Goal: Communication & Community: Answer question/provide support

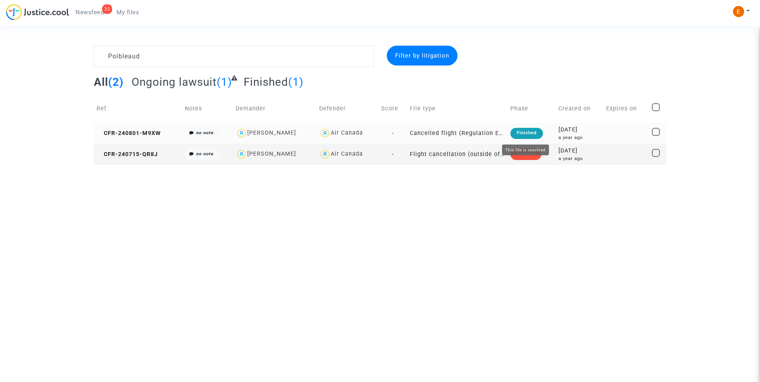
type textarea "Poibleaud"
click at [535, 128] on div "Finished" at bounding box center [526, 133] width 33 height 11
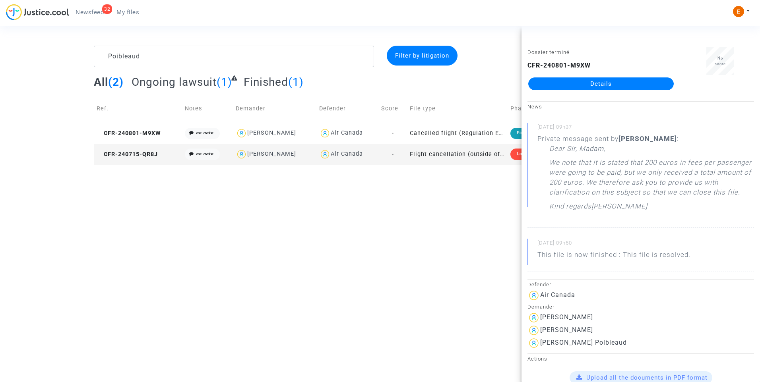
click at [620, 85] on link "Details" at bounding box center [600, 83] width 145 height 13
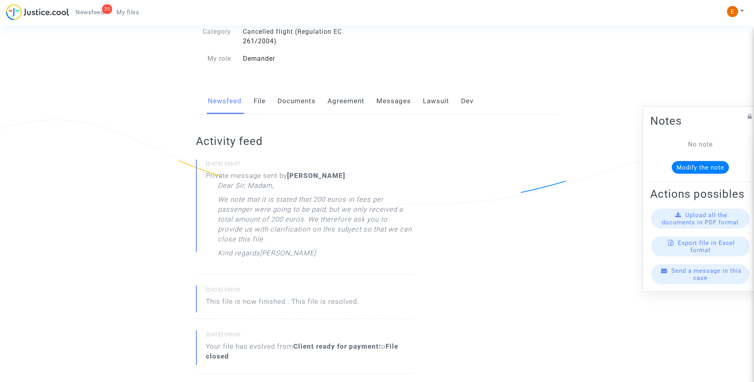
scroll to position [79, 0]
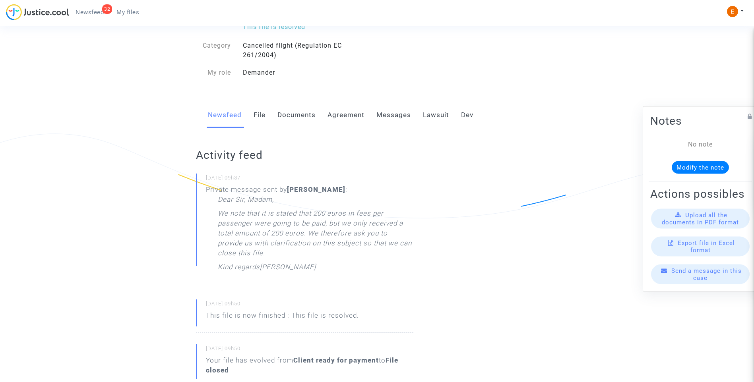
click at [398, 114] on link "Messages" at bounding box center [393, 115] width 35 height 26
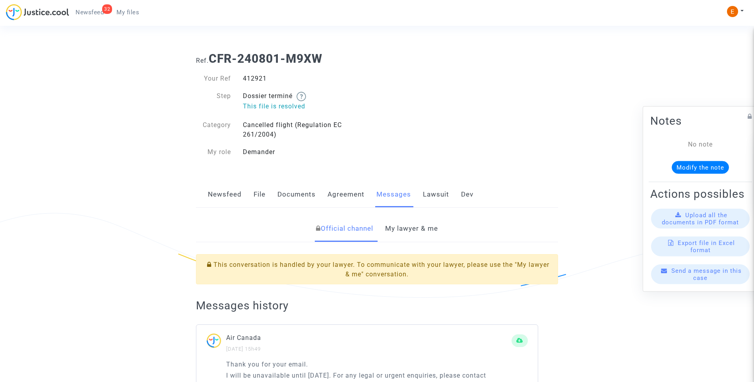
click at [419, 232] on link "My lawyer & me" at bounding box center [411, 229] width 53 height 26
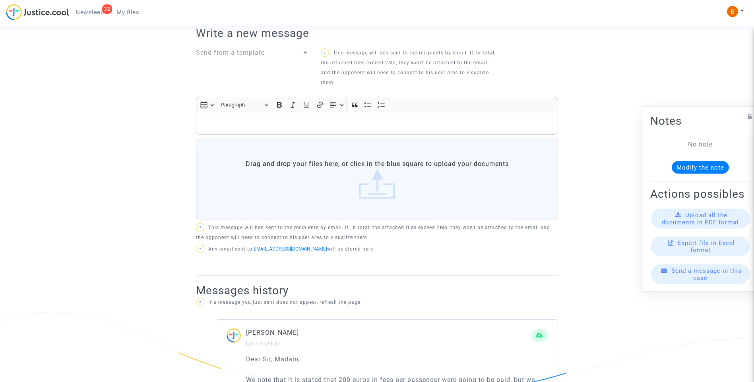
scroll to position [318, 0]
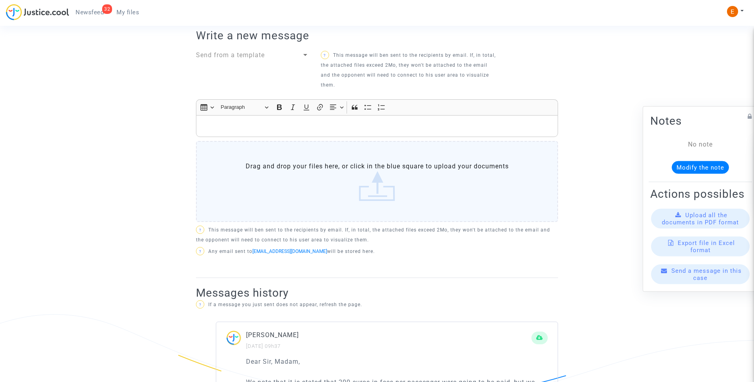
drag, startPoint x: 252, startPoint y: 128, endPoint x: 251, endPoint y: 123, distance: 4.5
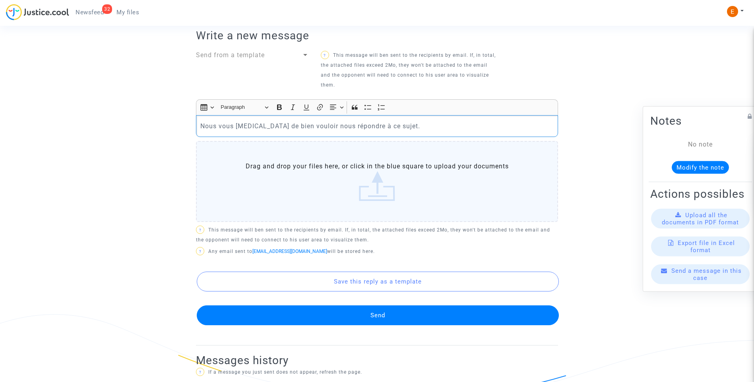
click at [411, 306] on button "Send" at bounding box center [378, 316] width 362 height 20
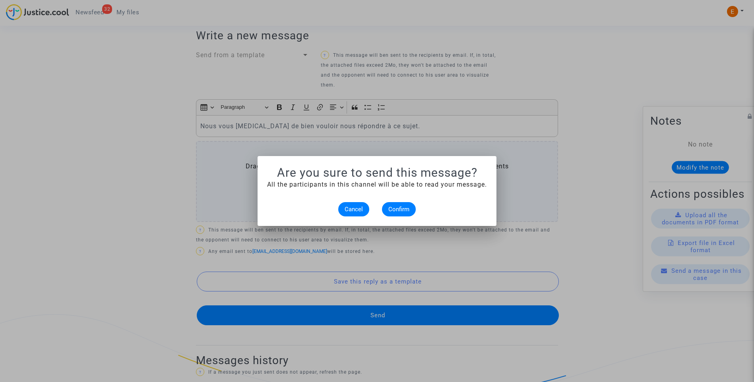
scroll to position [0, 0]
click at [395, 210] on span "Confirm" at bounding box center [398, 209] width 21 height 7
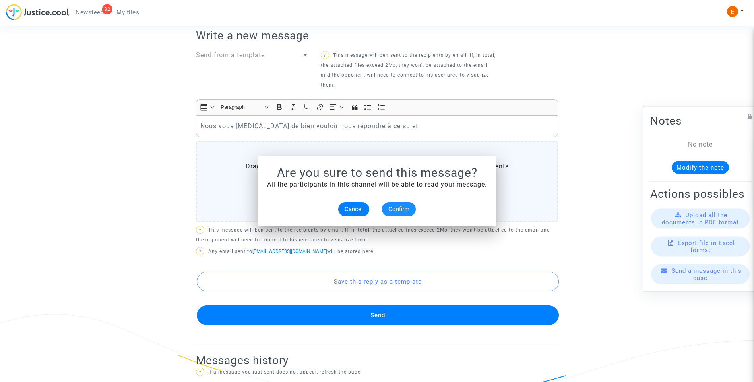
scroll to position [318, 0]
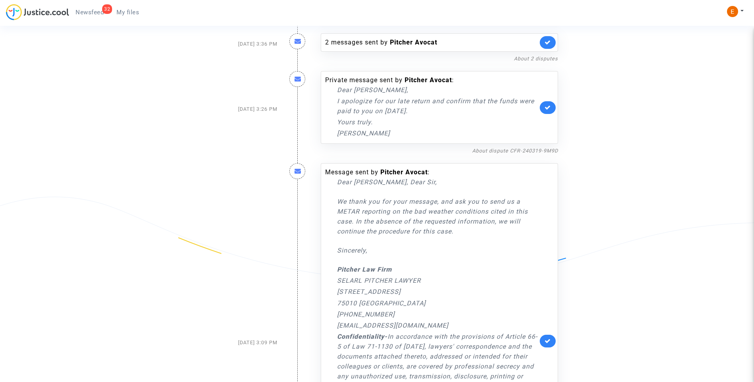
scroll to position [1500, 0]
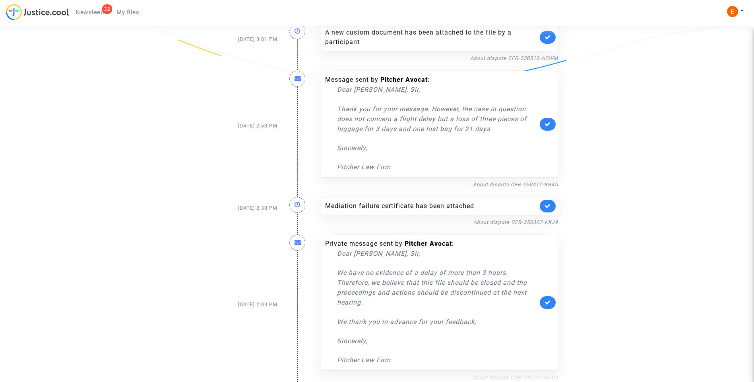
click at [519, 375] on link "About dispute CFR-240711-HUU4" at bounding box center [515, 378] width 85 height 6
click at [548, 302] on icon at bounding box center [547, 303] width 6 height 6
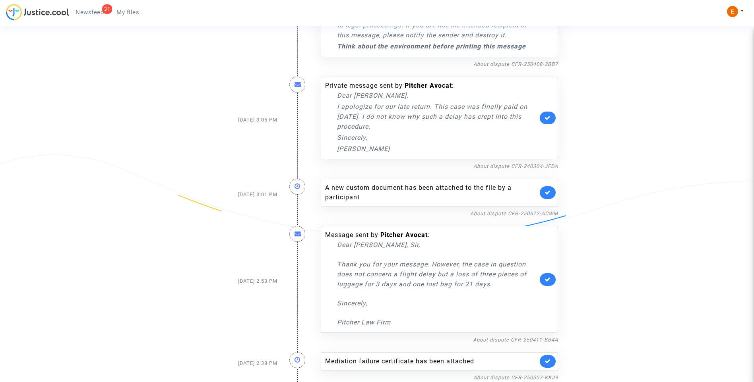
click at [552, 361] on link at bounding box center [548, 361] width 16 height 13
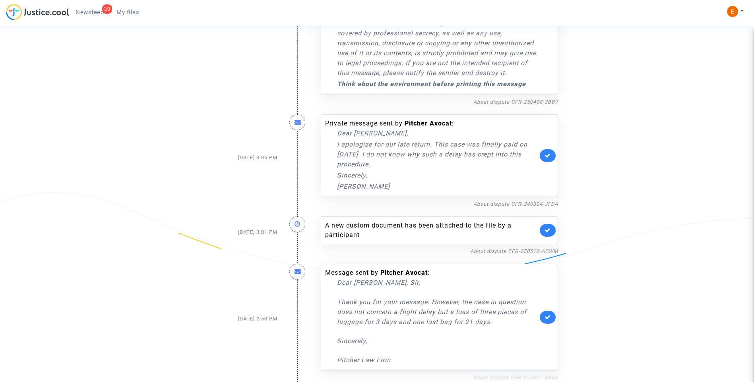
click at [499, 378] on link "About dispute CFR-250411-BB4A" at bounding box center [515, 378] width 85 height 6
click at [551, 316] on link at bounding box center [548, 317] width 16 height 13
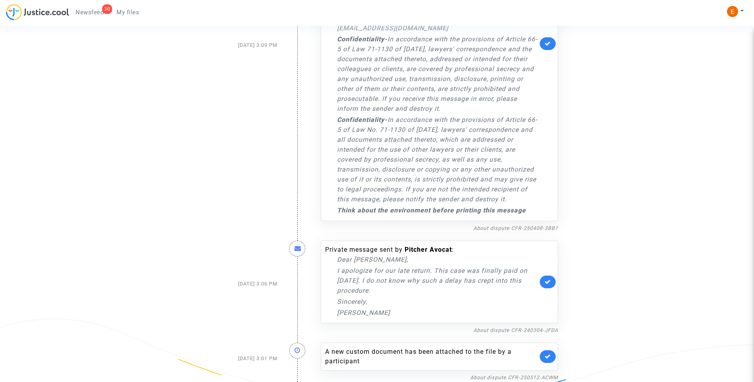
scroll to position [1180, 0]
click at [549, 357] on icon at bounding box center [547, 357] width 6 height 6
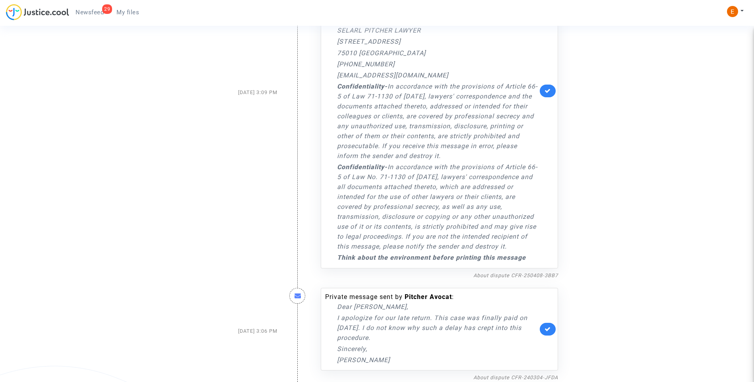
scroll to position [1133, 0]
click at [521, 378] on link "About dispute CFR-240304-JFDA" at bounding box center [515, 378] width 85 height 6
drag, startPoint x: 367, startPoint y: 331, endPoint x: 335, endPoint y: 318, distance: 34.7
click at [335, 318] on div "Private message sent by Pitcher Avocat : Dear Erik, I apologize for our late re…" at bounding box center [431, 328] width 213 height 73
drag, startPoint x: 335, startPoint y: 318, endPoint x: 340, endPoint y: 320, distance: 5.0
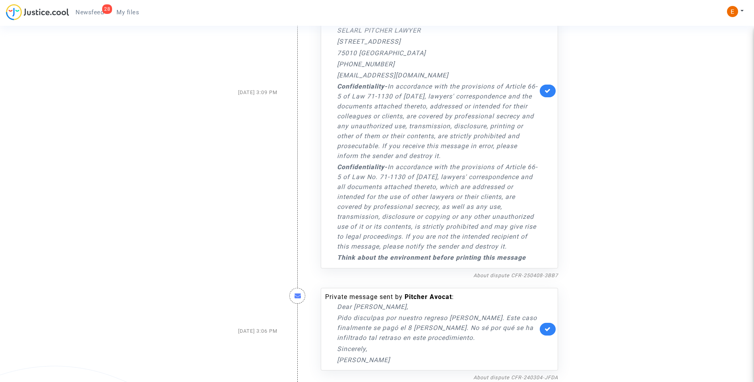
click at [550, 329] on icon at bounding box center [547, 329] width 6 height 6
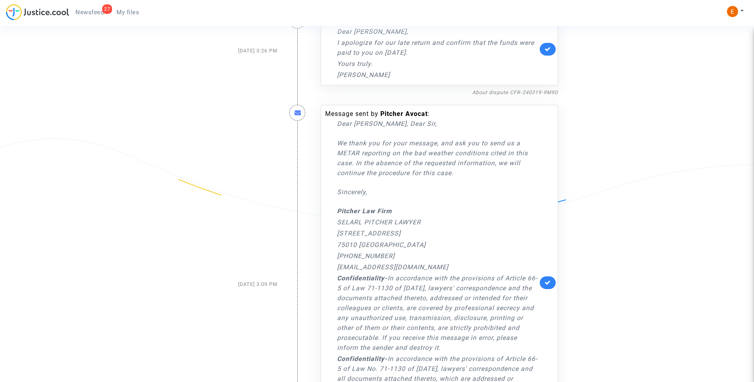
scroll to position [912, 0]
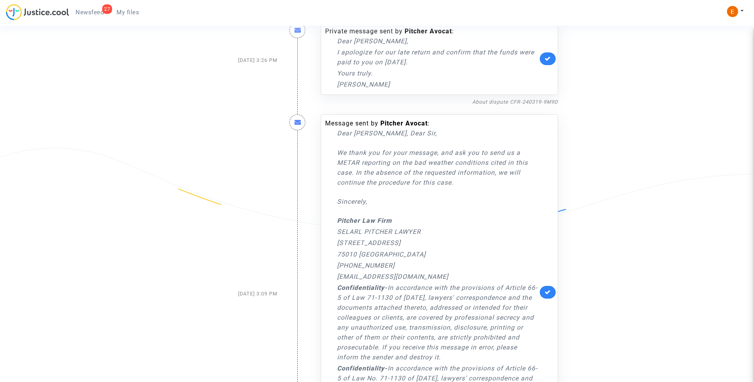
click at [545, 299] on link at bounding box center [548, 292] width 16 height 13
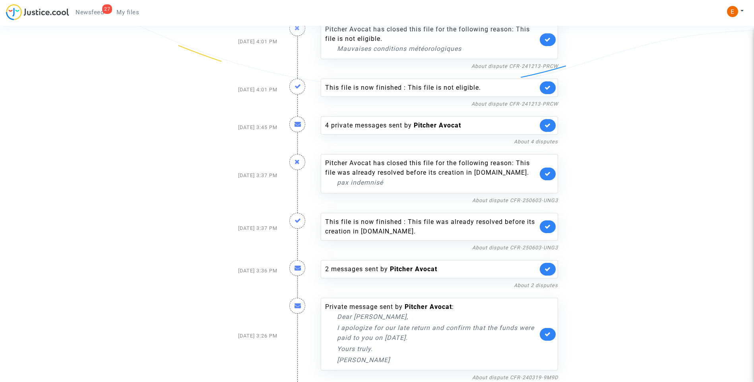
scroll to position [636, 0]
click at [517, 376] on link "About dispute CFR-240319-9M9D" at bounding box center [515, 378] width 86 height 6
click at [550, 336] on icon at bounding box center [547, 334] width 6 height 6
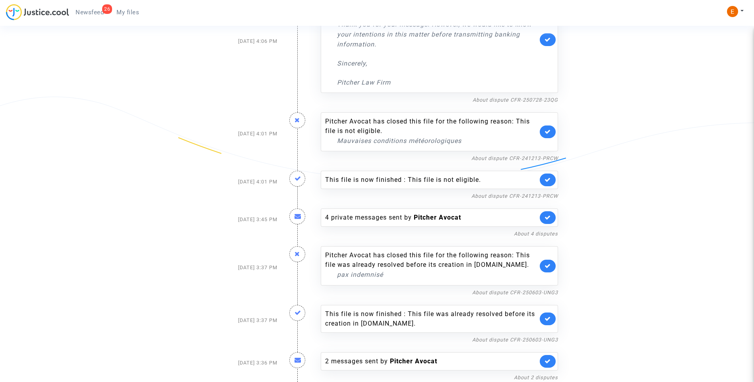
scroll to position [544, 0]
click at [387, 359] on div "2 messages sent by Pitcher Avocat" at bounding box center [431, 362] width 213 height 10
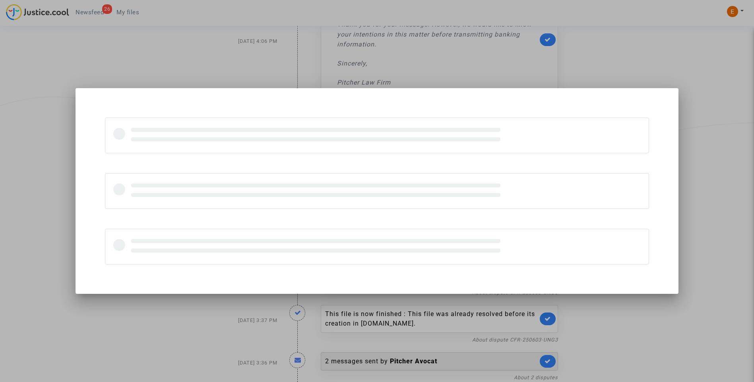
scroll to position [0, 0]
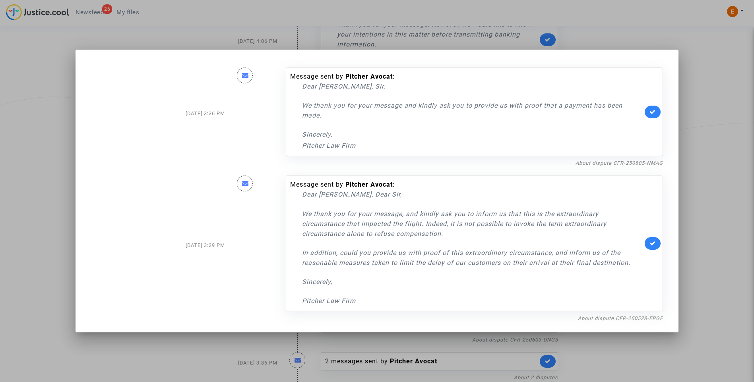
click at [702, 148] on div at bounding box center [377, 191] width 754 height 382
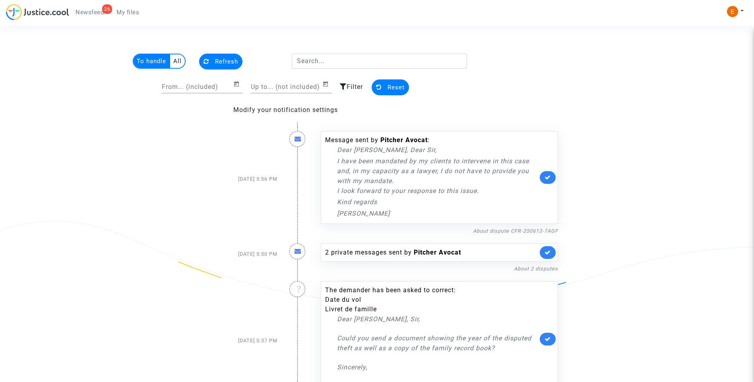
scroll to position [544, 0]
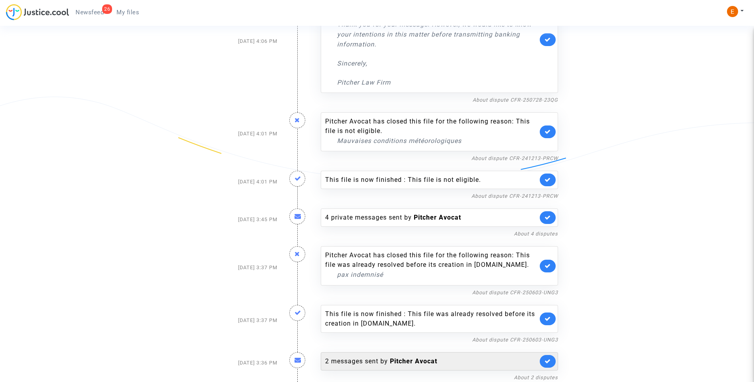
click at [549, 364] on link at bounding box center [548, 361] width 16 height 13
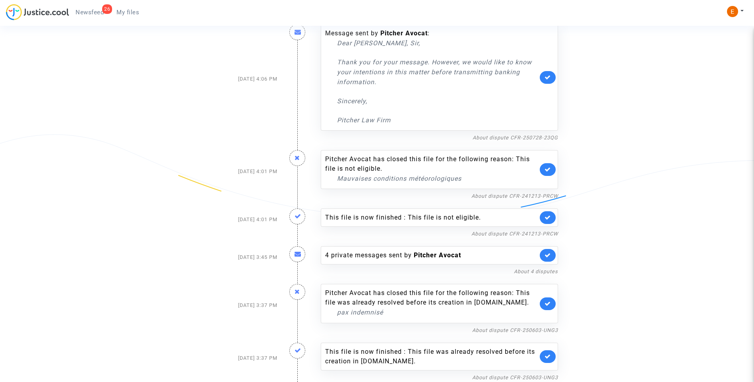
scroll to position [506, 0]
click at [527, 376] on link "About dispute CFR-250603-UNG3" at bounding box center [515, 378] width 86 height 6
click at [548, 356] on icon at bounding box center [547, 357] width 6 height 6
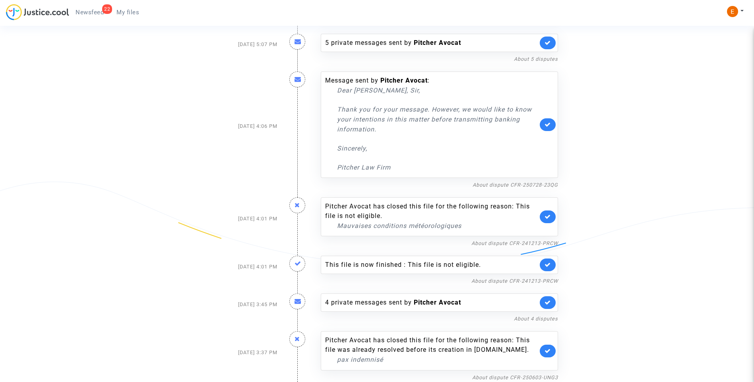
click at [548, 354] on icon at bounding box center [547, 351] width 6 height 6
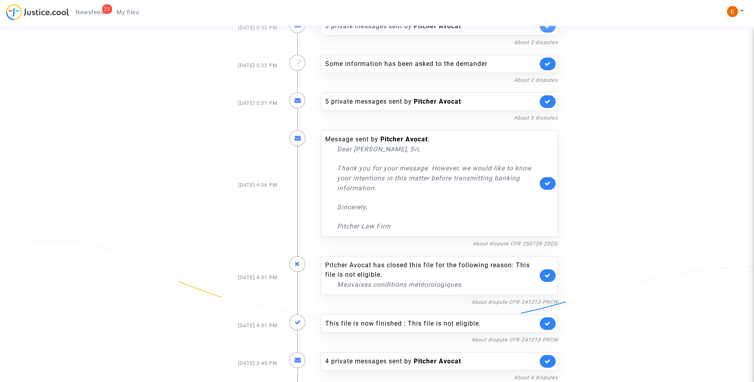
scroll to position [400, 0]
click at [400, 357] on div "4 private messages sent by Pitcher Avocat" at bounding box center [431, 362] width 213 height 10
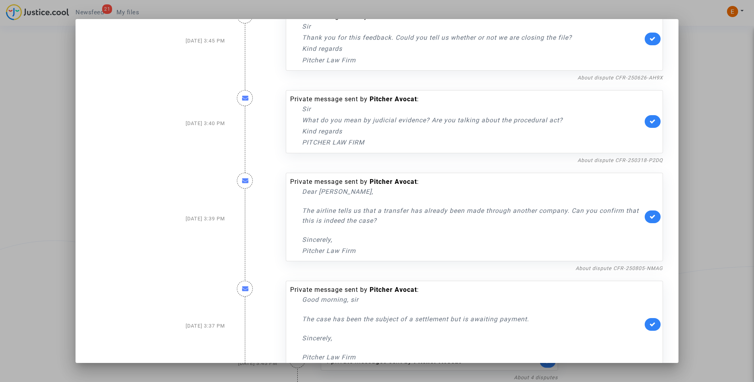
scroll to position [55, 0]
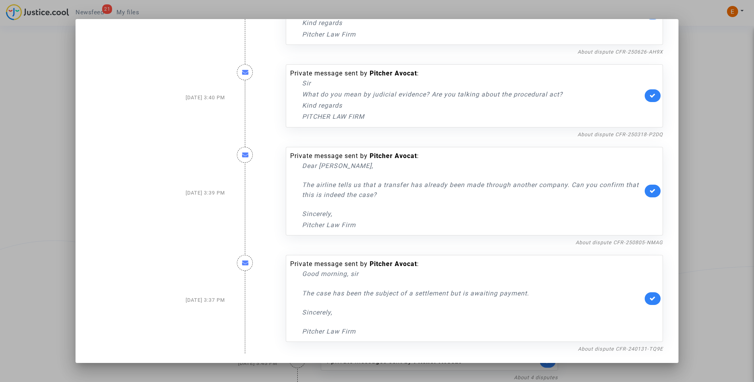
click at [606, 353] on div "About dispute CFR-240131-TQ9E" at bounding box center [475, 349] width 378 height 10
click at [604, 348] on link "About dispute CFR-240131-TQ9E" at bounding box center [620, 349] width 85 height 6
click at [649, 297] on icon at bounding box center [652, 299] width 6 height 6
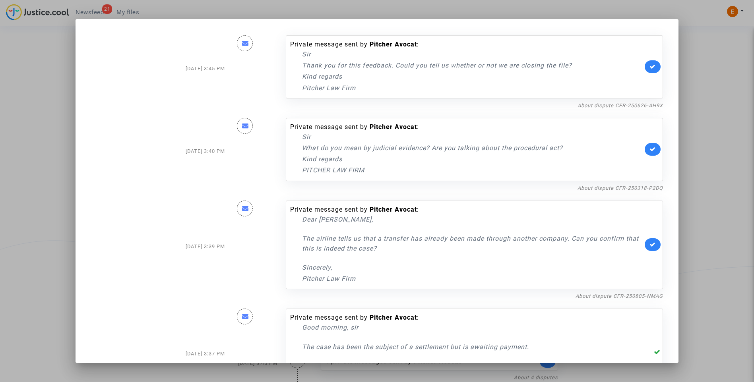
scroll to position [0, 0]
click at [646, 297] on link "About dispute CFR-250805-NMAG" at bounding box center [618, 298] width 87 height 6
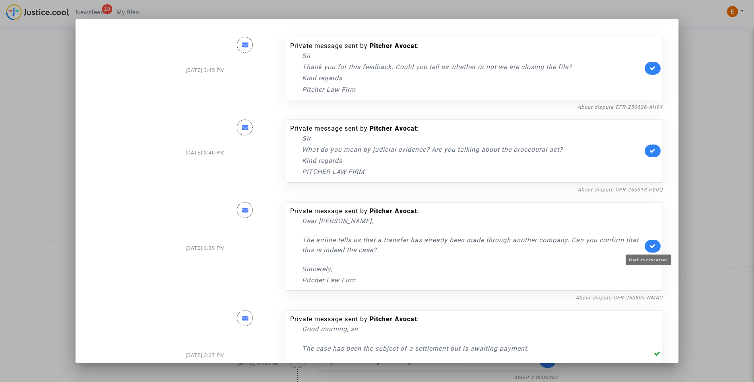
click at [645, 243] on link at bounding box center [653, 246] width 16 height 13
click at [701, 186] on div at bounding box center [377, 191] width 754 height 382
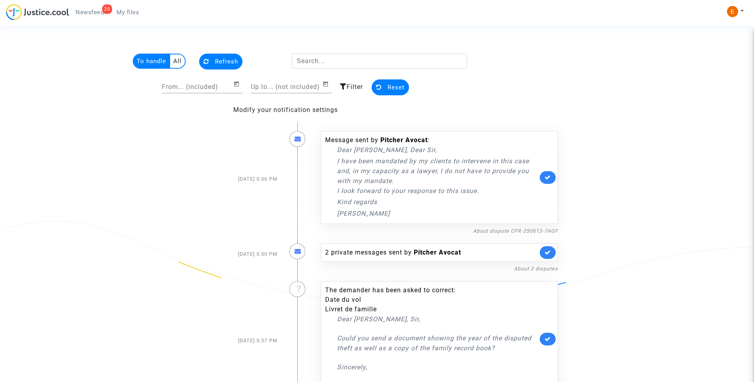
scroll to position [400, 0]
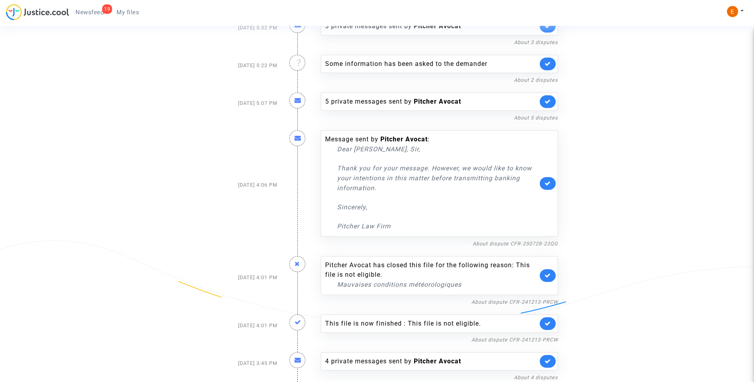
click at [126, 9] on span "My files" at bounding box center [127, 12] width 23 height 7
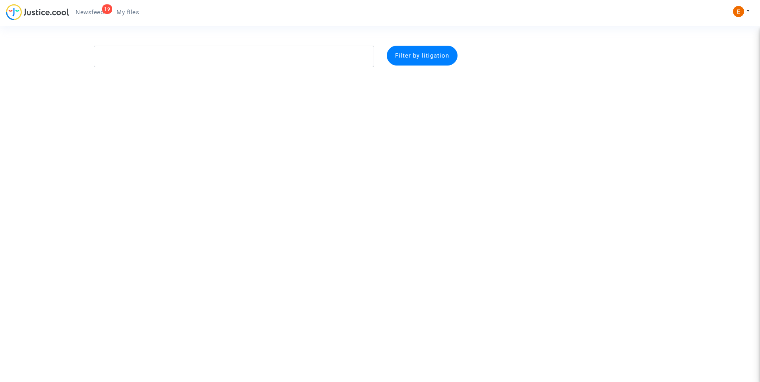
click at [102, 9] on span "Newsfeed" at bounding box center [90, 12] width 28 height 7
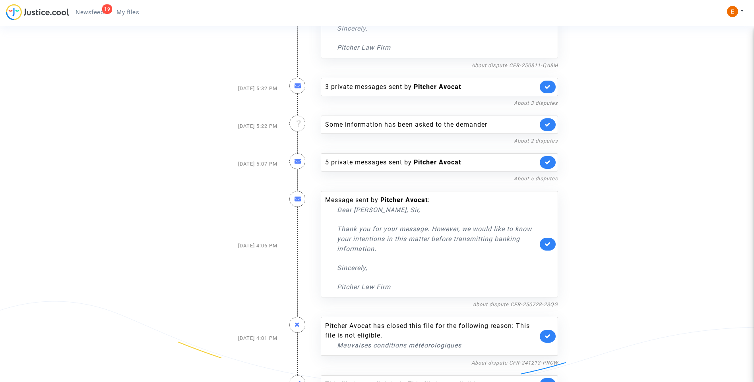
scroll to position [400, 0]
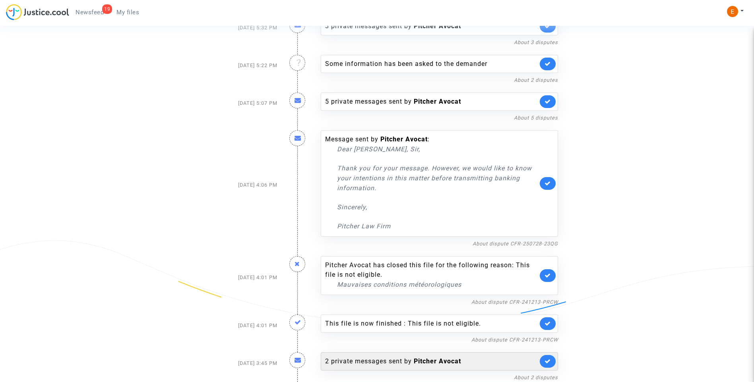
click at [382, 362] on div "2 private messages sent by Pitcher Avocat" at bounding box center [431, 362] width 213 height 10
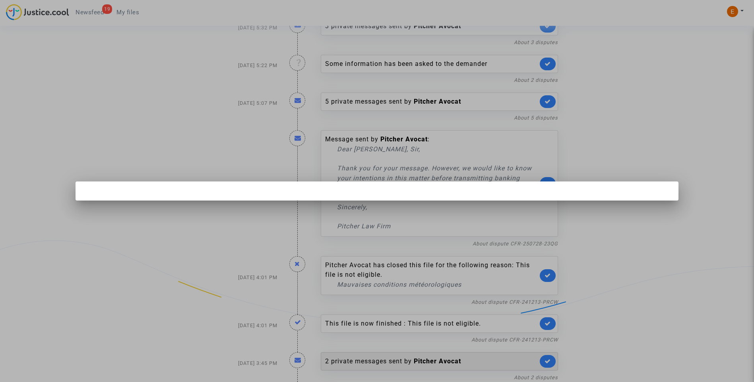
scroll to position [0, 0]
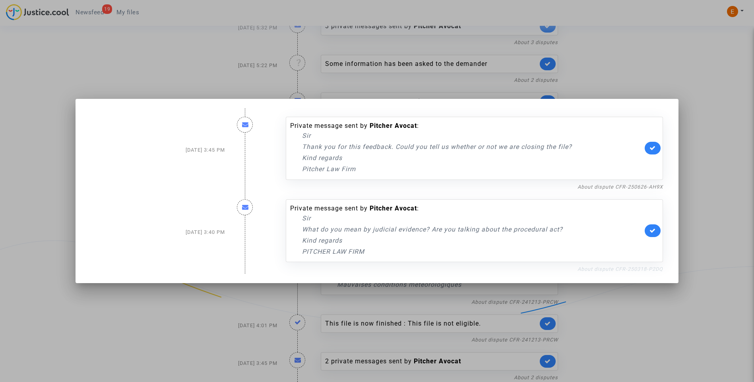
click at [622, 270] on link "About dispute CFR-250318-P2DQ" at bounding box center [619, 269] width 85 height 6
click at [659, 232] on link at bounding box center [653, 231] width 16 height 13
click at [615, 187] on link "About dispute CFR-250626-AH9X" at bounding box center [619, 187] width 85 height 6
click at [657, 152] on link at bounding box center [653, 148] width 16 height 13
click at [712, 143] on div at bounding box center [377, 191] width 754 height 382
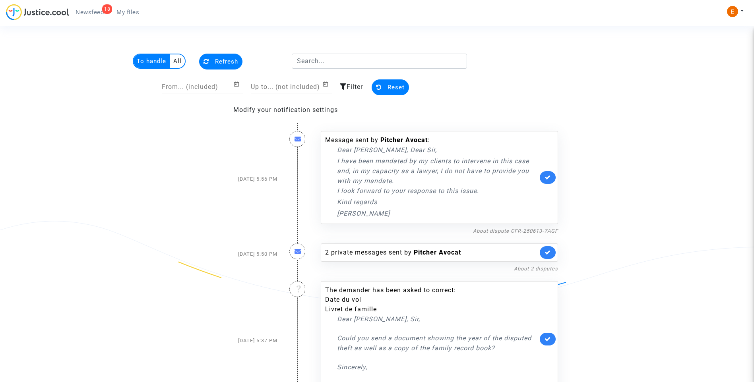
scroll to position [400, 0]
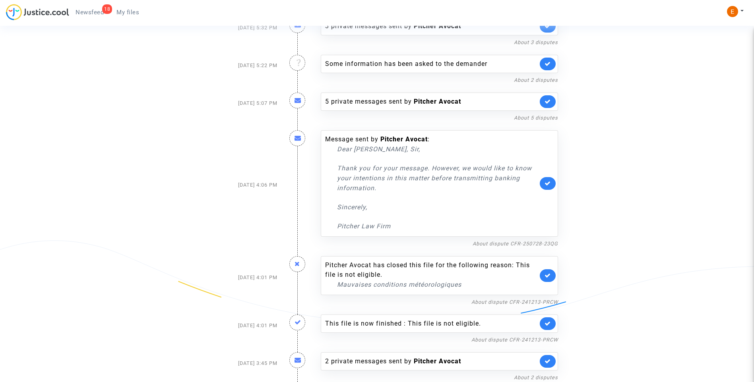
drag, startPoint x: 132, startPoint y: 9, endPoint x: 114, endPoint y: 12, distance: 17.8
click at [132, 10] on span "My files" at bounding box center [127, 12] width 23 height 7
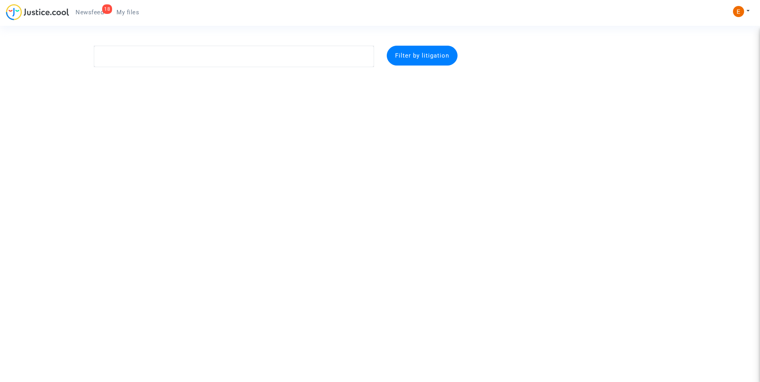
click at [101, 11] on span "Newsfeed" at bounding box center [90, 12] width 28 height 7
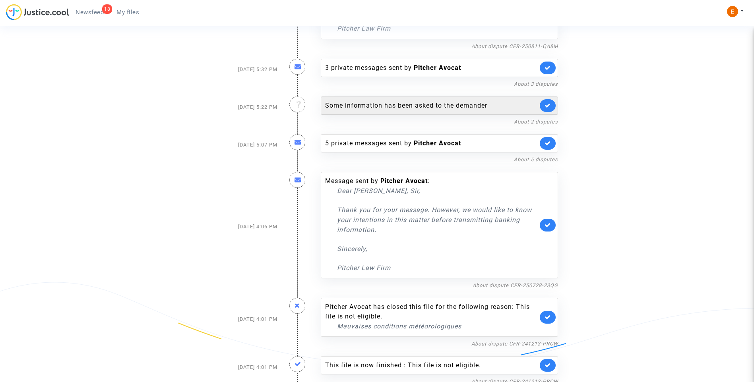
scroll to position [362, 0]
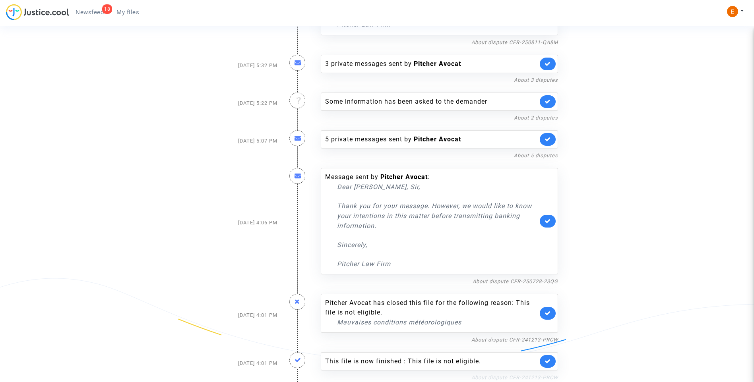
click at [548, 376] on link "About dispute CFR-241213-PRCW" at bounding box center [514, 378] width 87 height 6
click at [549, 361] on icon at bounding box center [547, 361] width 6 height 6
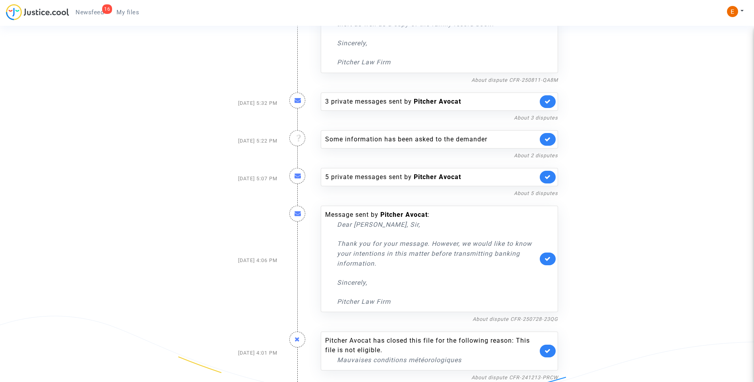
click at [551, 354] on link at bounding box center [548, 351] width 16 height 13
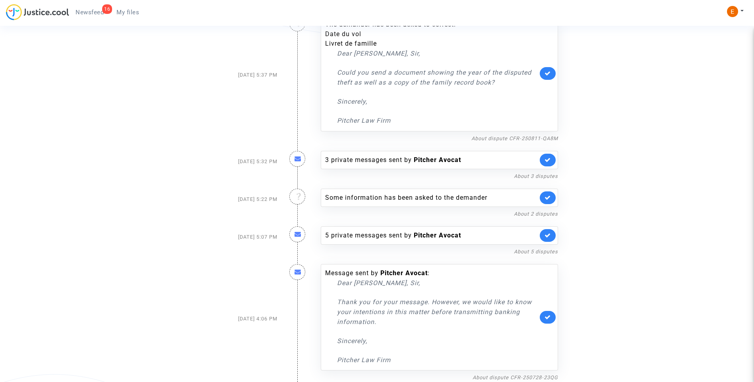
scroll to position [266, 0]
drag, startPoint x: 413, startPoint y: 322, endPoint x: 330, endPoint y: 297, distance: 86.3
click at [330, 297] on div "Message sent by Pitcher Avocat : Dear Madam, Sir, Thank you for your message. H…" at bounding box center [431, 317] width 213 height 97
drag, startPoint x: 330, startPoint y: 297, endPoint x: 412, endPoint y: 309, distance: 83.1
drag, startPoint x: 412, startPoint y: 309, endPoint x: 369, endPoint y: 306, distance: 43.4
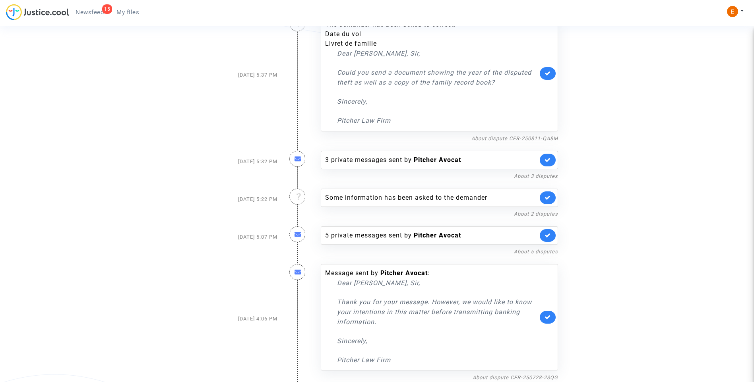
click at [368, 306] on p "Thank you for your message. However, we would like to know your intentions in t…" at bounding box center [437, 312] width 201 height 30
click at [553, 320] on link at bounding box center [548, 317] width 16 height 13
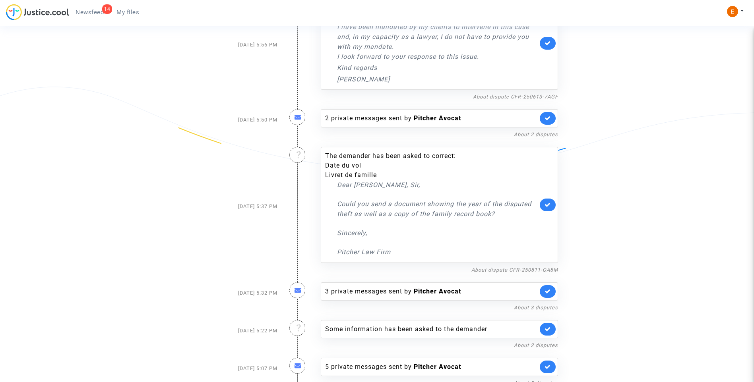
scroll to position [140, 0]
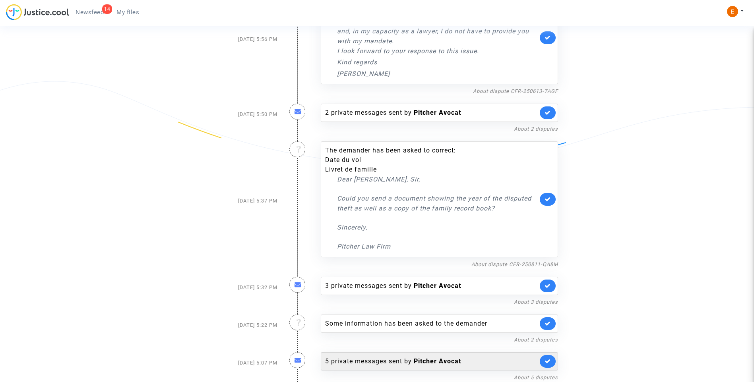
click at [395, 370] on div "5 private messages sent by Pitcher Avocat" at bounding box center [439, 361] width 237 height 18
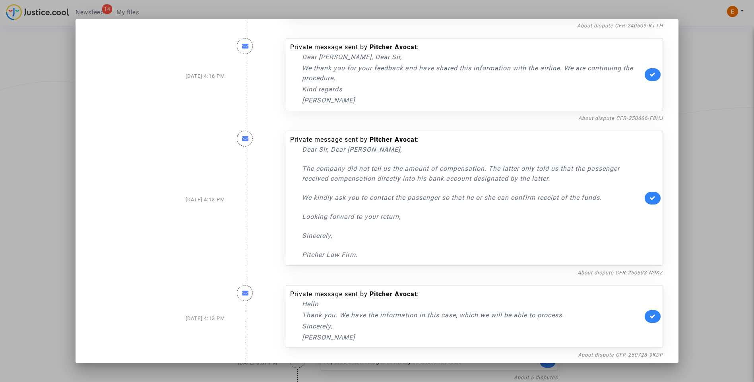
scroll to position [243, 0]
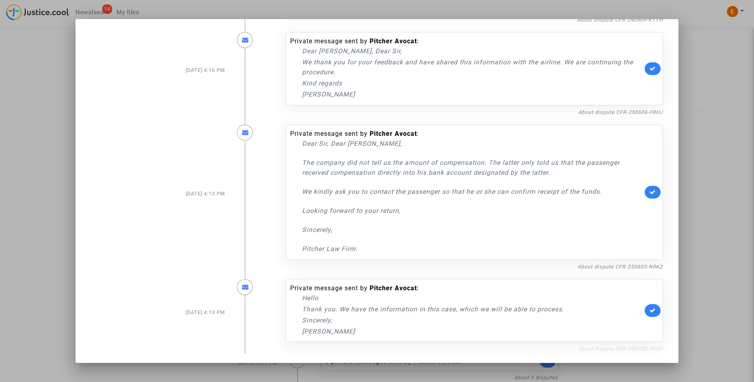
click at [602, 350] on link "About dispute CFR-250728-9KDP" at bounding box center [620, 349] width 85 height 6
click at [649, 312] on icon at bounding box center [652, 311] width 6 height 6
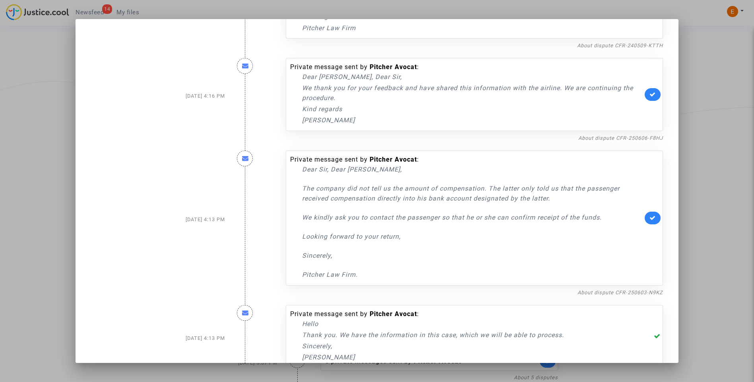
scroll to position [203, 0]
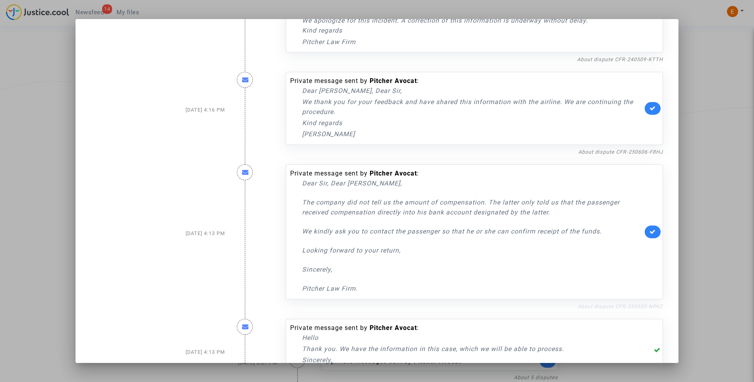
click at [617, 309] on link "About dispute CFR-250603-N9KZ" at bounding box center [619, 307] width 85 height 6
click at [649, 232] on icon at bounding box center [652, 232] width 6 height 6
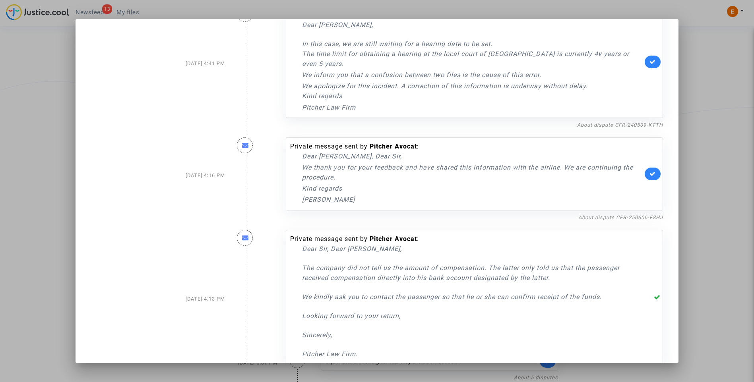
scroll to position [124, 0]
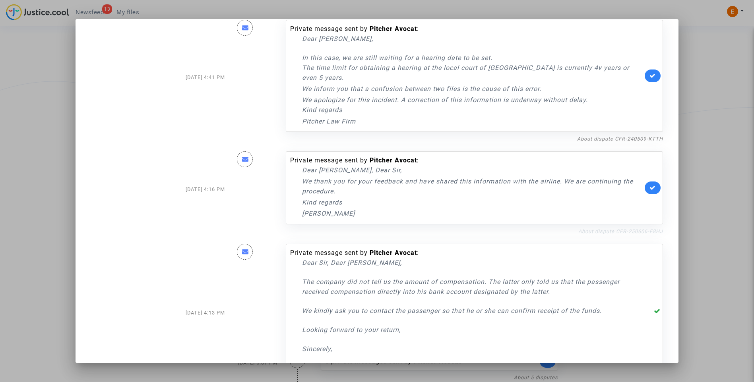
click at [621, 234] on link "About dispute CFR-250606-F8HJ" at bounding box center [620, 232] width 85 height 6
click at [649, 187] on icon at bounding box center [652, 188] width 6 height 6
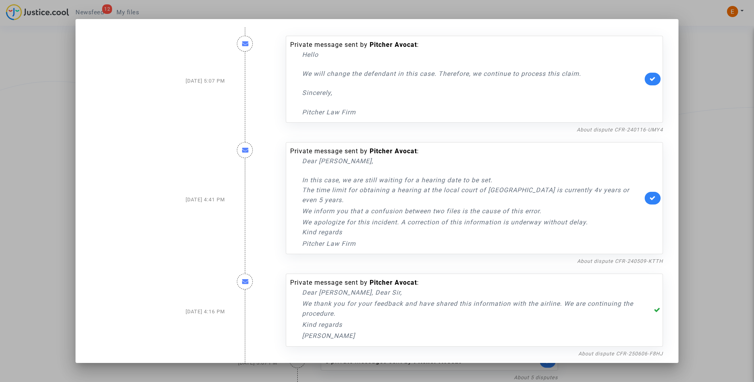
scroll to position [0, 0]
click at [629, 259] on nf-filterlink "About dispute CFR-240509-KTTH" at bounding box center [620, 262] width 86 height 8
click at [630, 264] on link "About dispute CFR-240509-KTTH" at bounding box center [620, 263] width 86 height 6
click at [651, 200] on icon at bounding box center [652, 199] width 6 height 6
click at [610, 129] on link "About dispute CFR-240116-UMY4" at bounding box center [620, 131] width 86 height 6
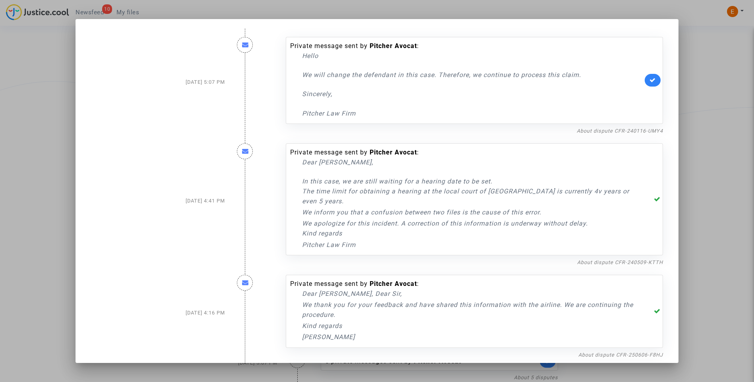
click at [654, 79] on link at bounding box center [653, 80] width 16 height 13
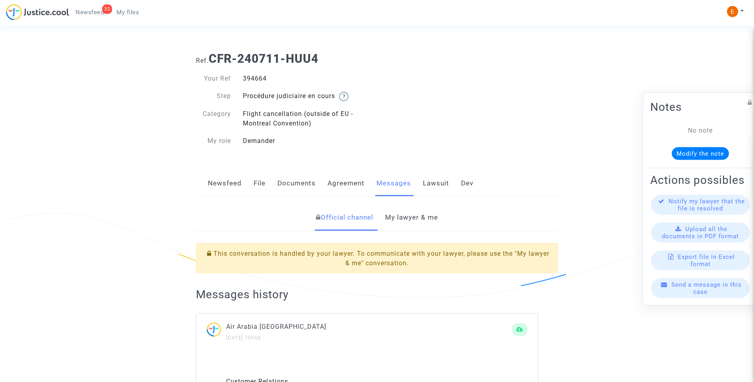
click at [266, 77] on div "394664" at bounding box center [307, 79] width 140 height 10
click at [263, 77] on div "394664" at bounding box center [307, 79] width 140 height 10
copy div "394664"
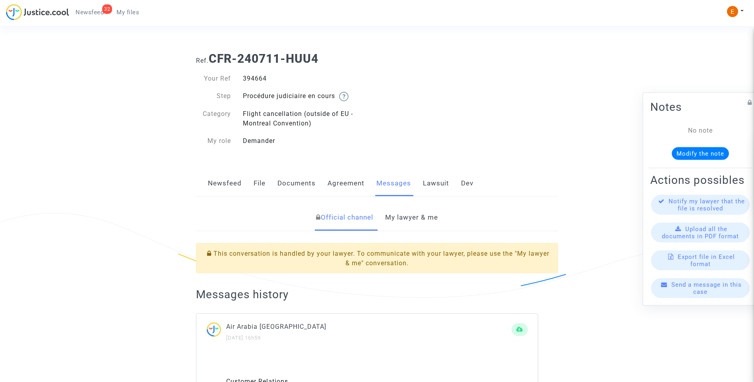
click at [425, 221] on link "My lawyer & me" at bounding box center [411, 218] width 53 height 26
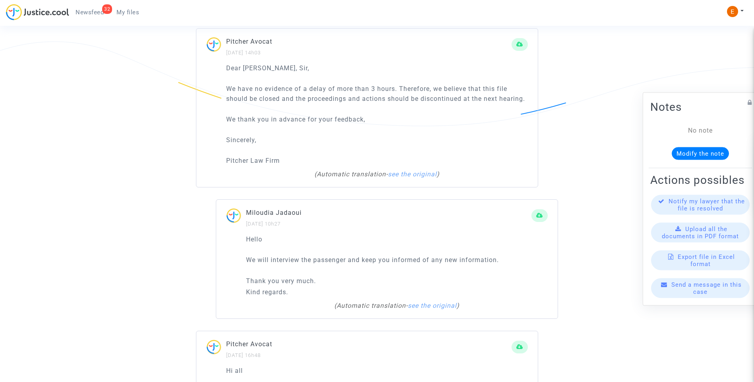
scroll to position [596, 0]
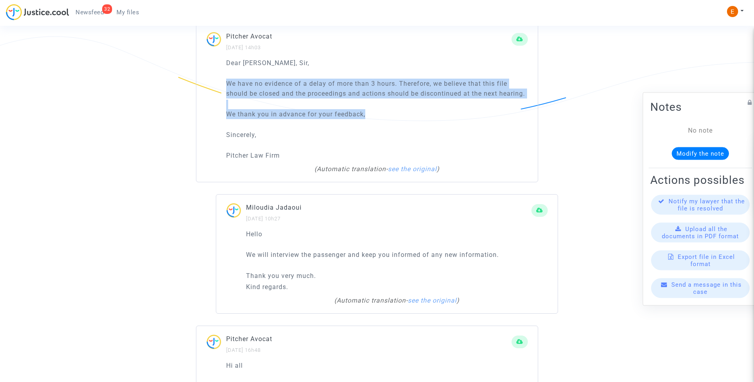
drag, startPoint x: 381, startPoint y: 118, endPoint x: 214, endPoint y: 86, distance: 170.1
click at [214, 86] on div "Dear Madam, Sir, We have no evidence of a delay of more than 3 hours. Therefore…" at bounding box center [366, 120] width 341 height 124
drag, startPoint x: 214, startPoint y: 86, endPoint x: 248, endPoint y: 91, distance: 35.0
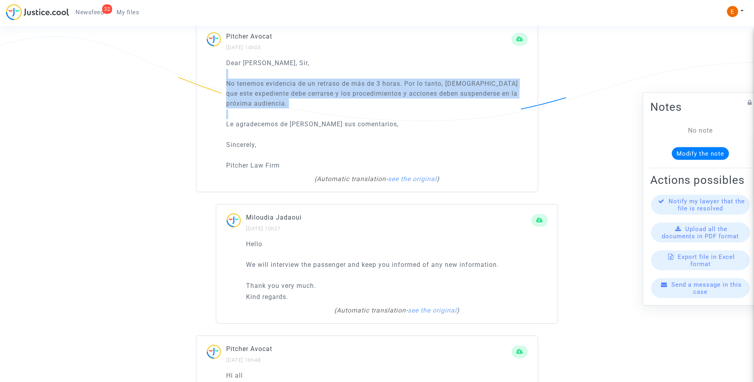
scroll to position [556, 0]
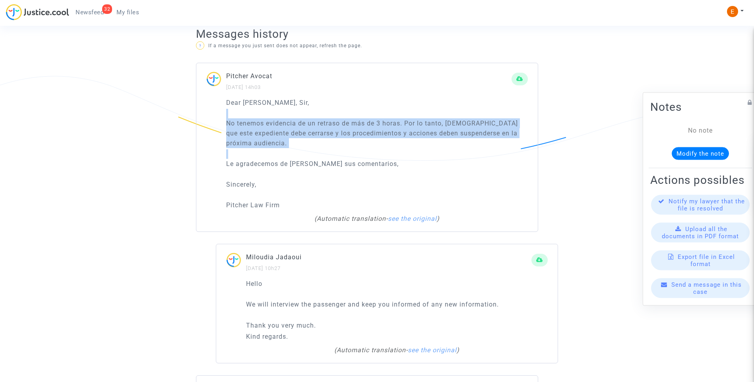
click at [306, 144] on p "No tenemos evidencia de un retraso de más de 3 horas. Por lo tanto, creemos que…" at bounding box center [377, 133] width 302 height 30
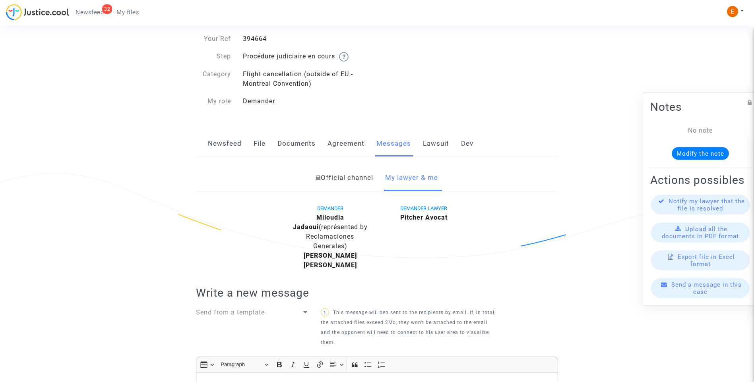
scroll to position [278, 0]
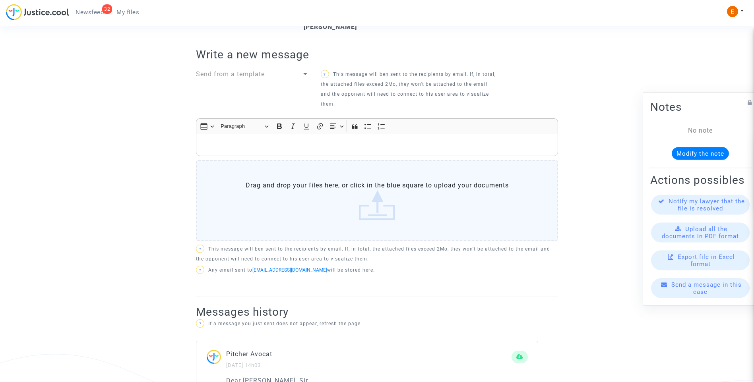
click at [315, 151] on div "Rich Text Editor, main" at bounding box center [377, 145] width 362 height 22
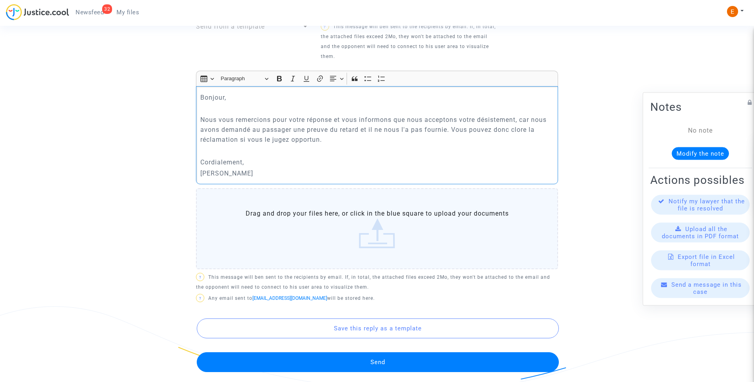
scroll to position [437, 0]
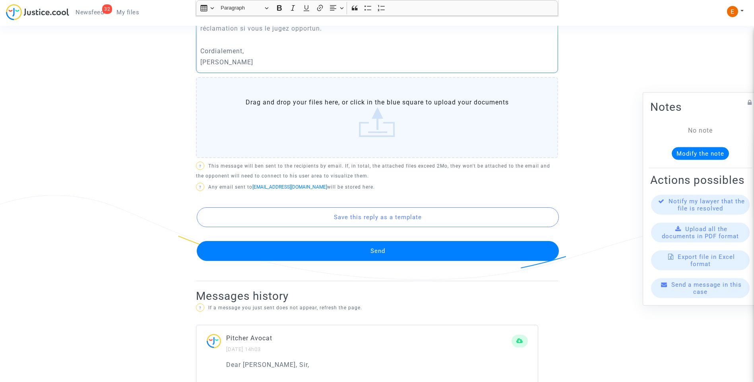
click at [389, 252] on button "Send" at bounding box center [378, 251] width 362 height 20
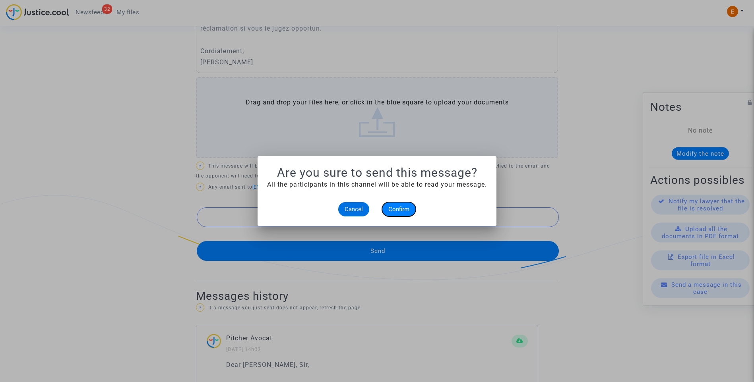
click at [397, 207] on span "Confirm" at bounding box center [398, 209] width 21 height 7
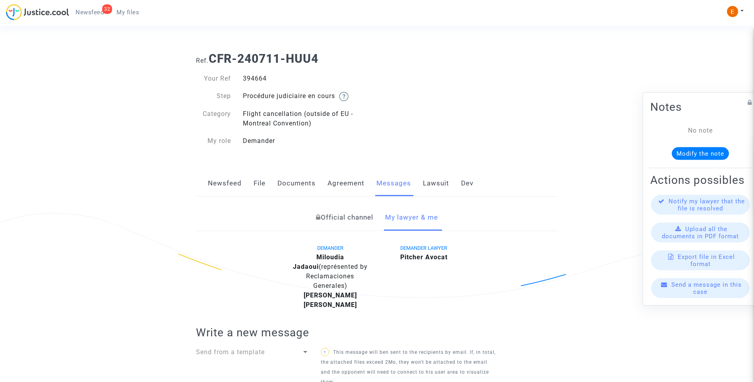
scroll to position [437, 0]
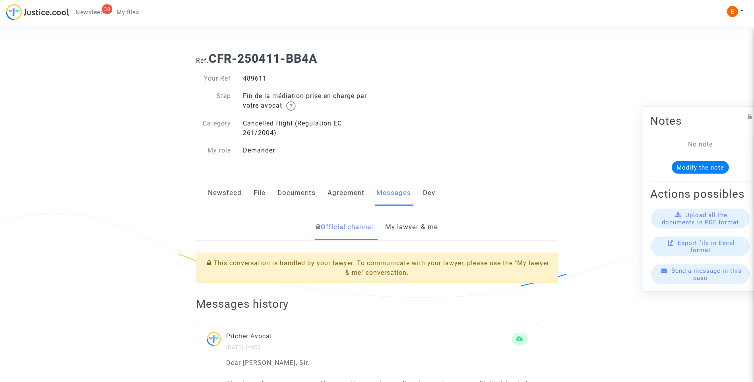
click at [402, 225] on link "My lawyer & me" at bounding box center [411, 227] width 53 height 26
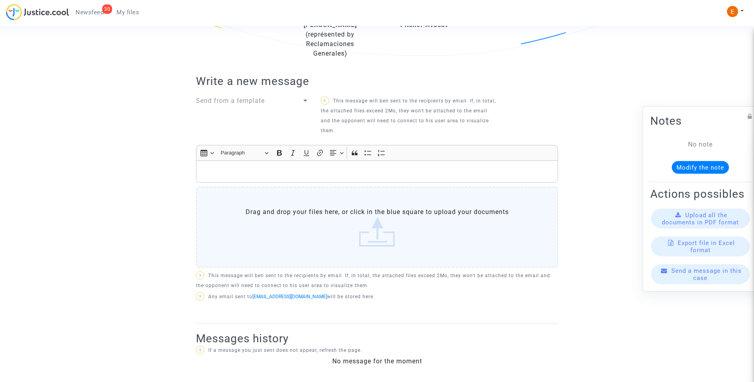
scroll to position [43, 0]
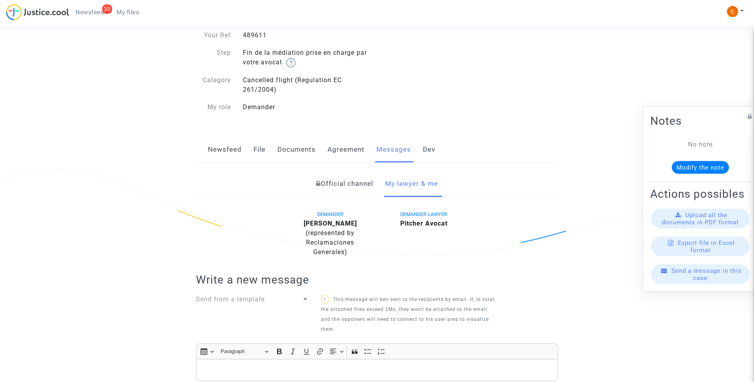
click at [350, 183] on link "Official channel" at bounding box center [344, 184] width 57 height 26
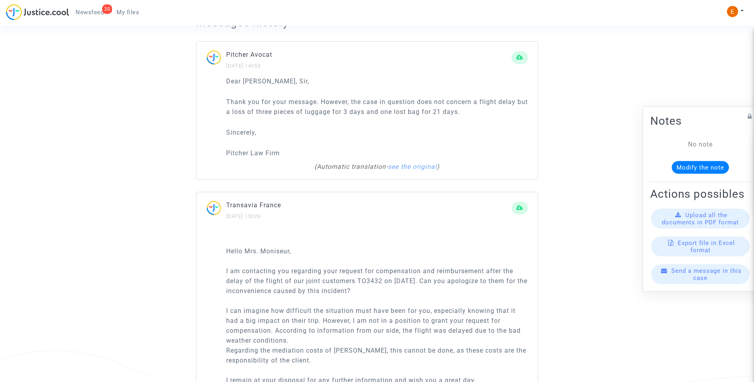
scroll to position [321, 0]
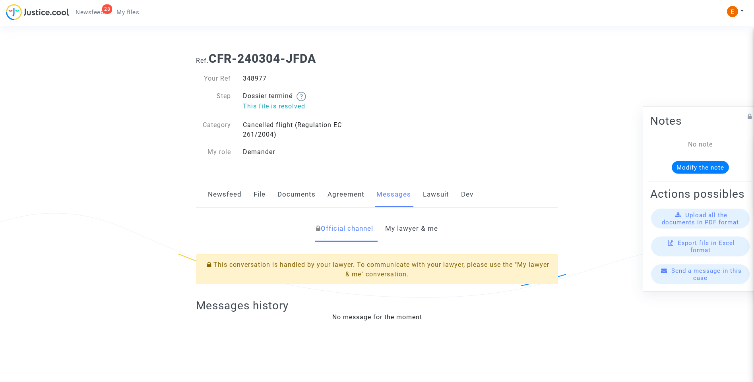
click at [258, 77] on div "348977" at bounding box center [307, 79] width 140 height 10
copy div "348977"
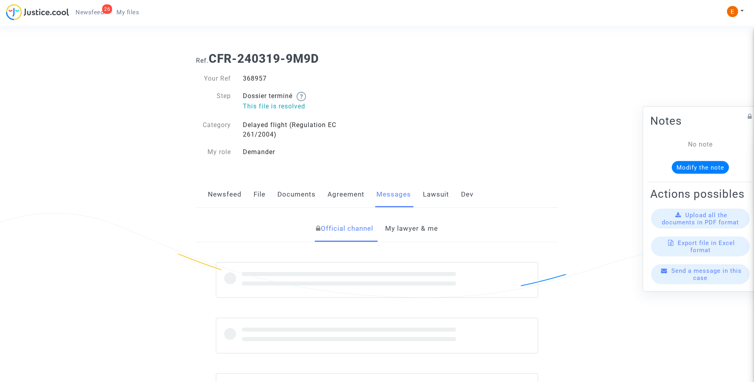
click at [258, 79] on div "368957" at bounding box center [307, 79] width 140 height 10
copy div "368957"
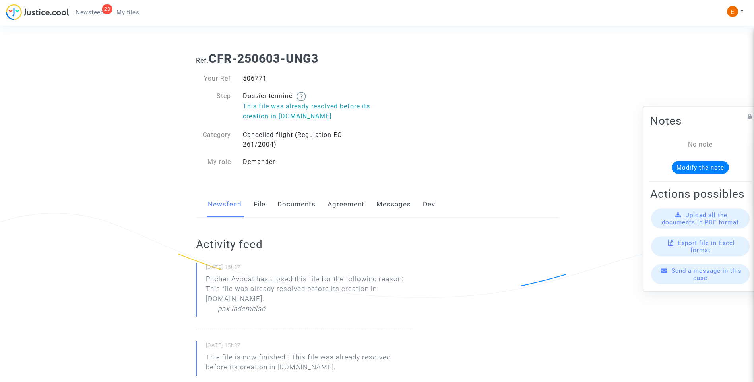
drag, startPoint x: 0, startPoint y: 0, endPoint x: 252, endPoint y: 77, distance: 264.0
click at [252, 77] on div "506771" at bounding box center [307, 79] width 140 height 10
copy div "506771"
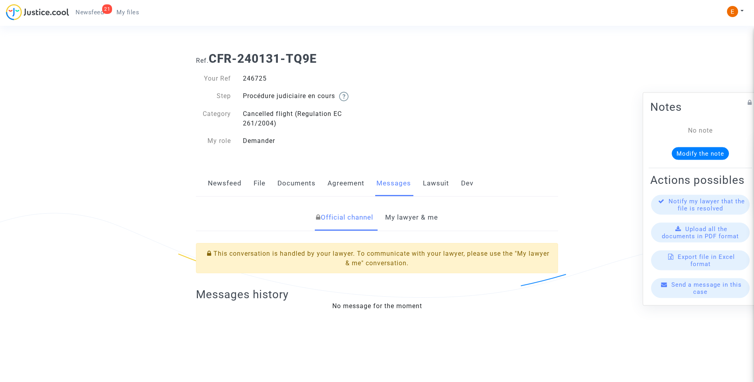
drag, startPoint x: 0, startPoint y: 0, endPoint x: 258, endPoint y: 76, distance: 269.3
click at [401, 215] on link "My lawyer & me" at bounding box center [411, 218] width 53 height 26
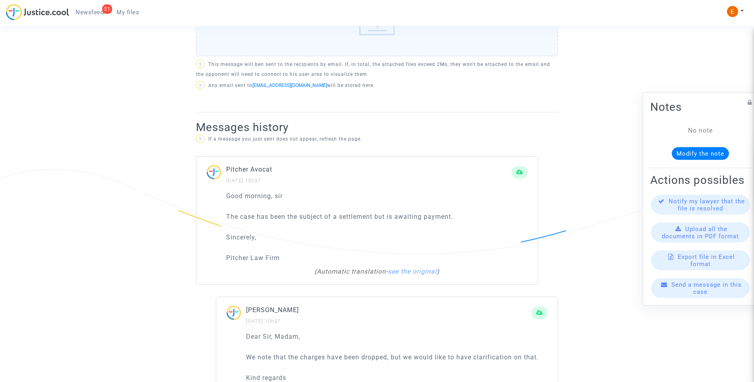
scroll to position [477, 0]
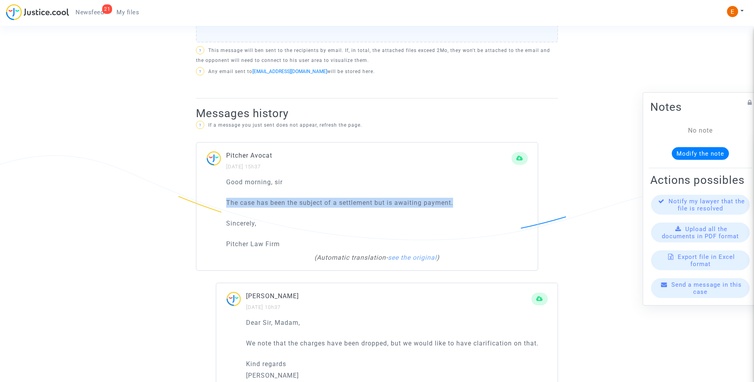
drag, startPoint x: 224, startPoint y: 194, endPoint x: 466, endPoint y: 192, distance: 242.4
click at [466, 192] on div "Good morning, sir The case has been the subject of a settlement but is awaiting…" at bounding box center [366, 224] width 341 height 94
drag, startPoint x: 466, startPoint y: 192, endPoint x: 448, endPoint y: 194, distance: 18.0
click at [358, 177] on p "Good morning, sir" at bounding box center [377, 182] width 302 height 10
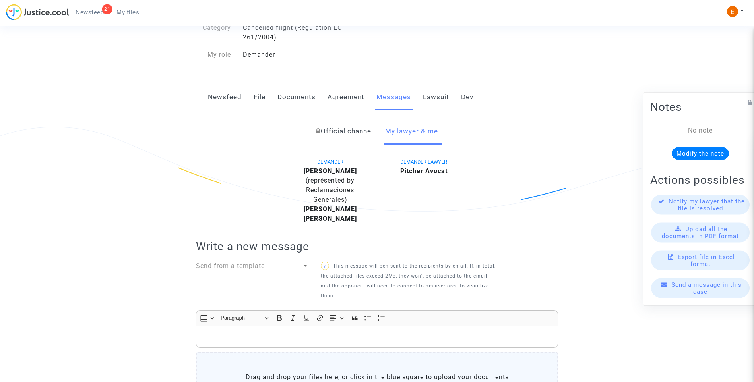
scroll to position [40, 0]
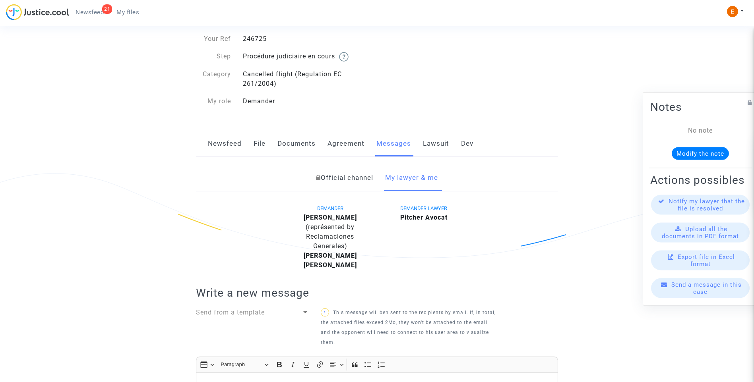
click at [257, 144] on link "File" at bounding box center [260, 144] width 12 height 26
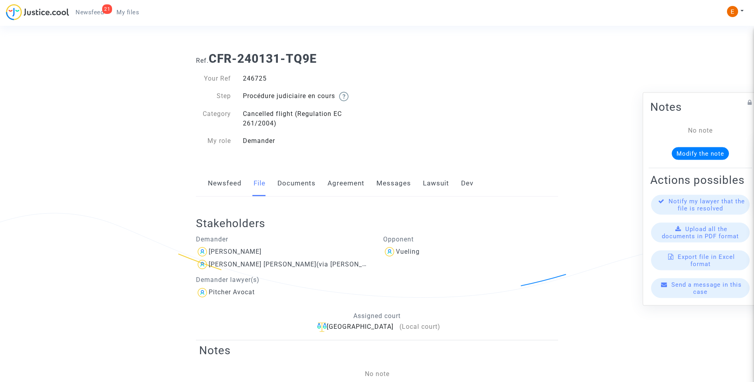
click at [285, 186] on link "Documents" at bounding box center [296, 183] width 38 height 26
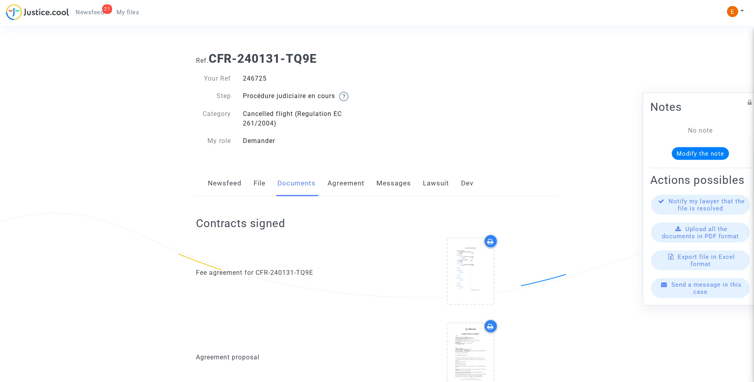
click at [428, 180] on link "Lawsuit" at bounding box center [436, 183] width 26 height 26
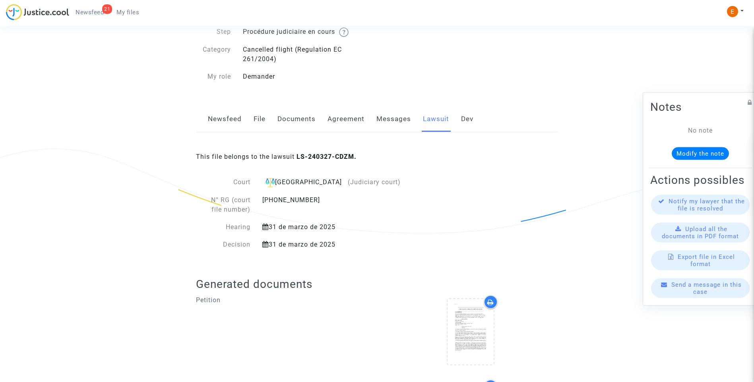
scroll to position [163, 0]
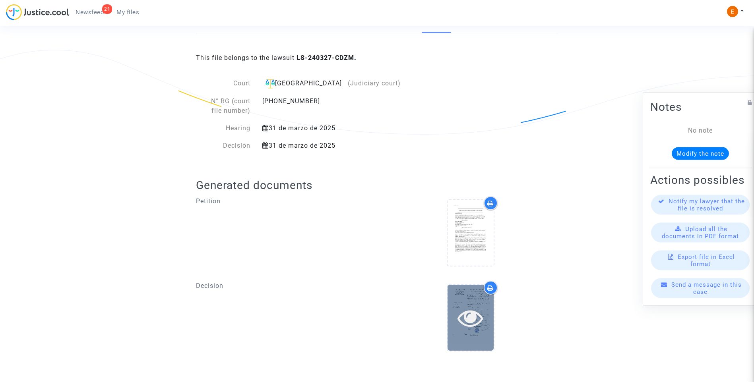
click at [481, 335] on div at bounding box center [470, 318] width 46 height 66
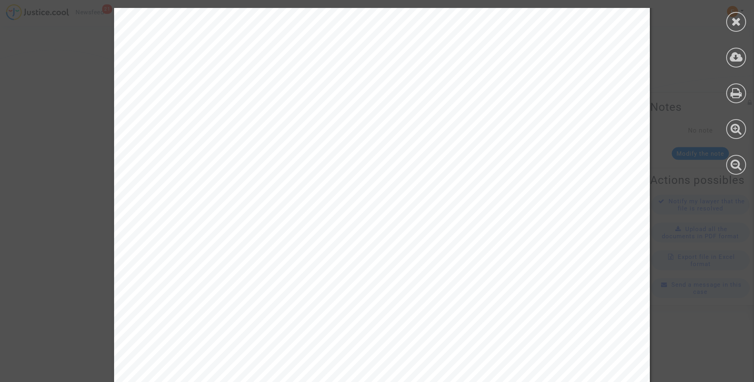
scroll to position [235, 0]
click at [733, 22] on icon at bounding box center [736, 21] width 10 height 12
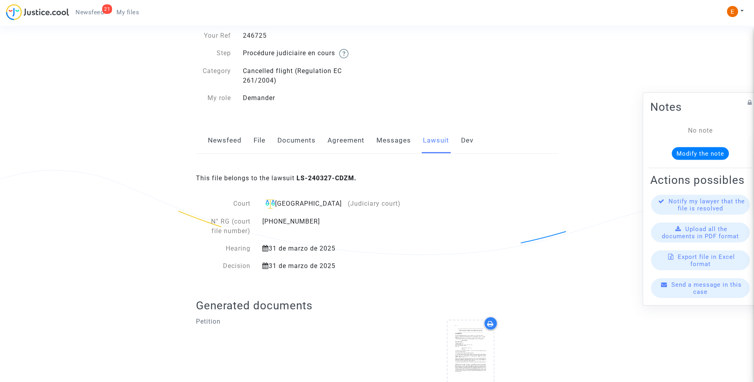
scroll to position [4, 0]
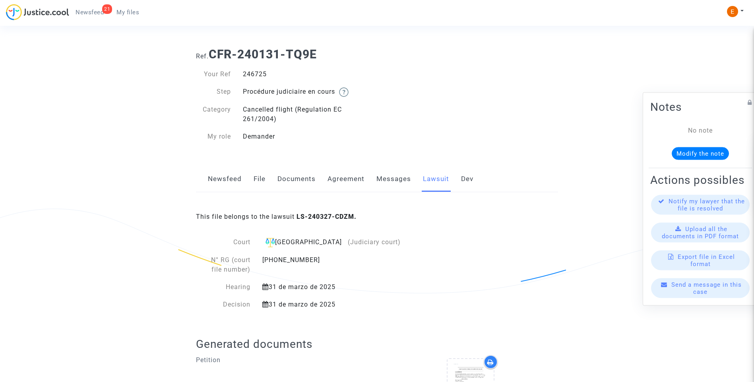
click at [397, 177] on link "Messages" at bounding box center [393, 179] width 35 height 26
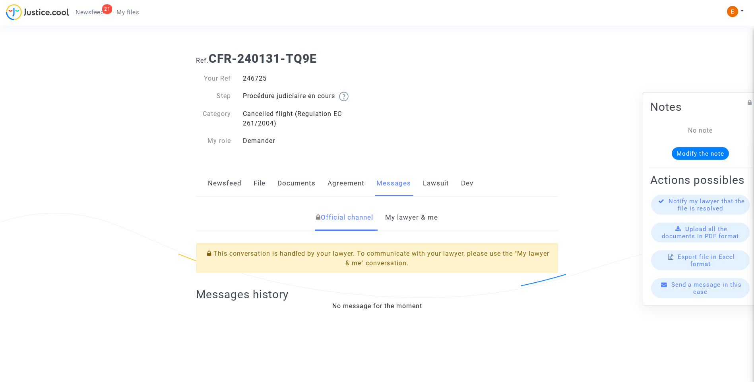
click at [351, 181] on link "Agreement" at bounding box center [345, 183] width 37 height 26
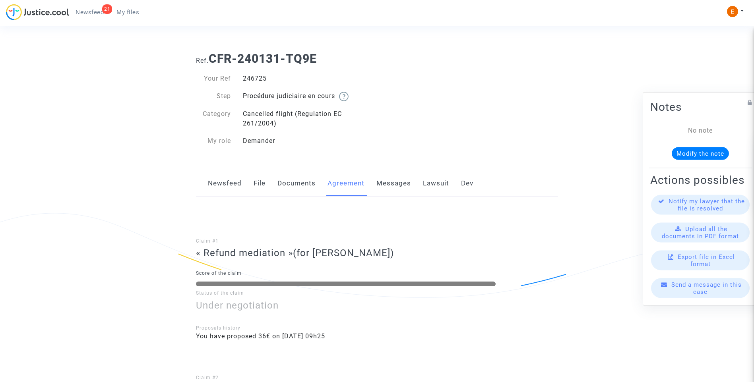
click at [397, 178] on link "Messages" at bounding box center [393, 183] width 35 height 26
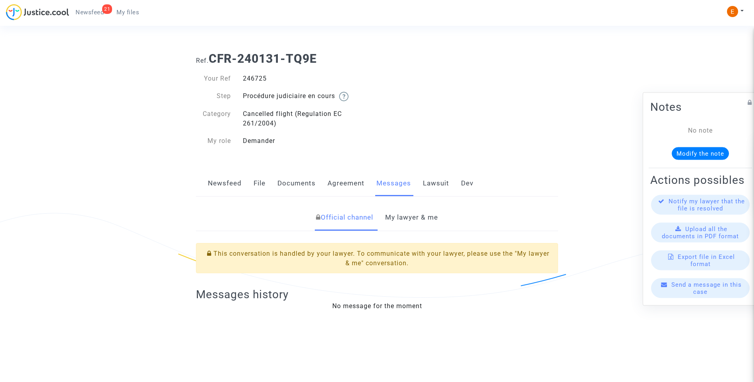
click at [424, 217] on link "My lawyer & me" at bounding box center [411, 218] width 53 height 26
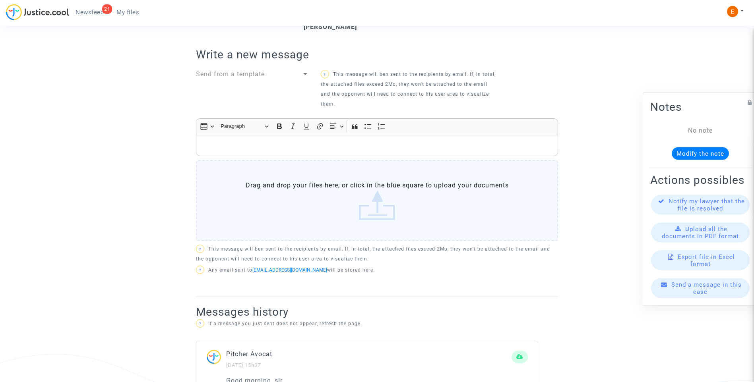
scroll to position [318, 0]
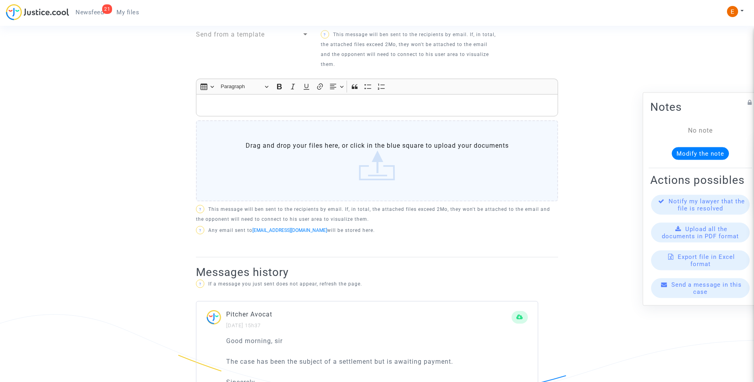
click at [334, 101] on p "Rich Text Editor, main" at bounding box center [377, 106] width 354 height 10
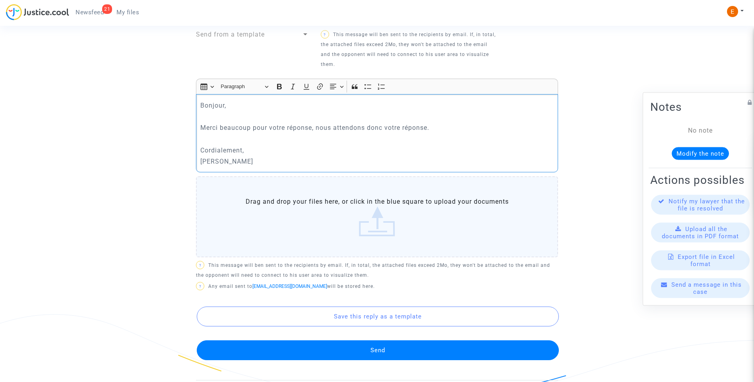
click at [415, 341] on button "Send" at bounding box center [378, 351] width 362 height 20
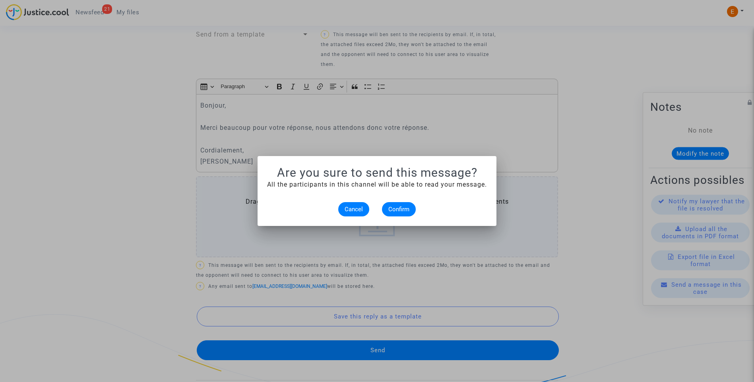
scroll to position [0, 0]
click at [394, 195] on alert-dialogs "Are you sure to send this message? All the participants in this channel will be…" at bounding box center [377, 191] width 220 height 51
click at [401, 207] on span "Confirm" at bounding box center [398, 209] width 21 height 7
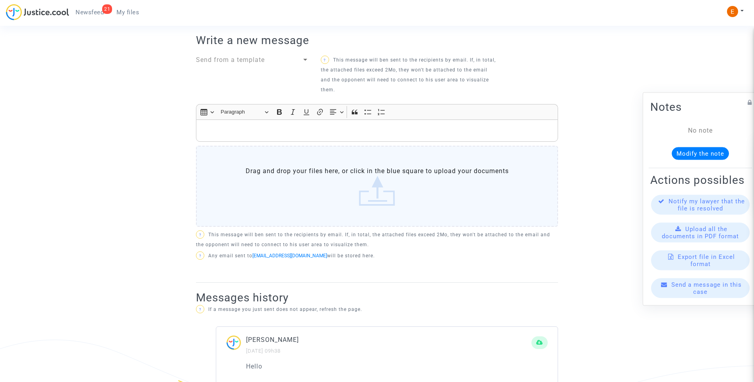
scroll to position [278, 0]
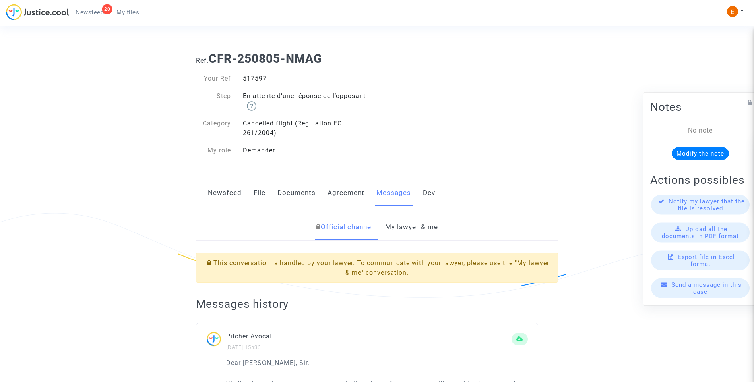
click at [259, 79] on div "517597" at bounding box center [307, 79] width 140 height 10
drag, startPoint x: 0, startPoint y: 0, endPoint x: 259, endPoint y: 79, distance: 270.9
click at [259, 79] on div "517597" at bounding box center [307, 79] width 140 height 10
copy div "517597"
click at [418, 225] on link "My lawyer & me" at bounding box center [411, 227] width 53 height 26
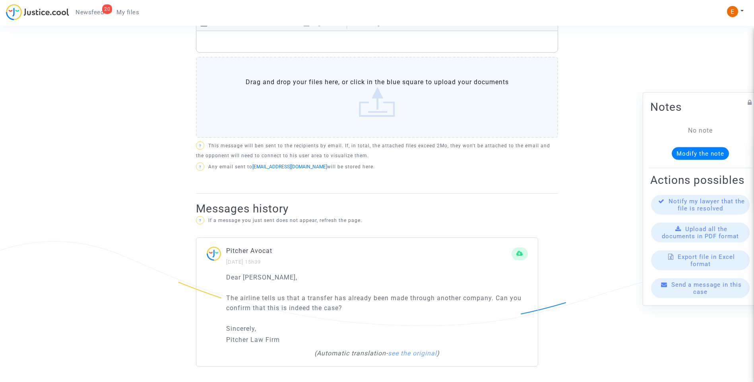
scroll to position [391, 0]
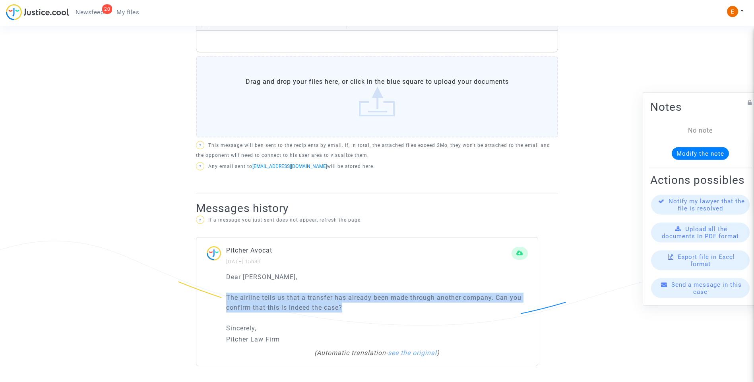
drag, startPoint x: 380, startPoint y: 308, endPoint x: 196, endPoint y: 294, distance: 183.8
click at [196, 294] on div "Dear [PERSON_NAME], The airline tells us that a transfer has already been made …" at bounding box center [366, 319] width 341 height 94
drag, startPoint x: 196, startPoint y: 294, endPoint x: 256, endPoint y: 298, distance: 60.1
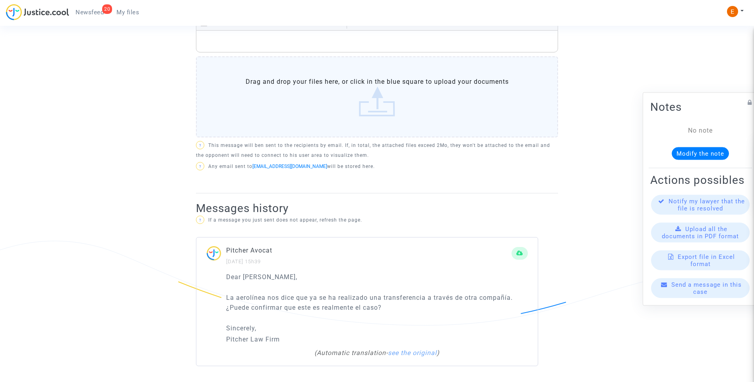
click at [352, 265] on div "Pitcher Avocat [DATE] 15h39" at bounding box center [368, 256] width 285 height 21
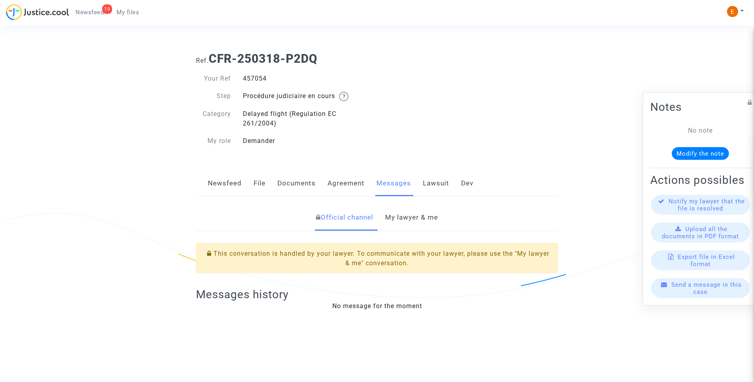
click at [431, 221] on link "My lawyer & me" at bounding box center [411, 218] width 53 height 26
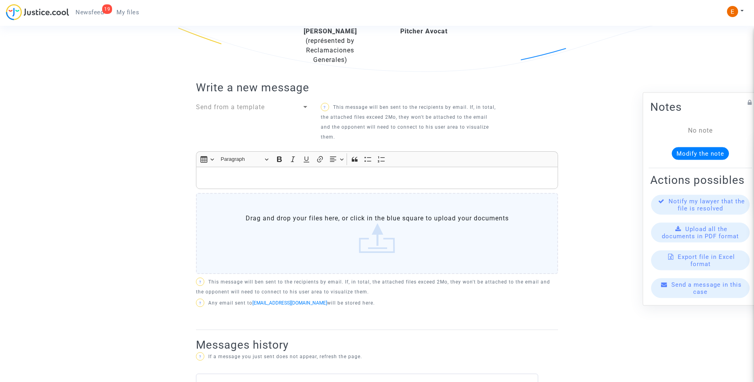
scroll to position [147, 0]
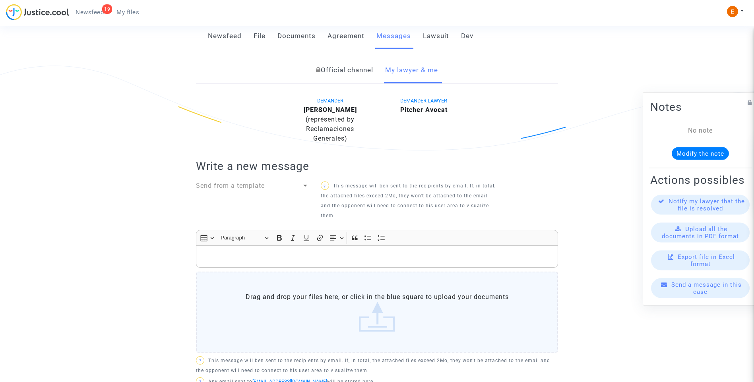
click at [426, 29] on link "Lawsuit" at bounding box center [436, 36] width 26 height 26
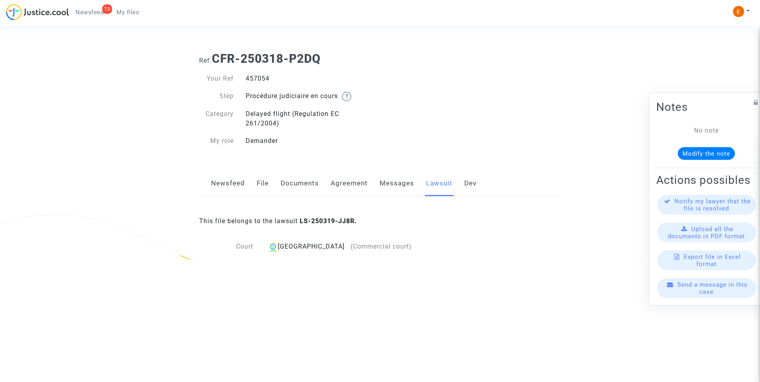
click at [399, 184] on link "Messages" at bounding box center [397, 183] width 35 height 26
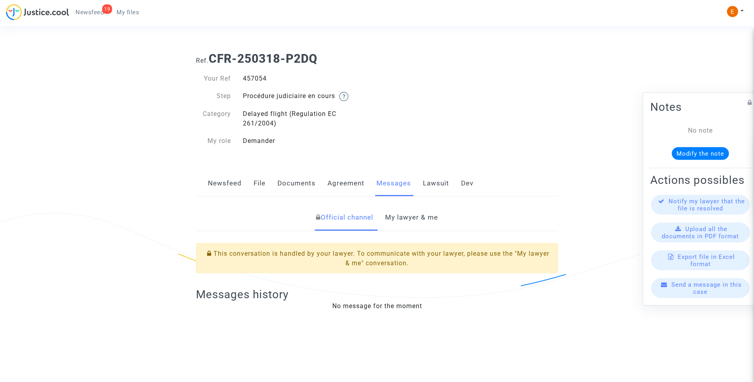
click at [409, 219] on link "My lawyer & me" at bounding box center [411, 218] width 53 height 26
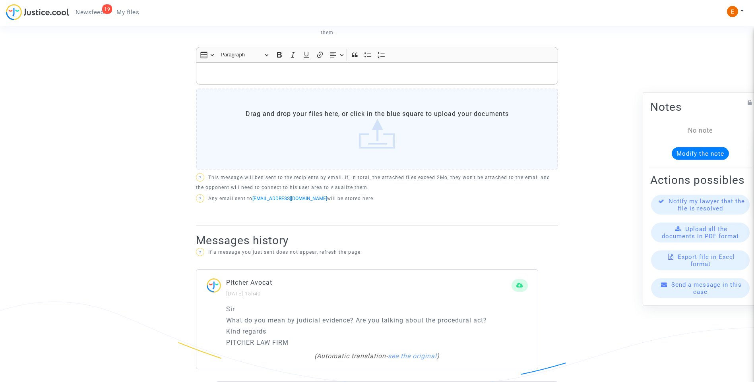
scroll to position [397, 0]
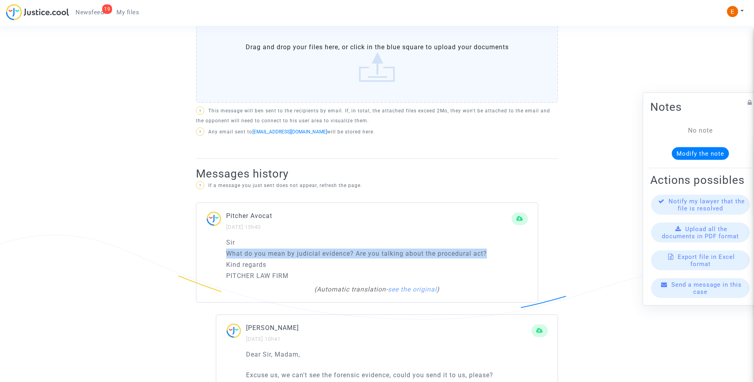
drag, startPoint x: 229, startPoint y: 256, endPoint x: 534, endPoint y: 256, distance: 305.2
click at [534, 256] on div "Sir What do you mean by judicial evidence? Are you talking about the procedural…" at bounding box center [366, 270] width 341 height 65
drag, startPoint x: 534, startPoint y: 256, endPoint x: 476, endPoint y: 253, distance: 57.7
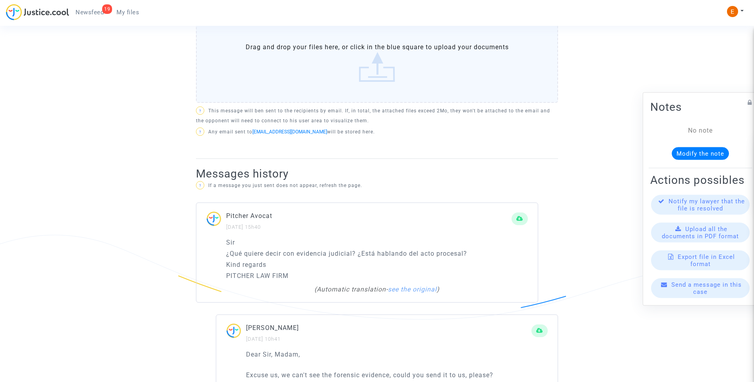
click at [440, 221] on div "Pitcher Avocat 14/08/2025 - 15h40" at bounding box center [368, 221] width 285 height 21
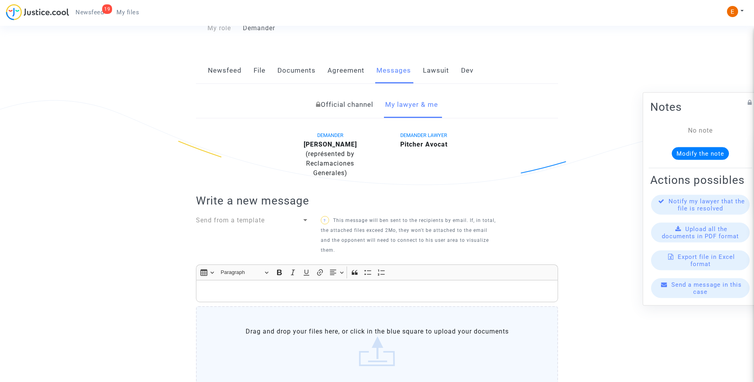
scroll to position [108, 0]
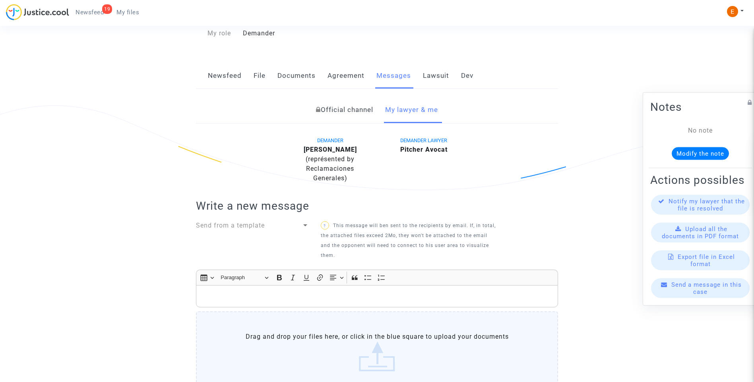
click at [224, 75] on link "Newsfeed" at bounding box center [225, 76] width 34 height 26
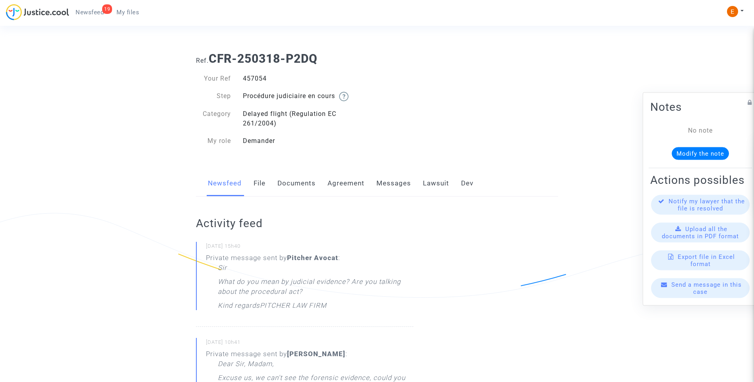
click at [441, 184] on link "Lawsuit" at bounding box center [436, 183] width 26 height 26
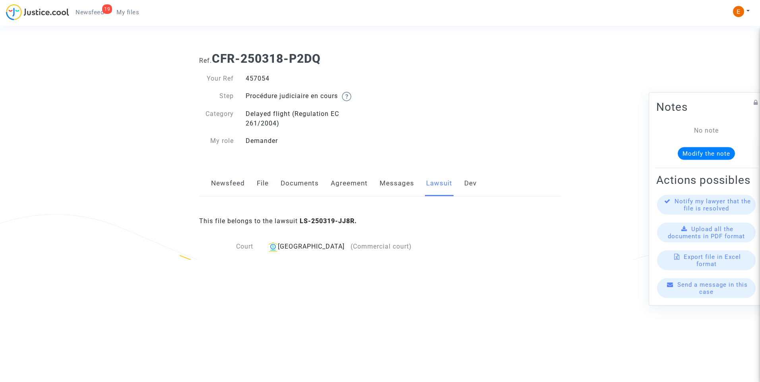
click at [404, 184] on link "Messages" at bounding box center [397, 183] width 35 height 26
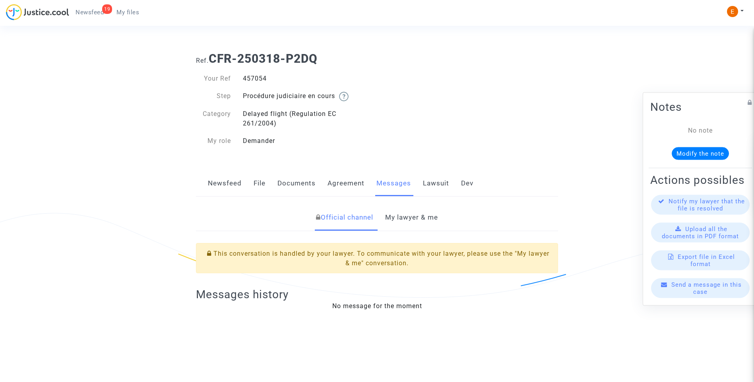
click at [404, 215] on link "My lawyer & me" at bounding box center [411, 218] width 53 height 26
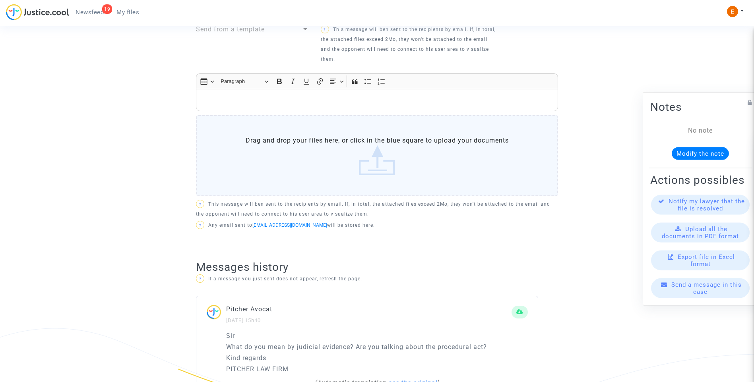
scroll to position [318, 0]
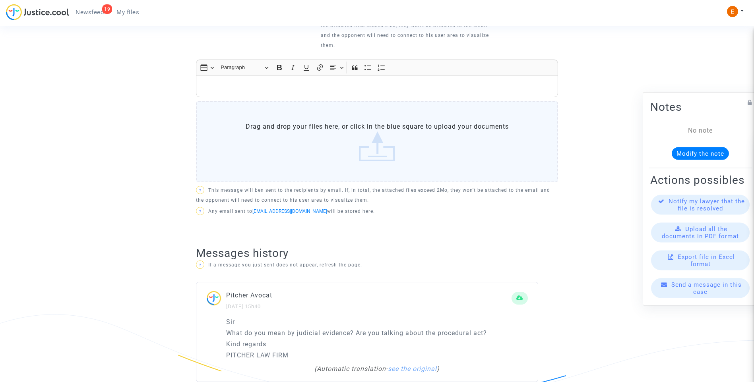
click at [274, 90] on p "Rich Text Editor, main" at bounding box center [377, 86] width 354 height 10
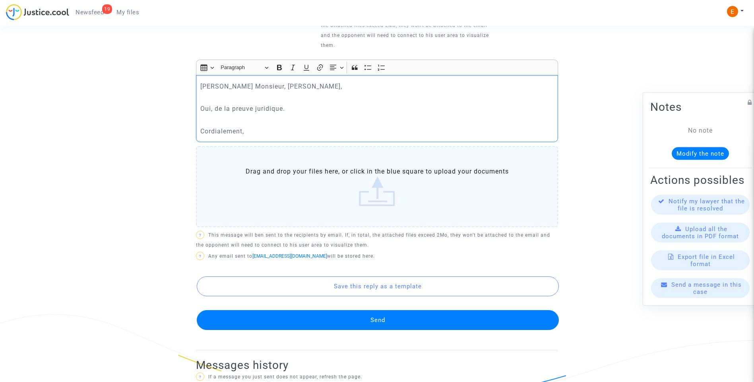
click at [358, 326] on button "Send" at bounding box center [378, 320] width 362 height 20
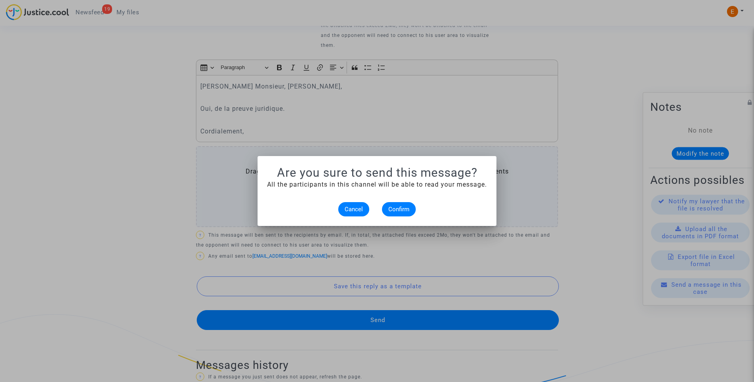
scroll to position [0, 0]
click at [404, 207] on span "Confirm" at bounding box center [398, 209] width 21 height 7
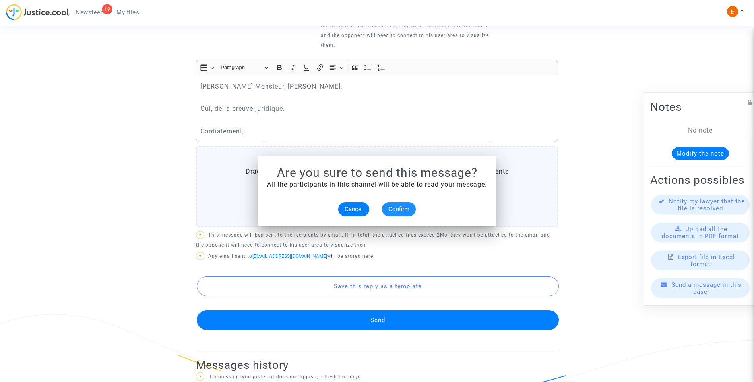
scroll to position [318, 0]
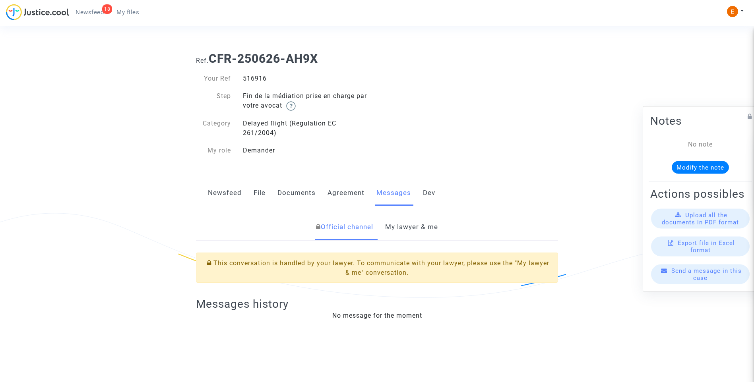
drag, startPoint x: 0, startPoint y: 0, endPoint x: 260, endPoint y: 76, distance: 270.9
click at [260, 76] on div "516916" at bounding box center [307, 79] width 140 height 10
copy div "516916"
click at [426, 234] on link "My lawyer & me" at bounding box center [411, 227] width 53 height 26
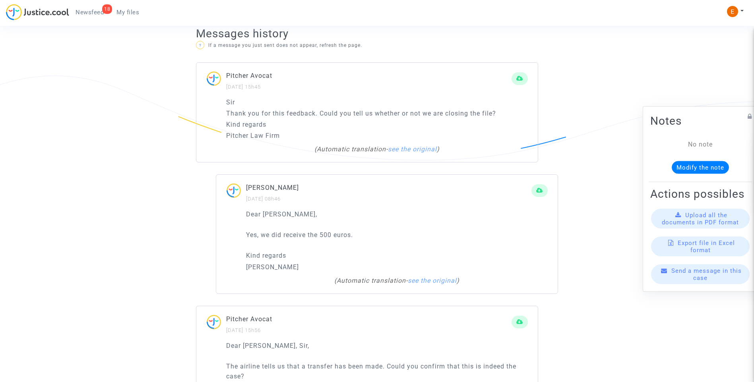
scroll to position [556, 0]
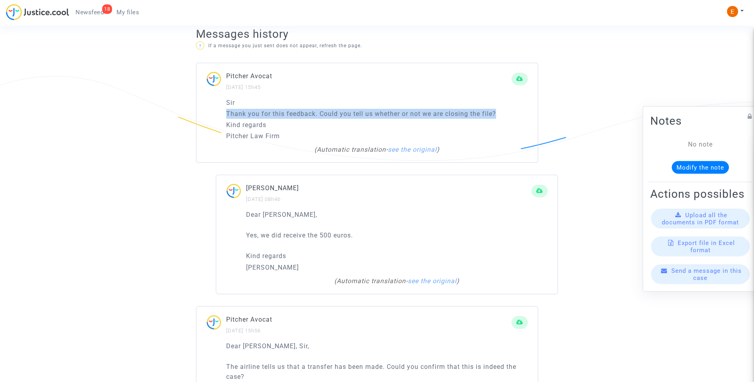
drag, startPoint x: 508, startPoint y: 116, endPoint x: 168, endPoint y: 116, distance: 340.6
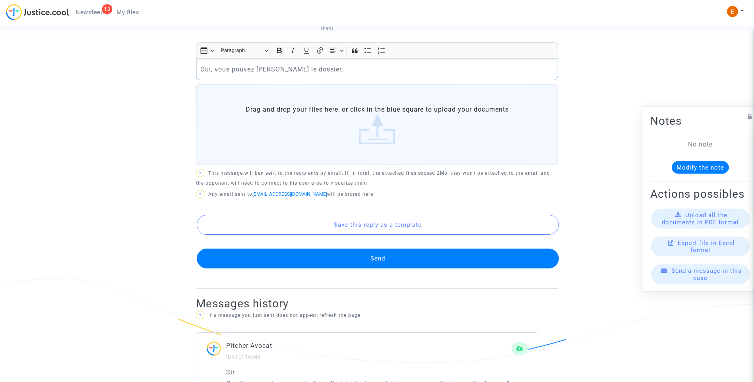
scroll to position [358, 0]
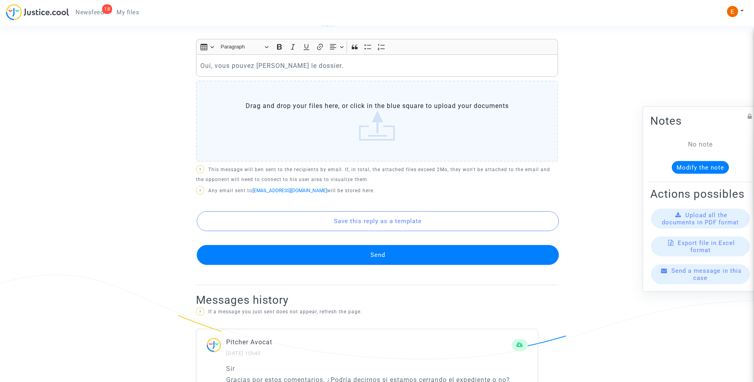
click at [382, 250] on button "Send" at bounding box center [378, 255] width 362 height 20
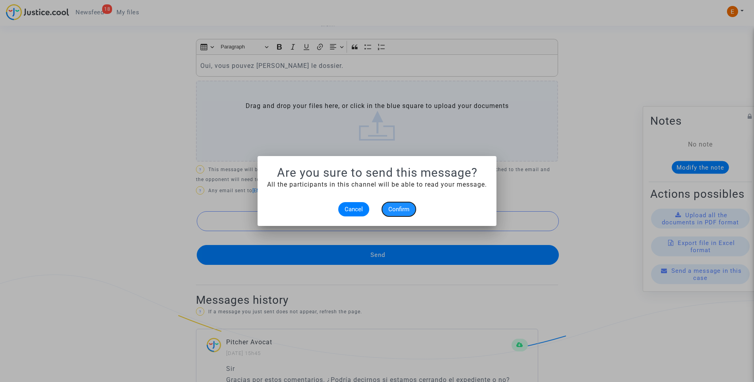
click at [406, 211] on span "Confirm" at bounding box center [398, 209] width 21 height 7
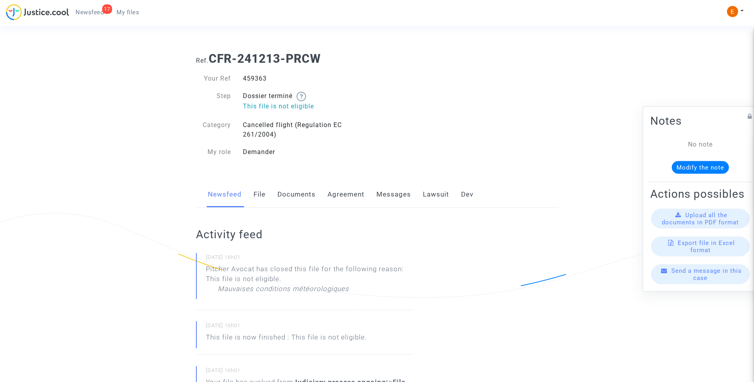
click at [262, 81] on div "459363" at bounding box center [307, 79] width 140 height 10
copy div "459363"
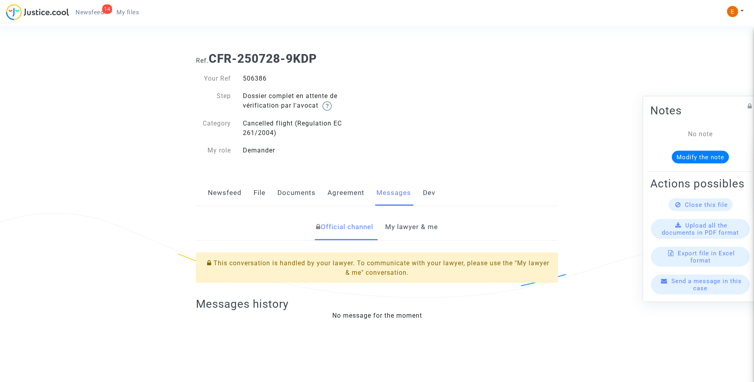
click at [250, 80] on div "506386" at bounding box center [307, 79] width 140 height 10
copy div "506386"
drag, startPoint x: 409, startPoint y: 226, endPoint x: 422, endPoint y: 226, distance: 13.5
click at [409, 226] on link "My lawyer & me" at bounding box center [411, 227] width 53 height 26
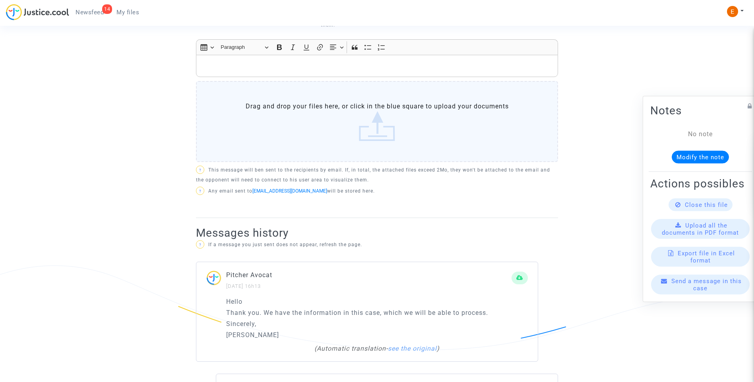
scroll to position [484, 0]
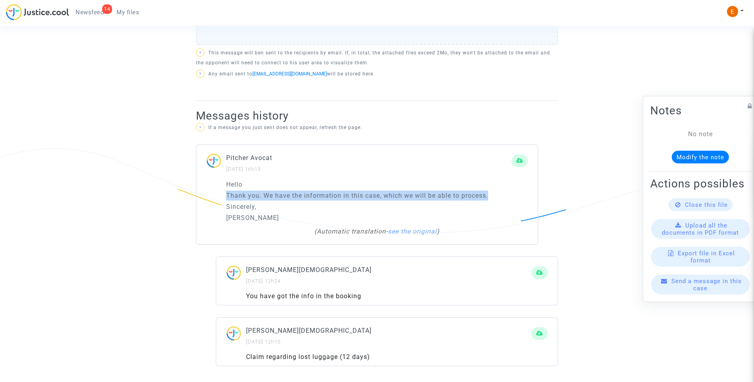
drag, startPoint x: 501, startPoint y: 196, endPoint x: 216, endPoint y: 198, distance: 284.9
click at [216, 198] on div "Hello Thank you. We have the information in this case, which we will be able to…" at bounding box center [366, 212] width 341 height 65
drag, startPoint x: 216, startPoint y: 198, endPoint x: 242, endPoint y: 198, distance: 25.8
click at [384, 159] on p "Pitcher Avocat" at bounding box center [368, 158] width 285 height 10
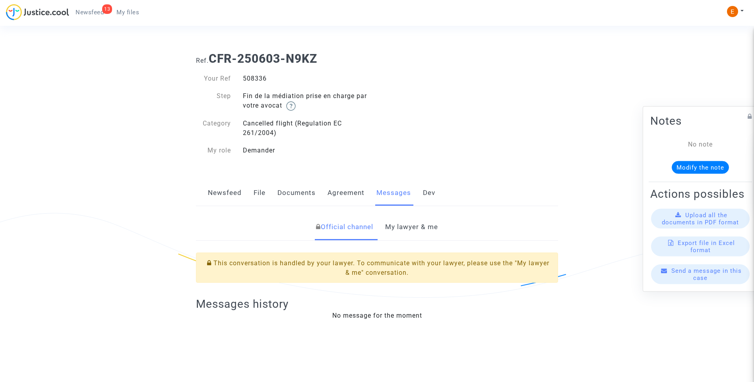
drag, startPoint x: 0, startPoint y: 0, endPoint x: 258, endPoint y: 76, distance: 268.4
click at [258, 76] on div "508336" at bounding box center [307, 79] width 140 height 10
copy div "508336"
click at [412, 229] on link "My lawyer & me" at bounding box center [411, 227] width 53 height 26
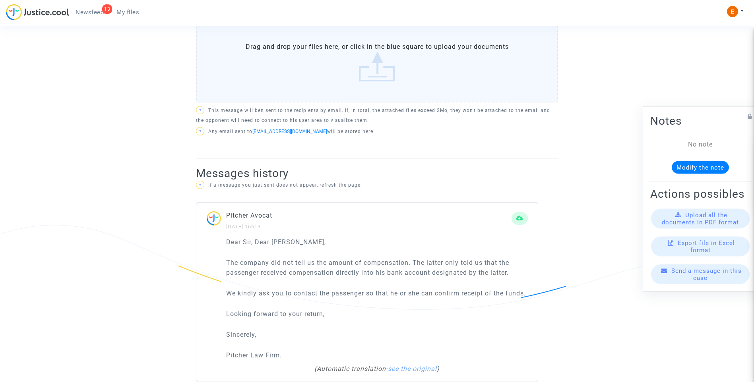
scroll to position [517, 0]
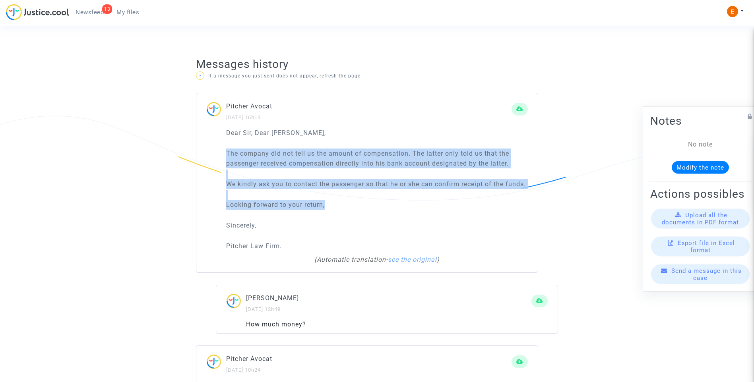
drag, startPoint x: 225, startPoint y: 154, endPoint x: 408, endPoint y: 216, distance: 193.4
click at [408, 216] on div "Dear Sir, Dear Madam, The company did not tell us the amount of compensation. T…" at bounding box center [366, 200] width 341 height 145
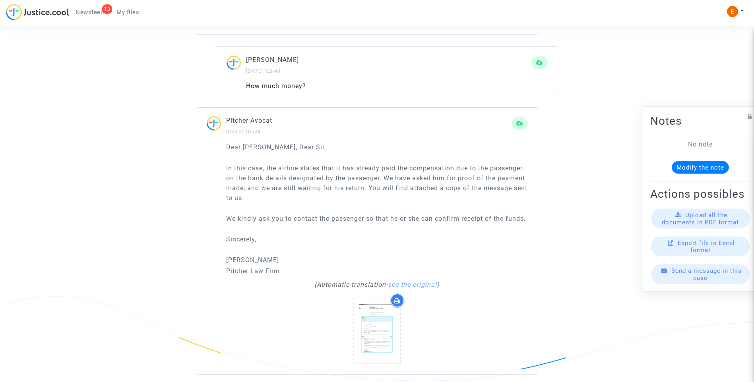
scroll to position [784, 0]
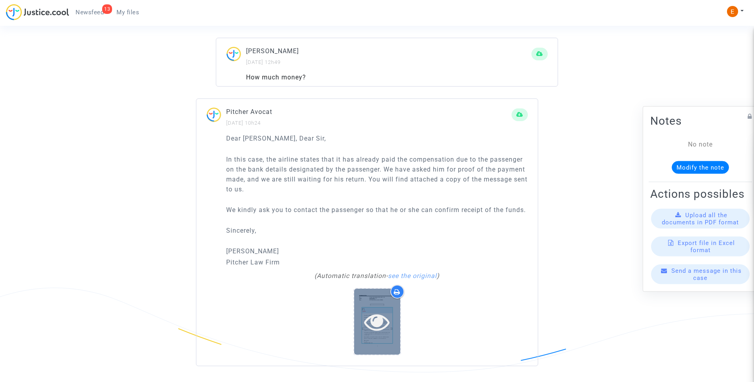
click at [374, 316] on icon at bounding box center [377, 321] width 26 height 25
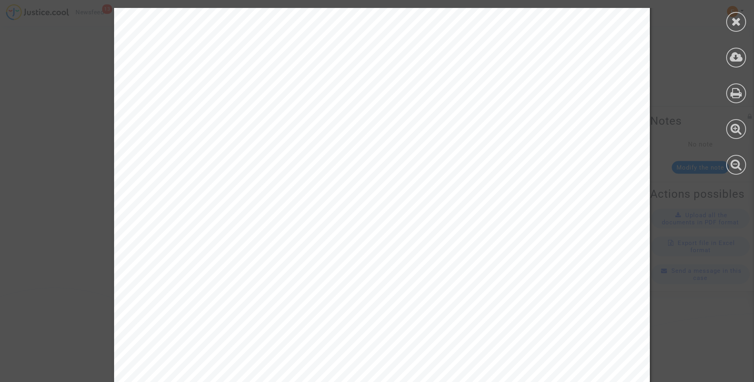
scroll to position [795, 0]
click at [740, 21] on icon at bounding box center [736, 21] width 10 height 12
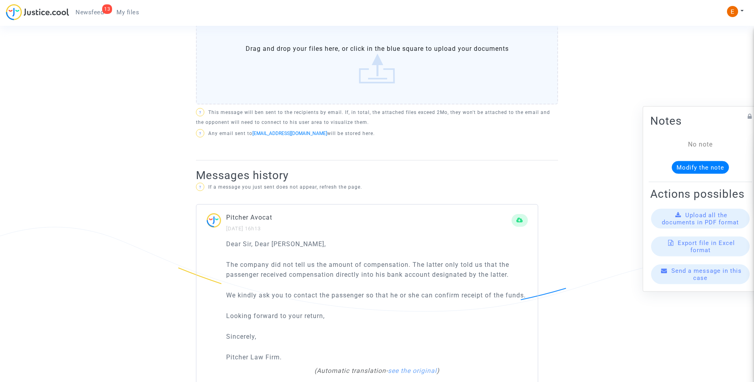
scroll to position [466, 0]
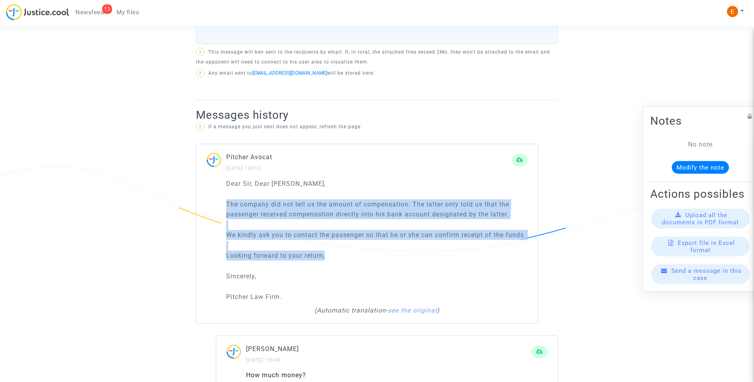
drag, startPoint x: 225, startPoint y: 202, endPoint x: 401, endPoint y: 264, distance: 186.9
click at [401, 264] on div "Dear Sir, Dear Madam, The company did not tell us the amount of compensation. T…" at bounding box center [366, 251] width 341 height 145
drag, startPoint x: 401, startPoint y: 264, endPoint x: 367, endPoint y: 234, distance: 45.1
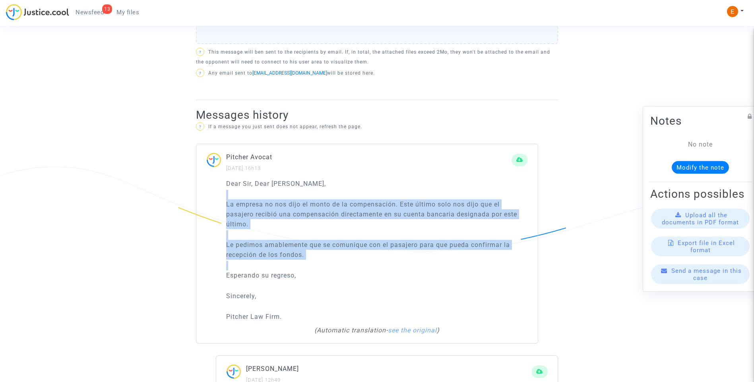
click at [393, 279] on p "Esperando su regreso," at bounding box center [377, 276] width 302 height 10
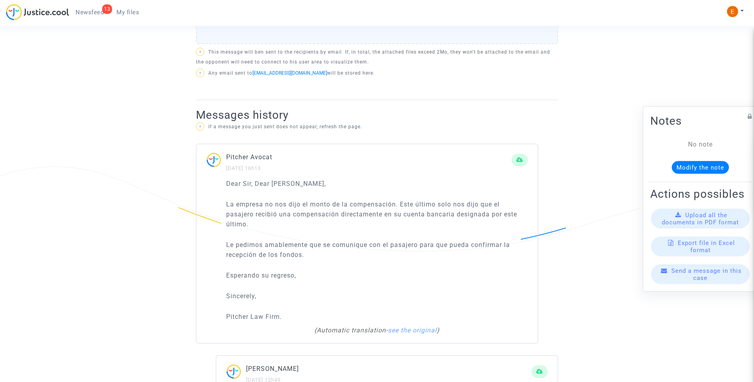
scroll to position [347, 0]
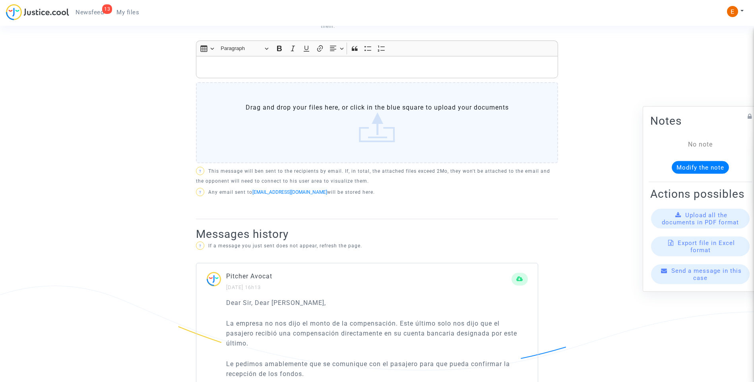
click at [257, 64] on p "Rich Text Editor, main" at bounding box center [377, 67] width 354 height 10
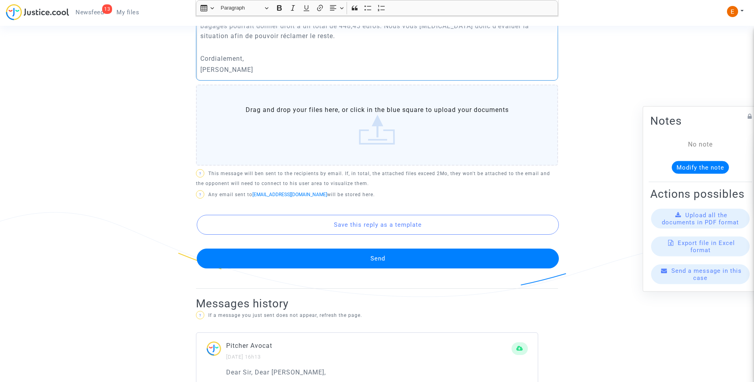
scroll to position [426, 0]
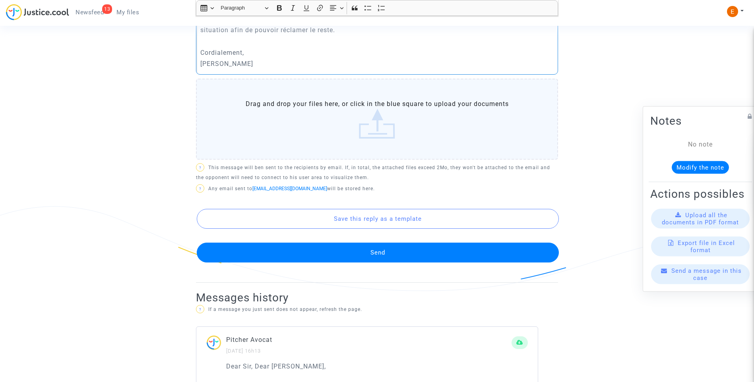
click at [412, 262] on button "Send" at bounding box center [378, 253] width 362 height 20
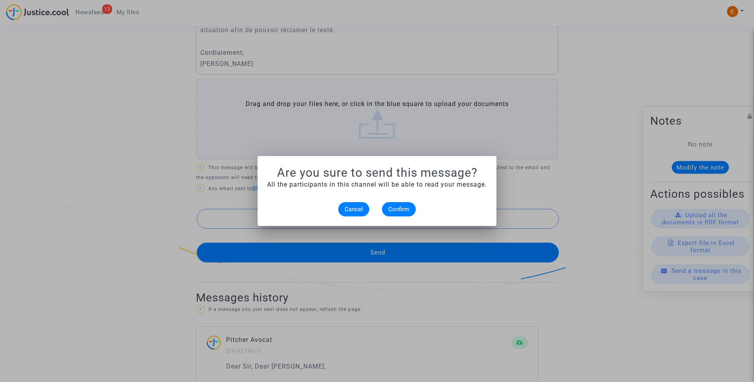
scroll to position [0, 0]
click at [407, 204] on button "Confirm" at bounding box center [399, 209] width 34 height 14
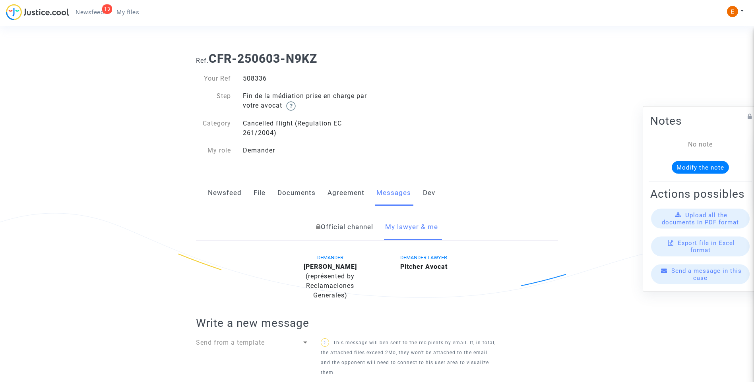
scroll to position [426, 0]
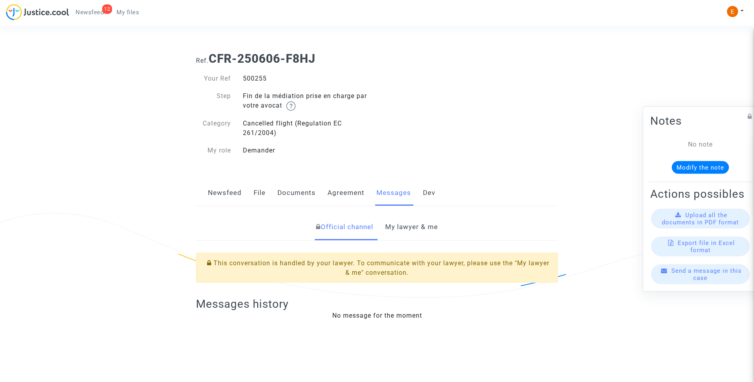
click at [261, 80] on div "500255" at bounding box center [307, 79] width 140 height 10
copy div "500255"
drag, startPoint x: 415, startPoint y: 234, endPoint x: 429, endPoint y: 222, distance: 18.0
click at [415, 234] on link "My lawyer & me" at bounding box center [411, 227] width 53 height 26
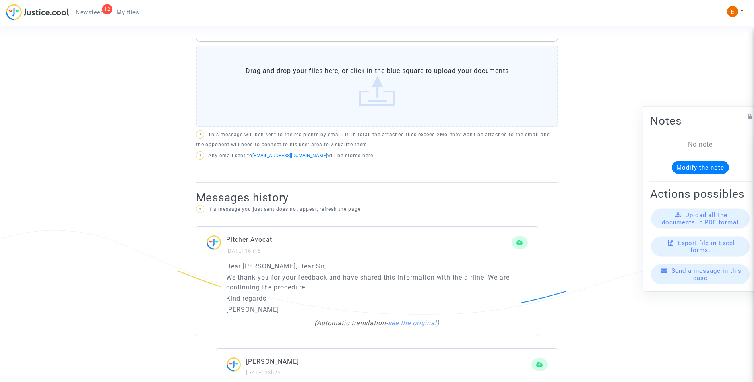
scroll to position [397, 0]
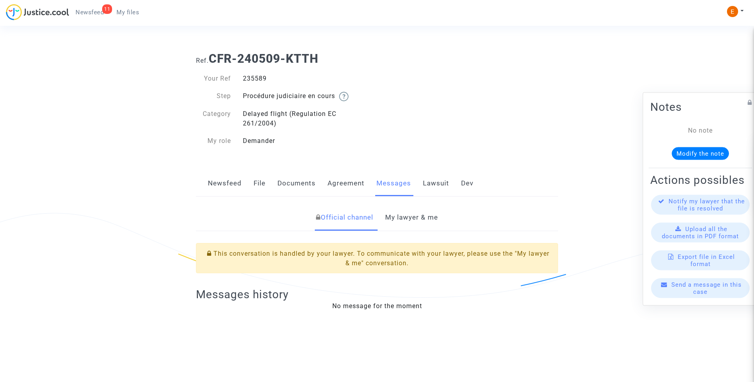
click at [258, 79] on div "235589" at bounding box center [307, 79] width 140 height 10
copy div "235589"
click at [426, 216] on link "My lawyer & me" at bounding box center [411, 218] width 53 height 26
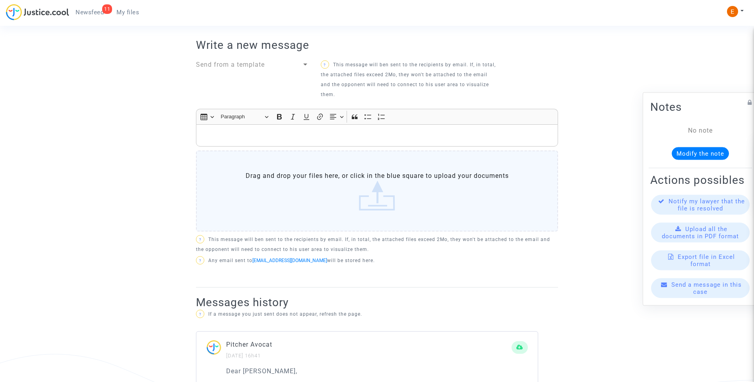
scroll to position [477, 0]
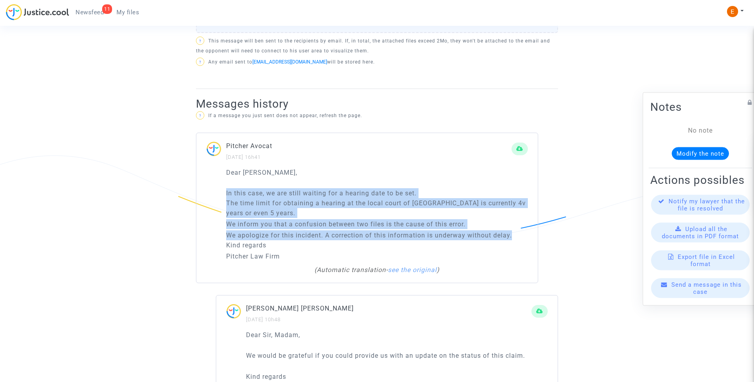
drag, startPoint x: 224, startPoint y: 185, endPoint x: 524, endPoint y: 230, distance: 303.5
click at [524, 230] on div "Dear [PERSON_NAME], In this case, we are still waiting for a hearing date to be…" at bounding box center [366, 226] width 341 height 116
drag, startPoint x: 524, startPoint y: 230, endPoint x: 476, endPoint y: 220, distance: 48.9
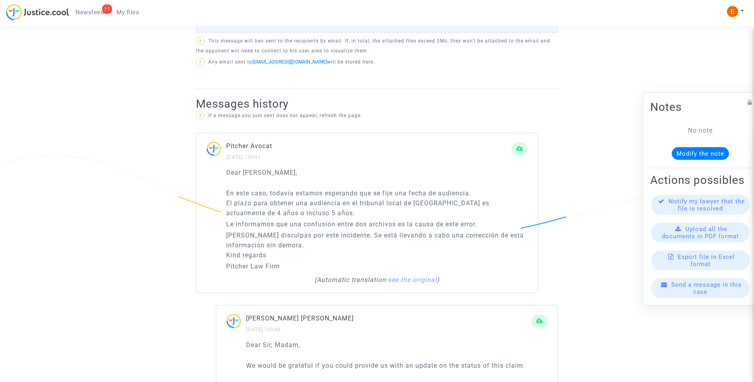
click at [399, 168] on p "Dear [PERSON_NAME]," at bounding box center [377, 173] width 302 height 10
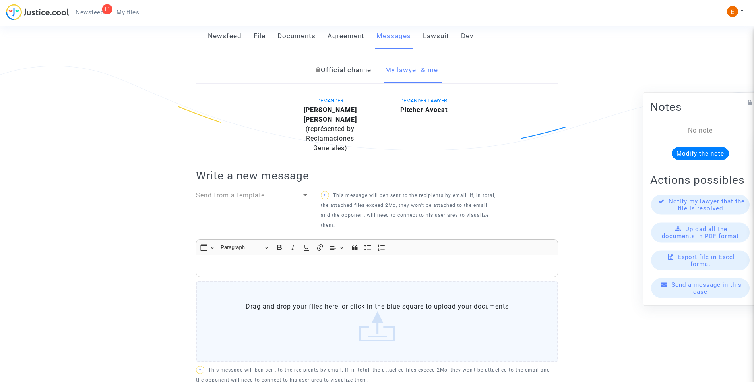
scroll to position [119, 0]
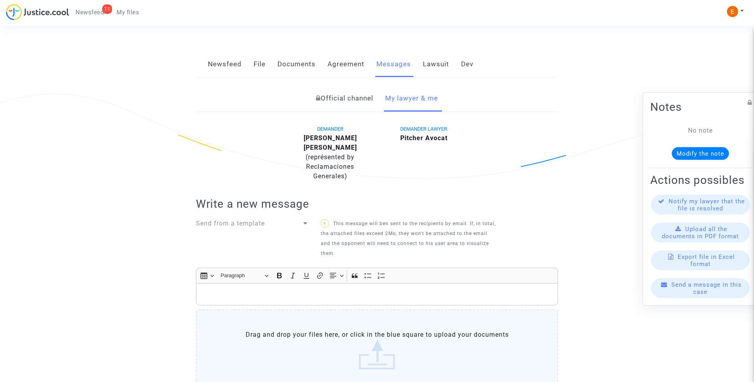
click at [231, 69] on link "Newsfeed" at bounding box center [225, 64] width 34 height 26
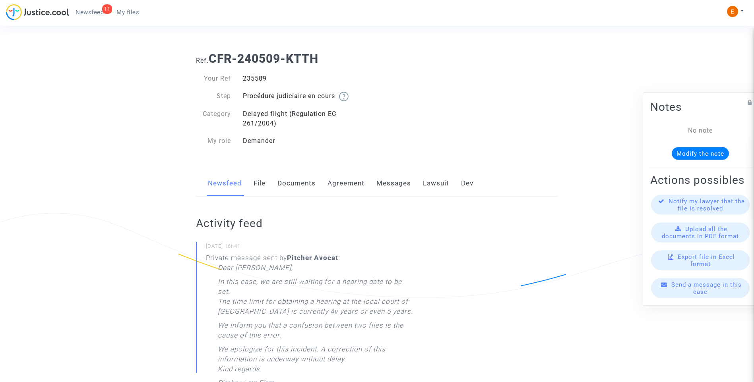
click at [436, 184] on link "Lawsuit" at bounding box center [436, 183] width 26 height 26
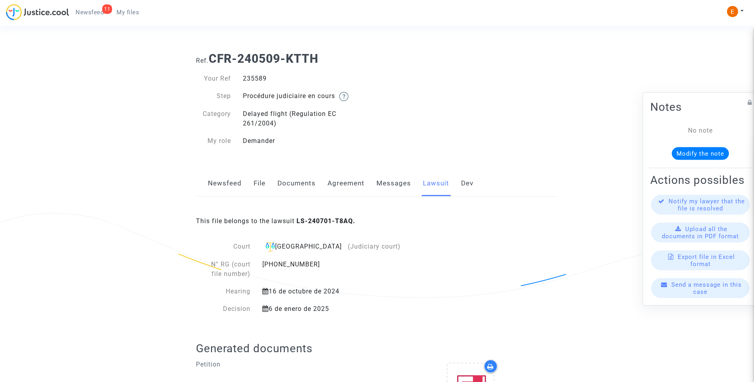
click at [392, 187] on link "Messages" at bounding box center [393, 183] width 35 height 26
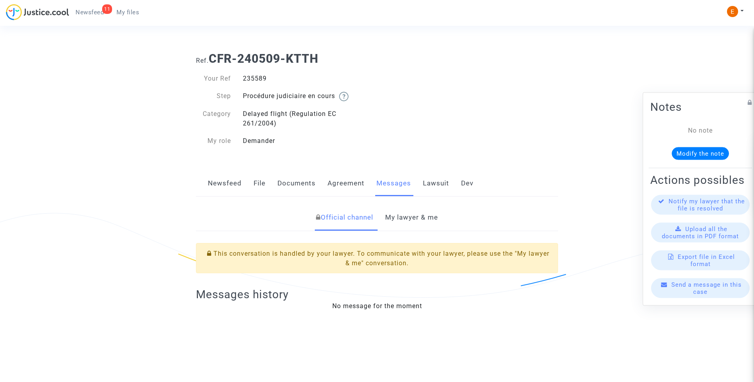
click at [427, 180] on link "Lawsuit" at bounding box center [436, 183] width 26 height 26
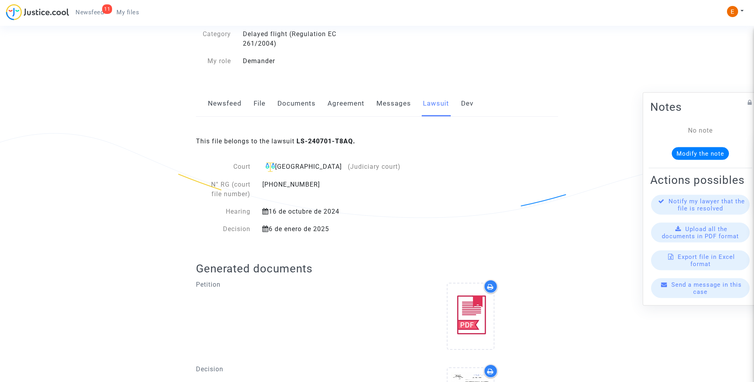
scroll to position [163, 0]
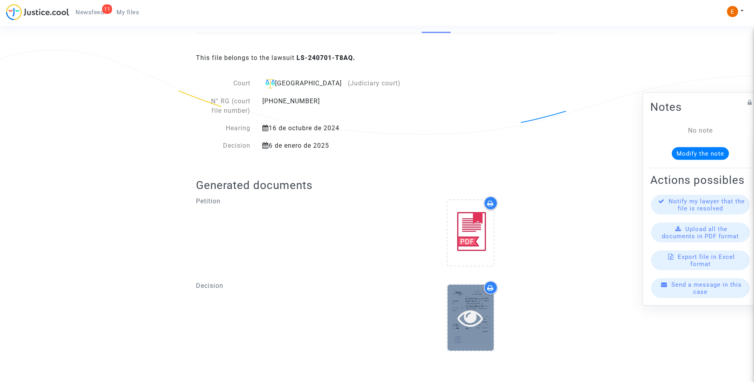
click at [483, 324] on icon at bounding box center [470, 317] width 26 height 25
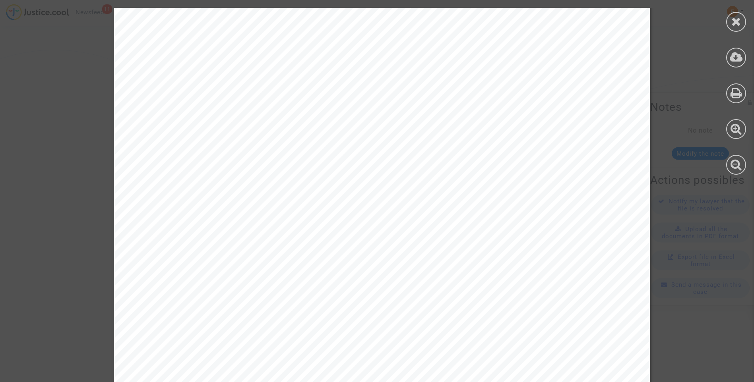
scroll to position [4173, 0]
click at [735, 31] on div at bounding box center [736, 22] width 20 height 20
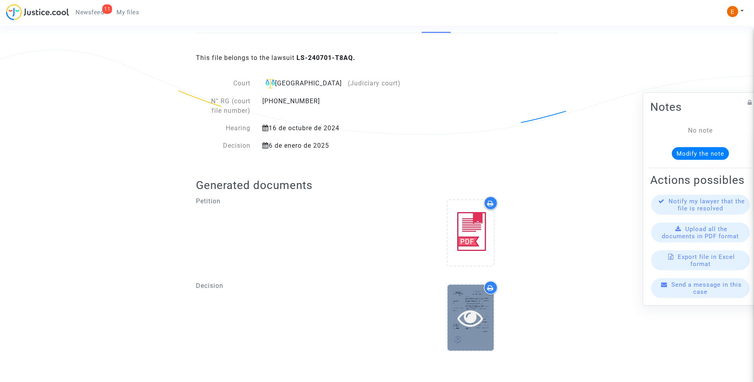
click at [473, 318] on icon at bounding box center [470, 317] width 26 height 25
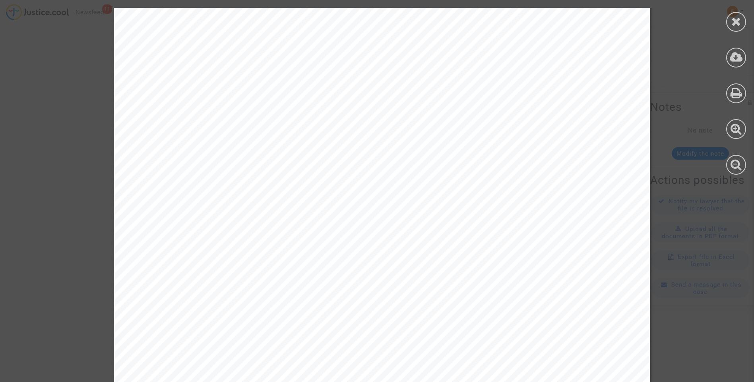
scroll to position [3060, 0]
click at [734, 25] on icon at bounding box center [736, 21] width 10 height 12
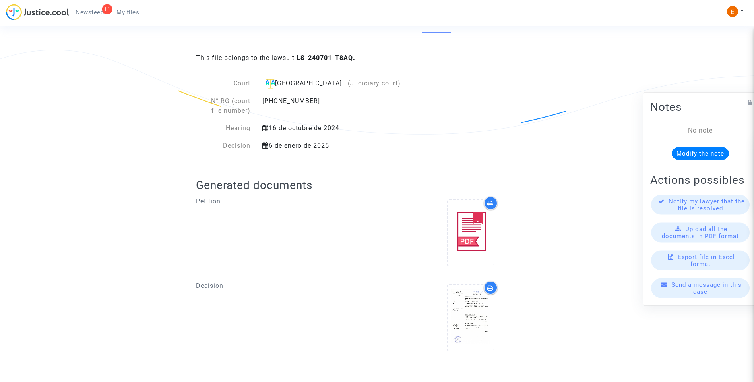
scroll to position [4, 0]
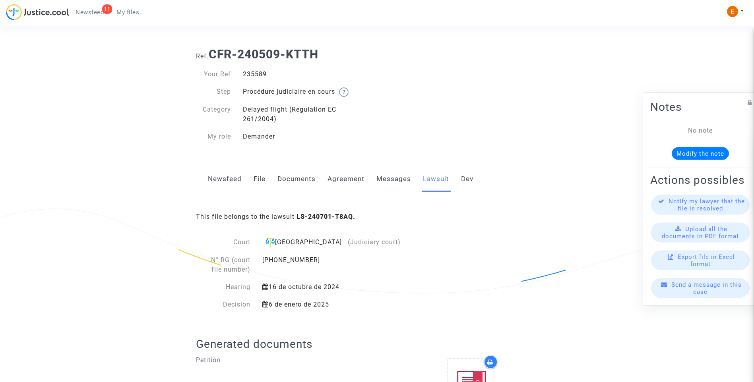
click at [399, 179] on link "Messages" at bounding box center [393, 179] width 35 height 26
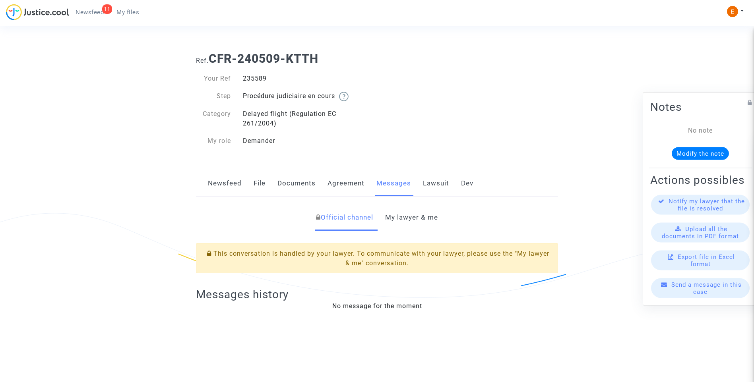
click at [407, 223] on link "My lawyer & me" at bounding box center [411, 218] width 53 height 26
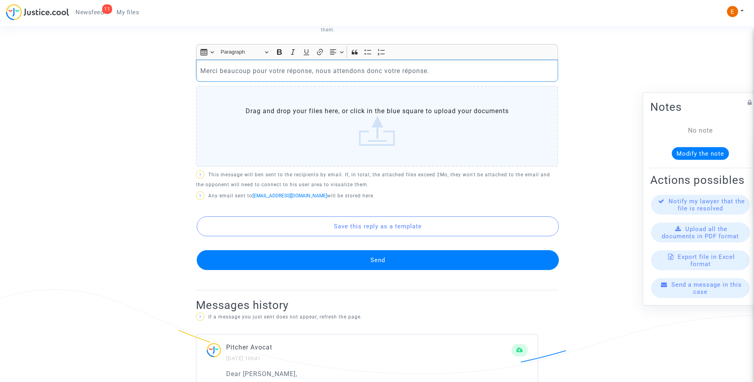
scroll to position [358, 0]
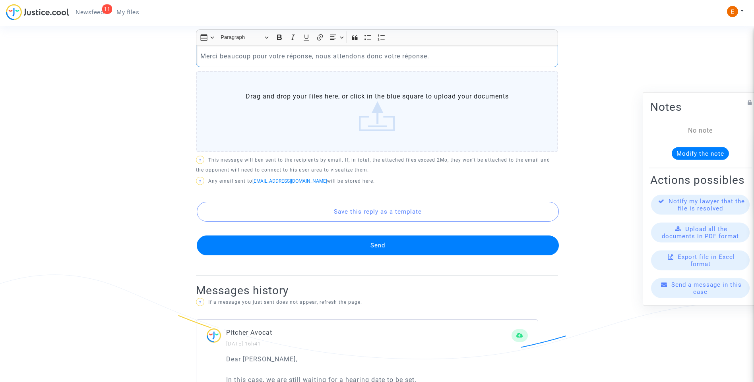
click at [399, 238] on button "Send" at bounding box center [378, 246] width 362 height 20
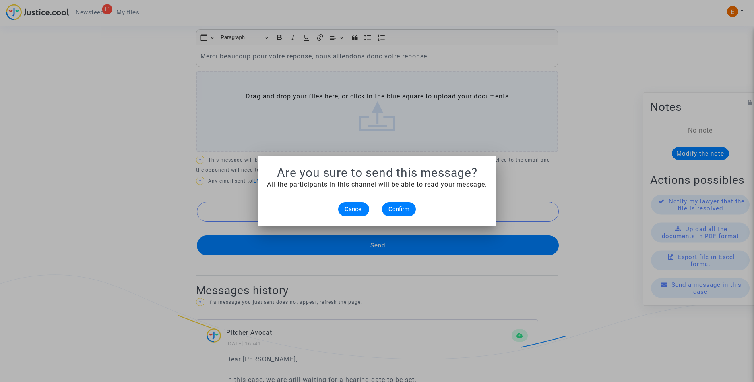
scroll to position [0, 0]
click at [397, 210] on span "Confirm" at bounding box center [398, 209] width 21 height 7
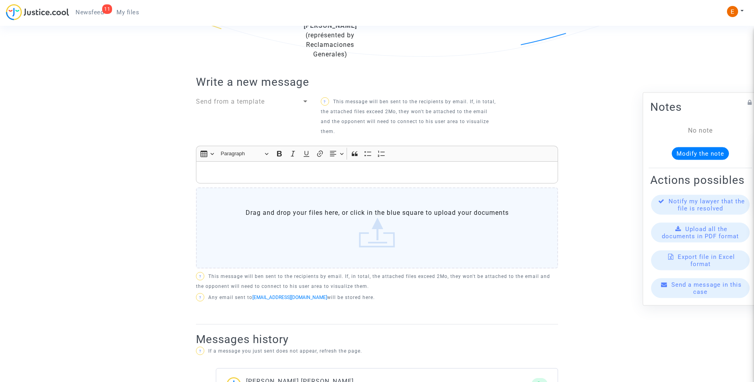
scroll to position [79, 0]
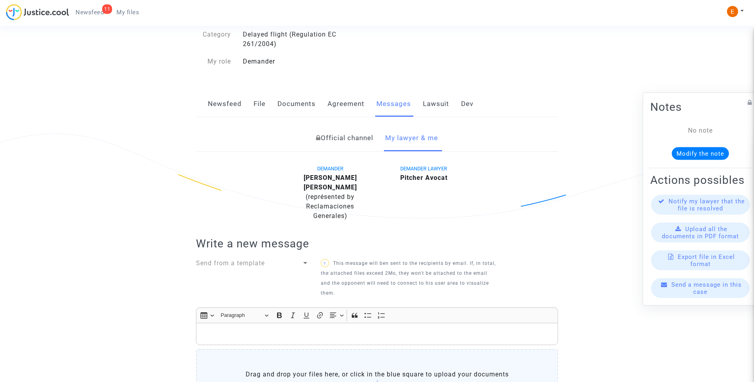
click at [134, 8] on link "My files" at bounding box center [127, 12] width 35 height 12
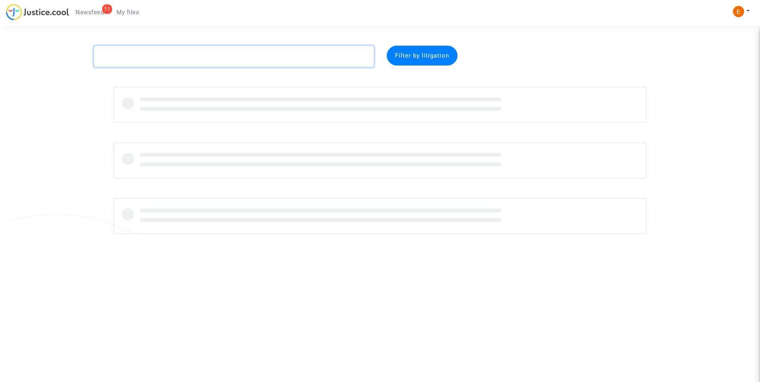
click at [210, 52] on textarea at bounding box center [234, 56] width 280 height 21
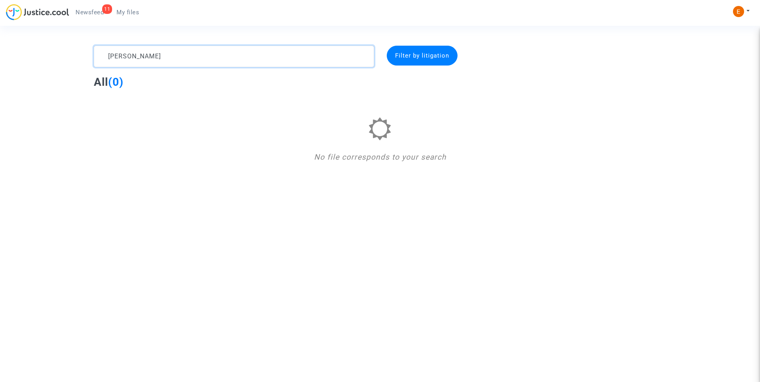
click at [133, 56] on textarea at bounding box center [234, 56] width 280 height 21
click at [134, 56] on textarea at bounding box center [234, 56] width 280 height 21
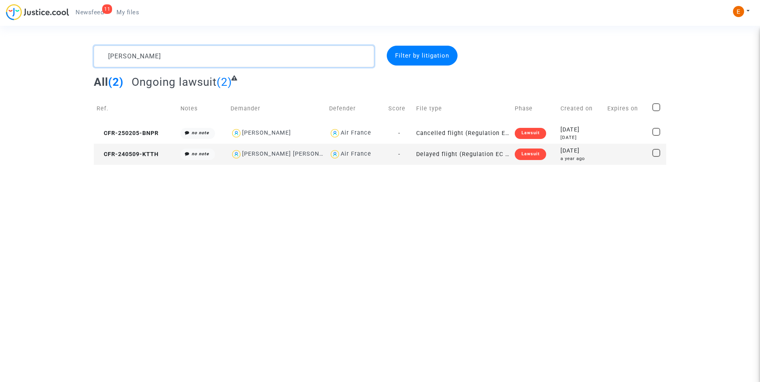
drag, startPoint x: 182, startPoint y: 54, endPoint x: 68, endPoint y: 55, distance: 114.1
click at [68, 55] on div "[PERSON_NAME] Filter by litigation All (2) Ongoing lawsuit (2) Ref. Notes Deman…" at bounding box center [380, 105] width 760 height 119
type textarea "[GEOGRAPHIC_DATA]"
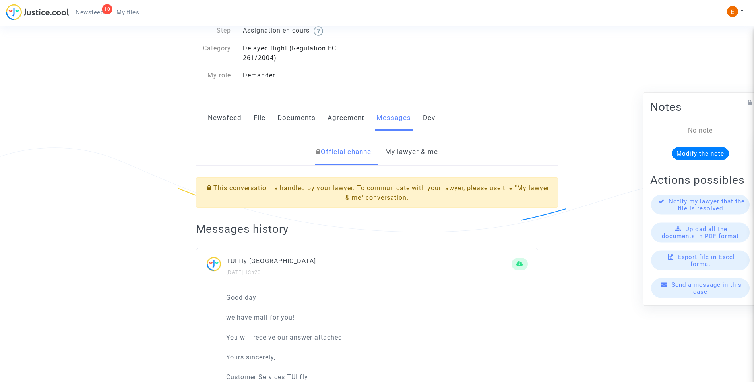
scroll to position [40, 0]
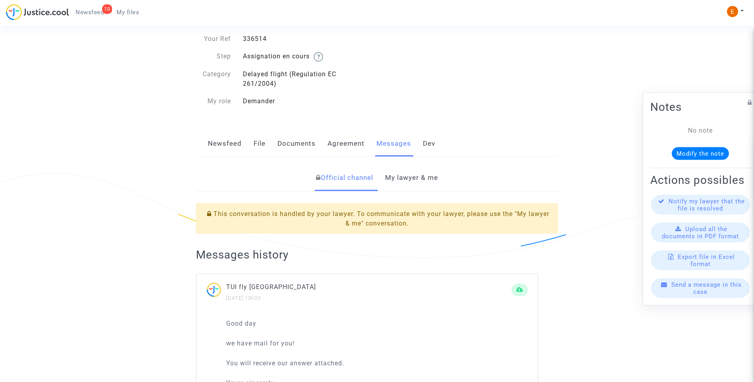
click at [428, 184] on link "My lawyer & me" at bounding box center [411, 178] width 53 height 26
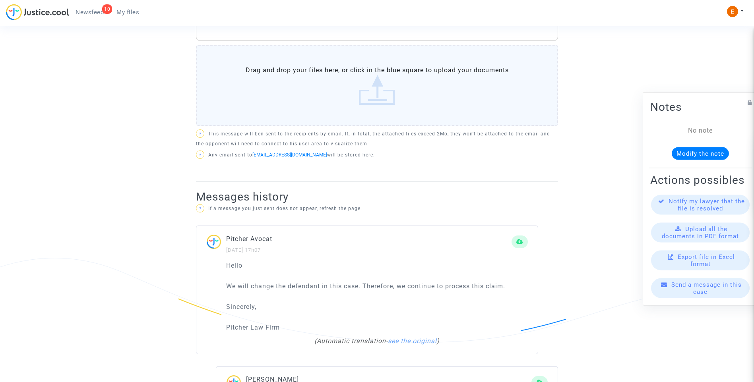
scroll to position [517, 0]
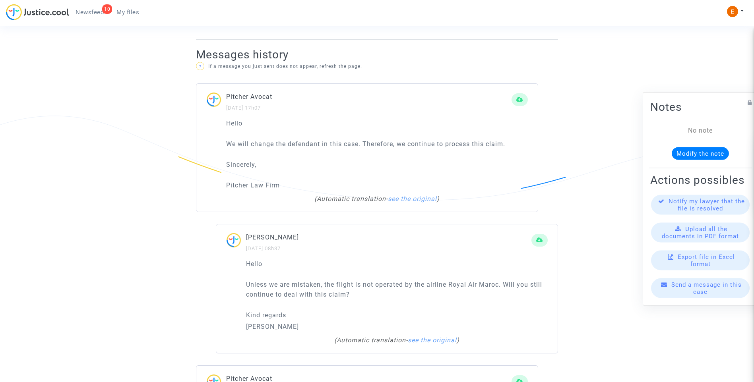
drag, startPoint x: 229, startPoint y: 143, endPoint x: 574, endPoint y: 151, distance: 345.0
click at [574, 151] on ng-component "Ref. CFR-240116-UMY4 Your Ref 336514 Step Assignation en cours Category Delayed…" at bounding box center [377, 54] width 572 height 1050
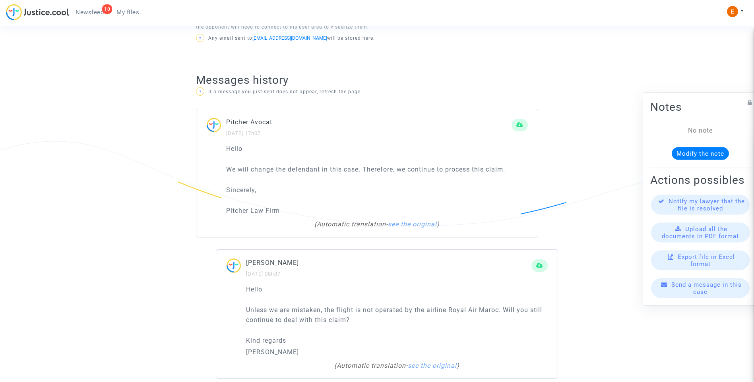
scroll to position [477, 0]
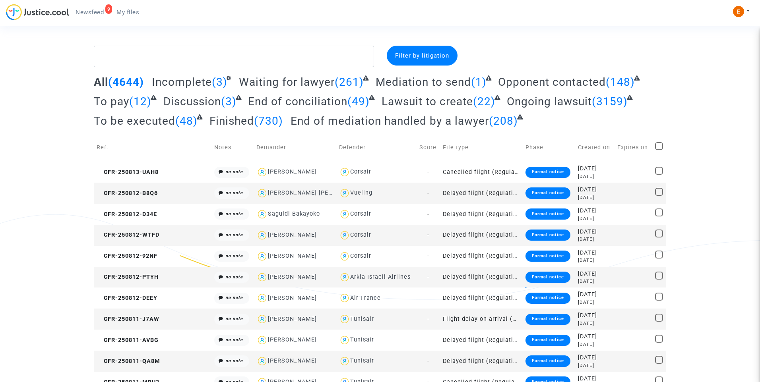
click at [83, 13] on span "Newsfeed" at bounding box center [90, 12] width 28 height 7
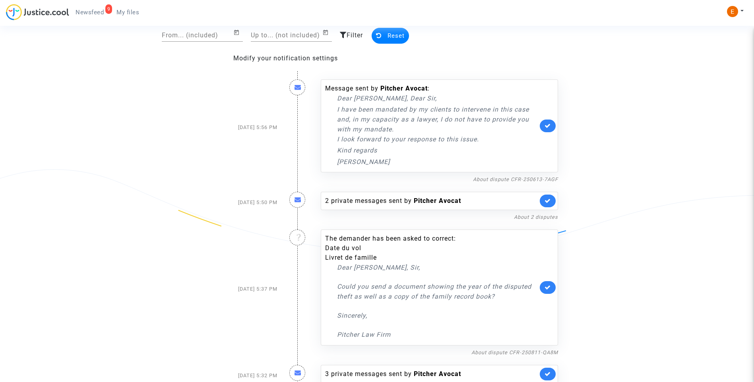
scroll to position [102, 0]
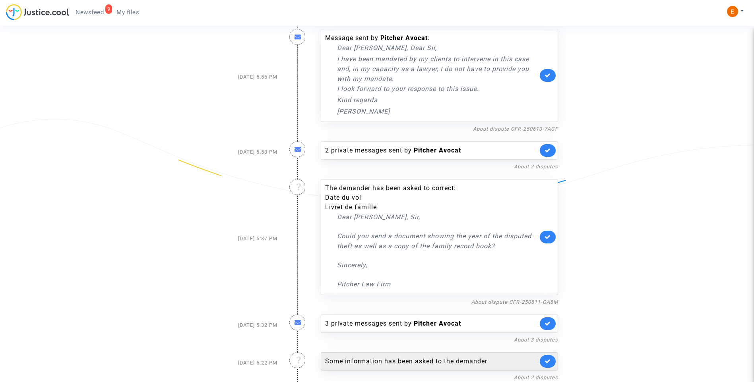
click at [438, 359] on div "Some information has been asked to the demander" at bounding box center [431, 362] width 213 height 10
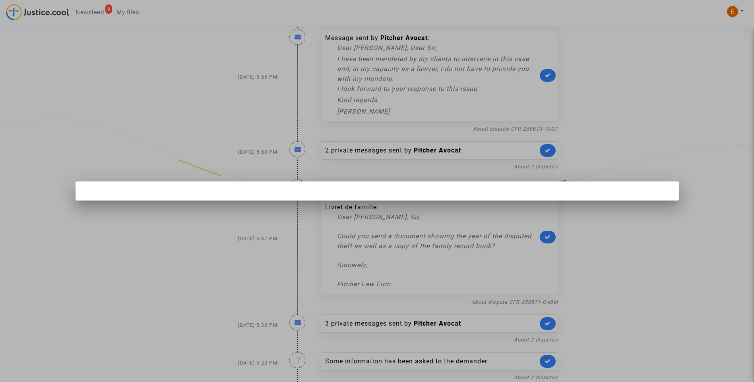
scroll to position [0, 0]
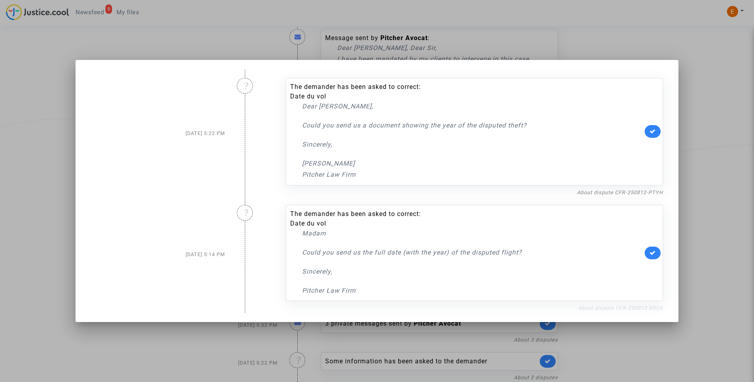
click at [603, 306] on link "About dispute CFR-250812-B8Q6" at bounding box center [620, 308] width 85 height 6
click at [659, 250] on link at bounding box center [653, 253] width 16 height 13
click at [644, 191] on link "About dispute CFR-250812-PTYH" at bounding box center [620, 193] width 86 height 6
click at [655, 190] on link "About dispute CFR-250812-PTYH" at bounding box center [620, 193] width 86 height 6
click at [655, 124] on div "The demander has been asked to correct: Date du vol Dear [PERSON_NAME], Could y…" at bounding box center [475, 132] width 378 height 108
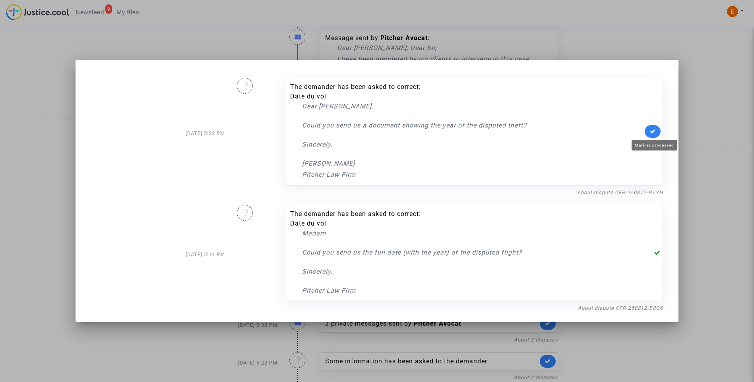
click at [656, 132] on icon at bounding box center [652, 131] width 6 height 6
click at [701, 106] on div at bounding box center [377, 191] width 754 height 382
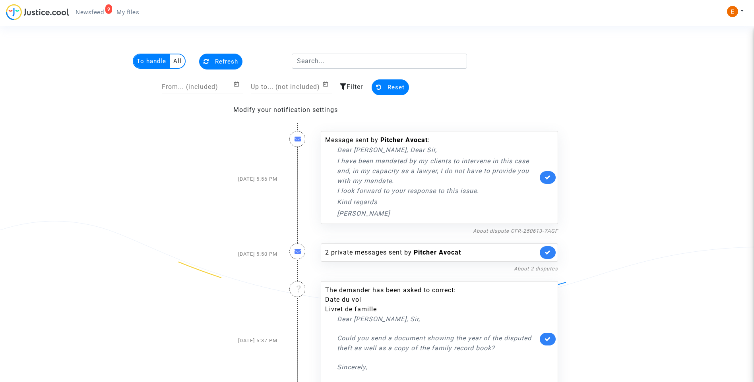
scroll to position [102, 0]
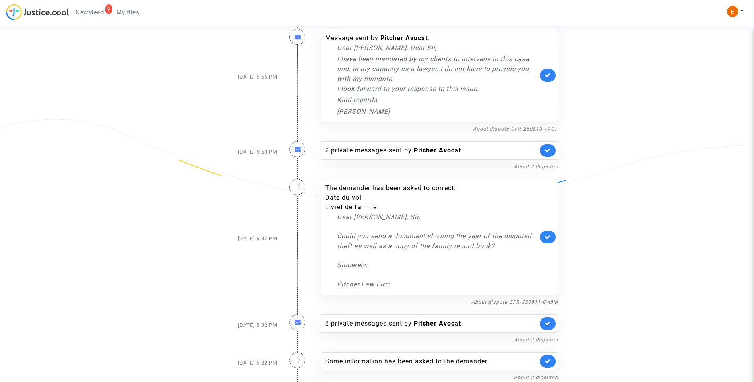
drag, startPoint x: 128, startPoint y: 15, endPoint x: 118, endPoint y: 16, distance: 10.4
click at [128, 15] on span "My files" at bounding box center [127, 12] width 23 height 7
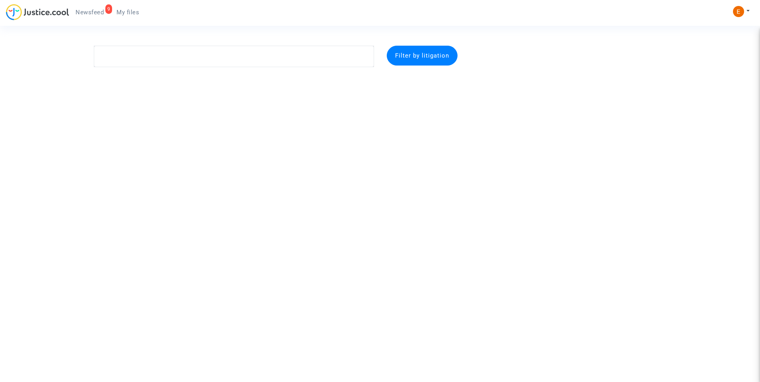
click at [91, 11] on span "Newsfeed" at bounding box center [90, 12] width 28 height 7
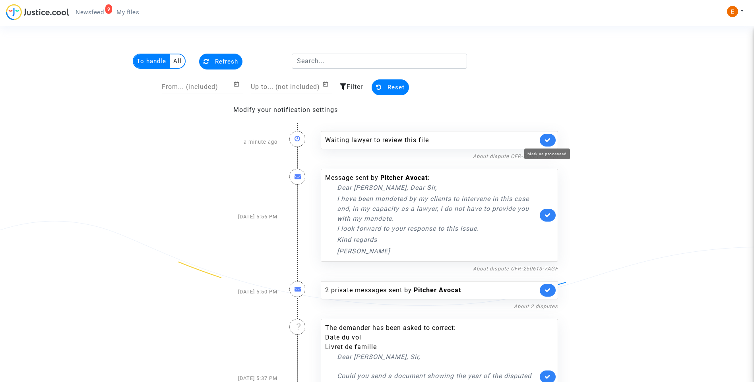
click at [549, 137] on icon at bounding box center [547, 140] width 6 height 6
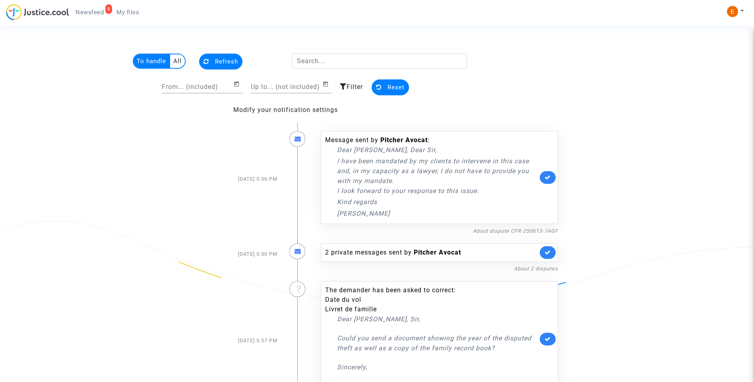
click at [127, 12] on span "My files" at bounding box center [127, 12] width 23 height 7
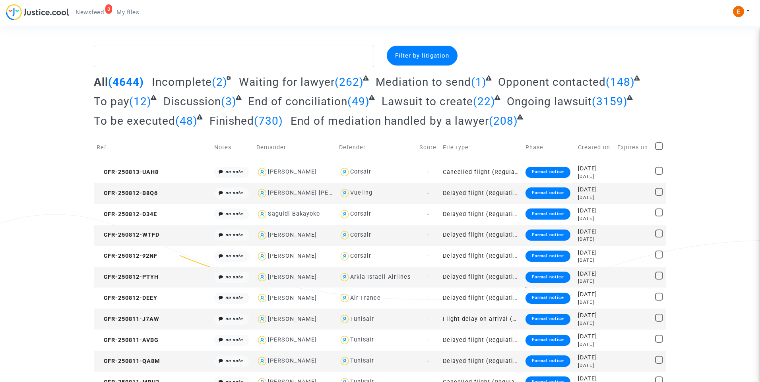
click at [99, 11] on span "Newsfeed" at bounding box center [90, 12] width 28 height 7
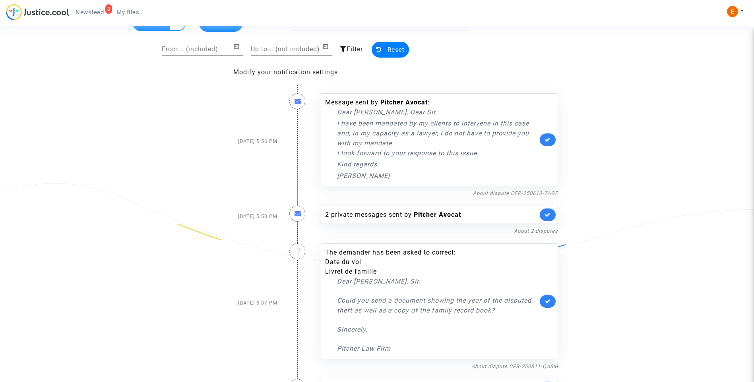
scroll to position [64, 0]
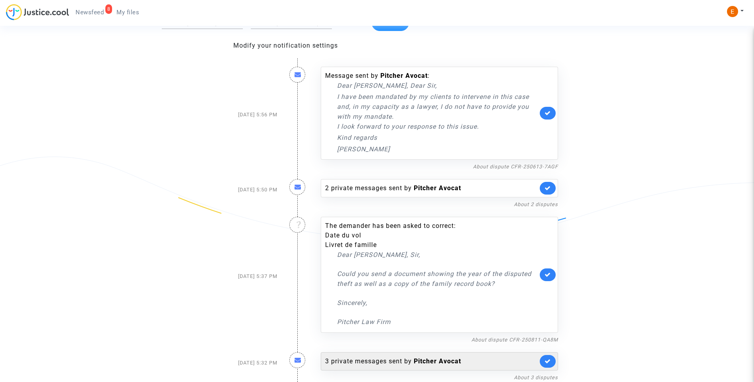
click at [440, 364] on b "Pitcher Avocat" at bounding box center [437, 362] width 47 height 8
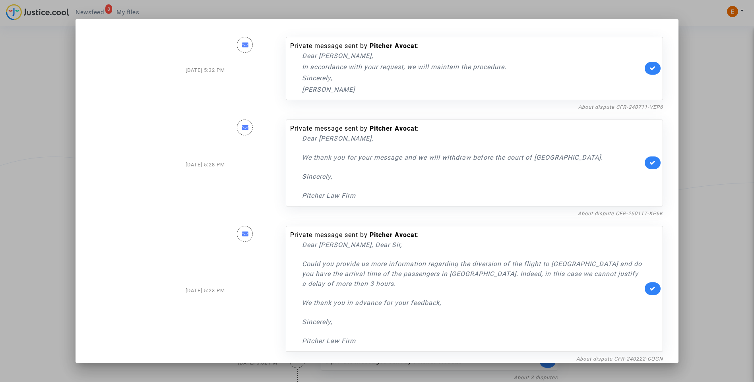
scroll to position [10, 0]
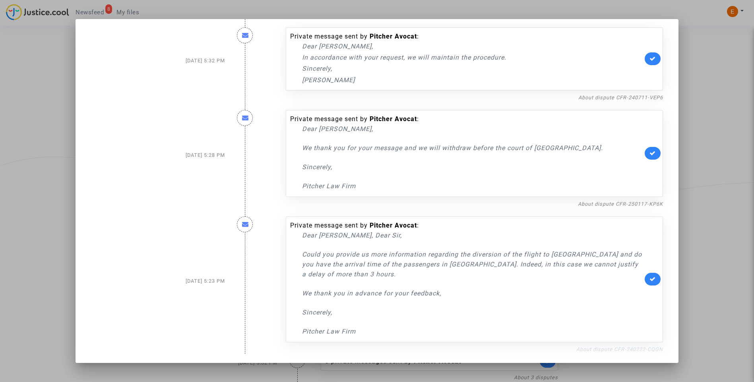
click at [608, 347] on link "About dispute CFR-240222-CQGN" at bounding box center [619, 350] width 87 height 6
click at [649, 283] on link at bounding box center [653, 279] width 16 height 13
click at [685, 84] on div at bounding box center [377, 191] width 754 height 382
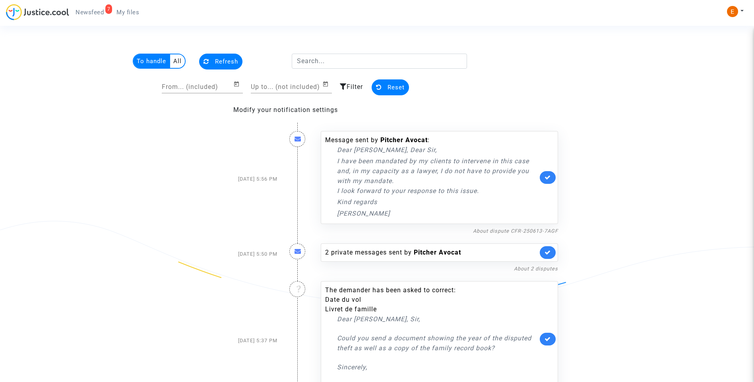
scroll to position [64, 0]
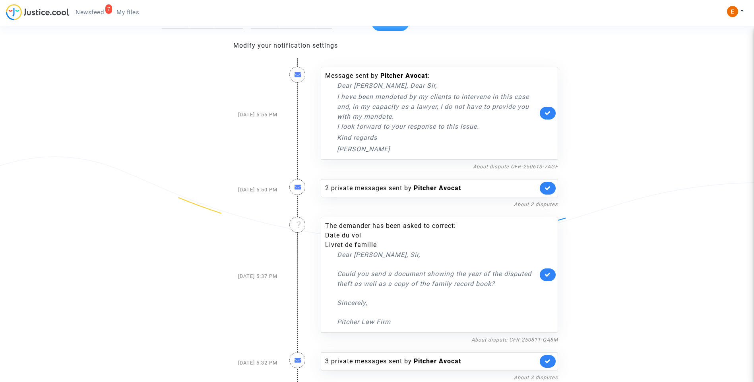
click at [129, 14] on span "My files" at bounding box center [127, 12] width 23 height 7
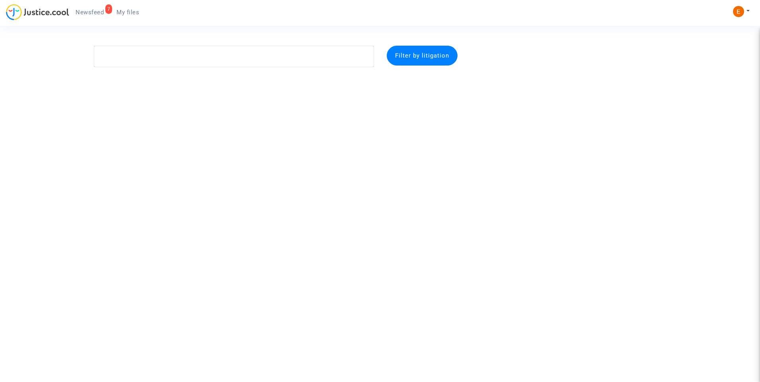
click at [101, 11] on span "Newsfeed" at bounding box center [90, 12] width 28 height 7
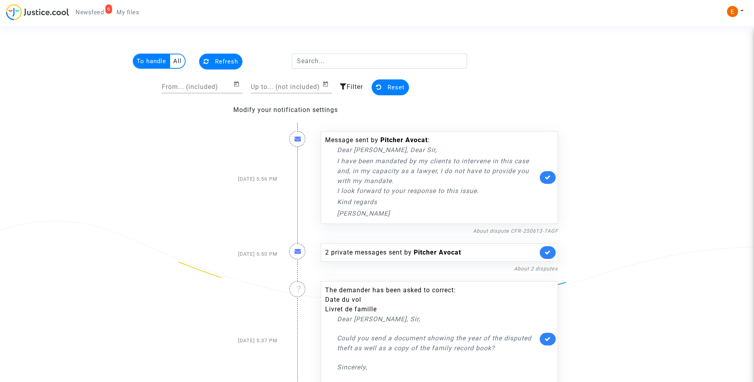
scroll to position [64, 0]
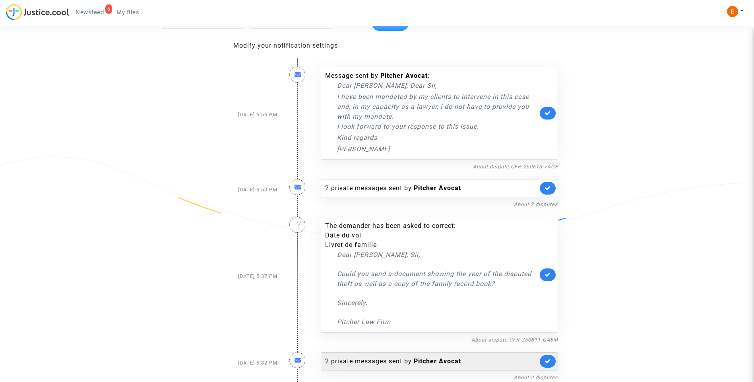
click at [403, 361] on div "2 private messages sent by [PERSON_NAME]" at bounding box center [431, 362] width 213 height 10
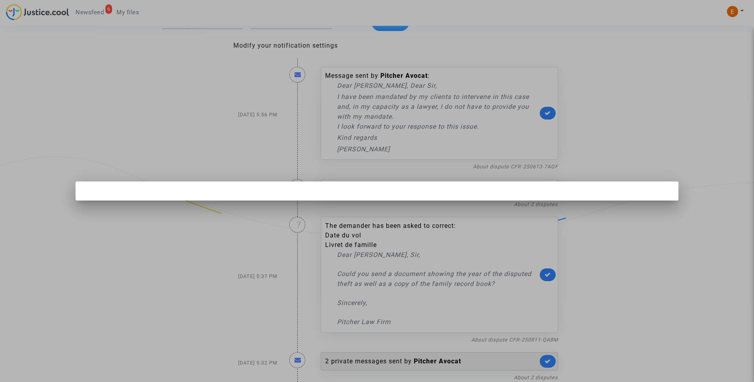
scroll to position [0, 0]
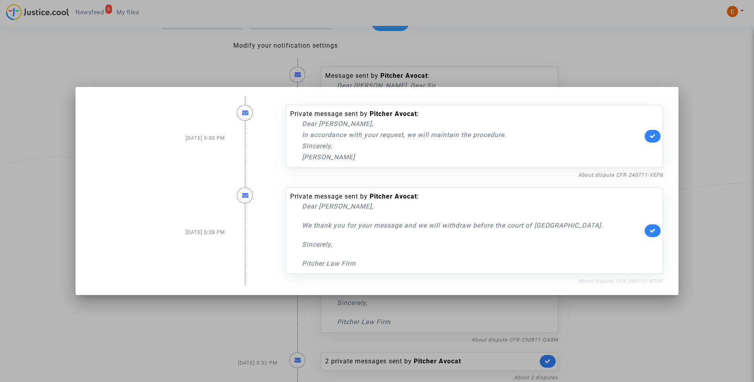
click at [602, 279] on link "About dispute CFR-250117-KP6K" at bounding box center [620, 281] width 85 height 6
drag, startPoint x: 658, startPoint y: 230, endPoint x: 645, endPoint y: 194, distance: 38.1
click at [658, 230] on link at bounding box center [653, 231] width 16 height 13
click at [645, 176] on link "About dispute CFR-240711-VEP6" at bounding box center [620, 175] width 85 height 6
click at [656, 134] on icon at bounding box center [652, 136] width 6 height 6
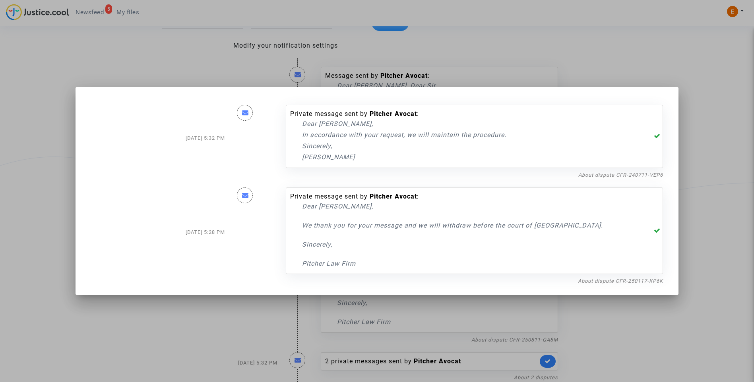
click at [713, 147] on div at bounding box center [377, 191] width 754 height 382
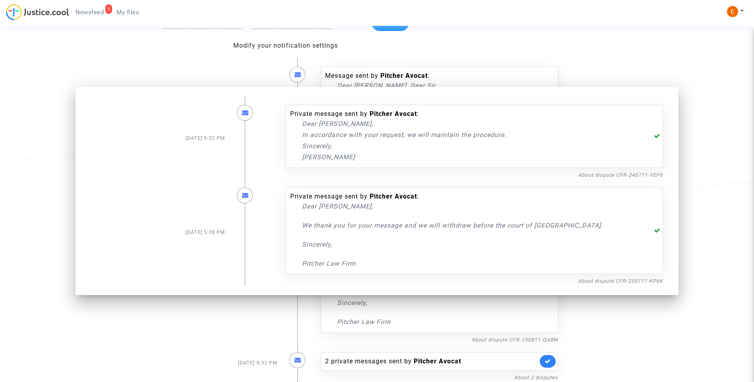
scroll to position [64, 0]
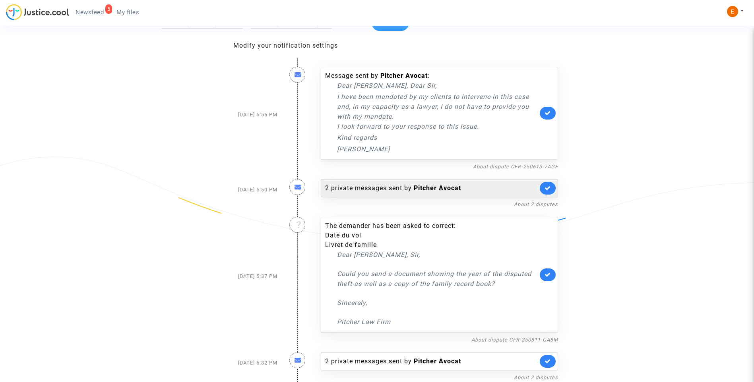
click at [373, 188] on div "2 private messages sent by [PERSON_NAME]" at bounding box center [431, 189] width 213 height 10
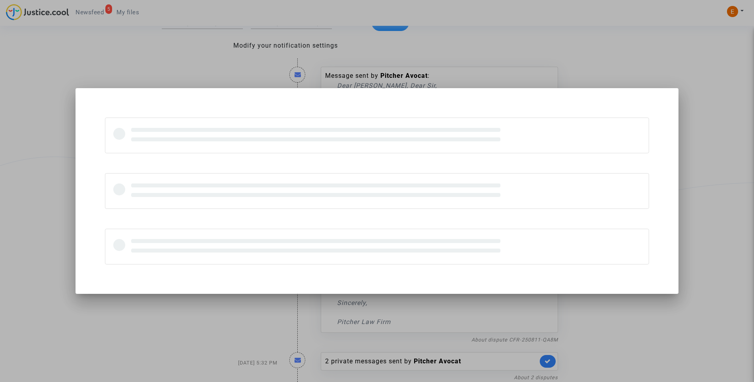
scroll to position [0, 0]
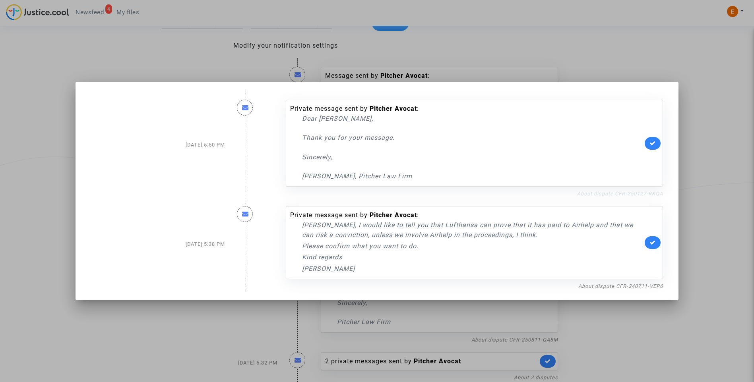
click at [652, 192] on link "About dispute CFR-250127-RKQA" at bounding box center [620, 194] width 86 height 6
click at [658, 143] on link at bounding box center [653, 143] width 16 height 13
drag, startPoint x: 693, startPoint y: 141, endPoint x: 681, endPoint y: 142, distance: 12.8
click at [693, 141] on div at bounding box center [377, 191] width 754 height 382
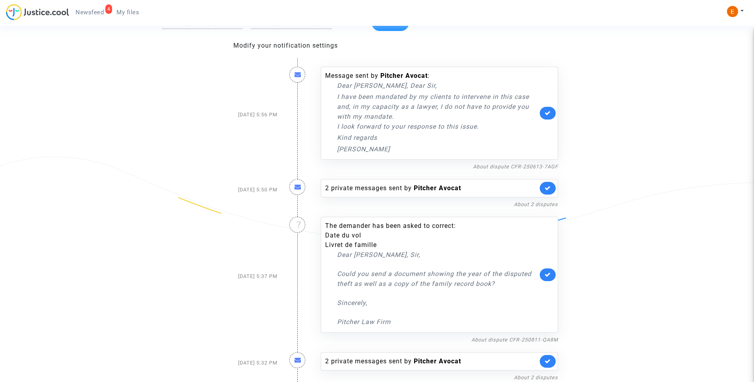
drag, startPoint x: 130, startPoint y: 10, endPoint x: 109, endPoint y: 11, distance: 21.1
click at [130, 10] on span "My files" at bounding box center [127, 12] width 23 height 7
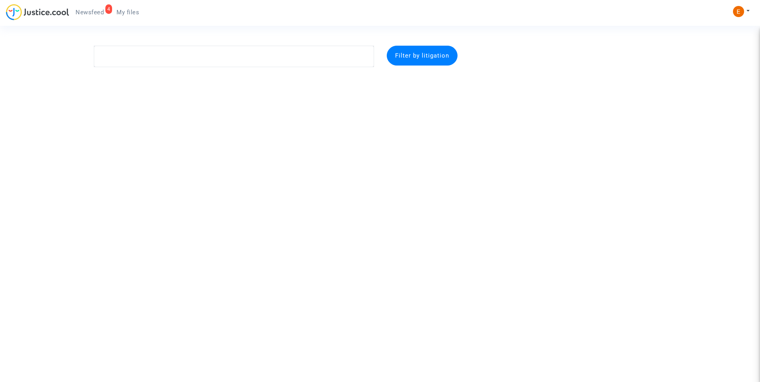
click at [96, 10] on span "Newsfeed" at bounding box center [90, 12] width 28 height 7
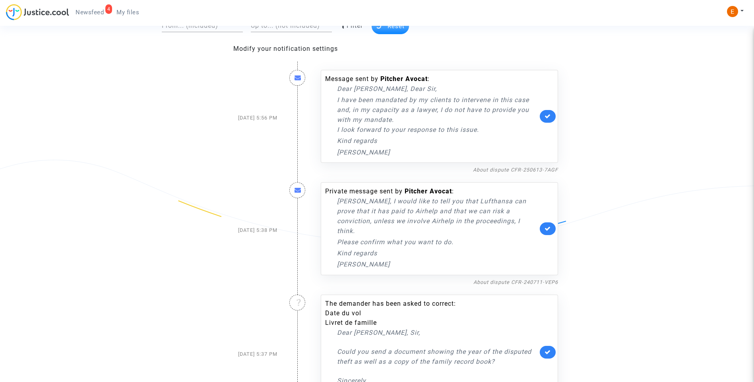
scroll to position [12, 0]
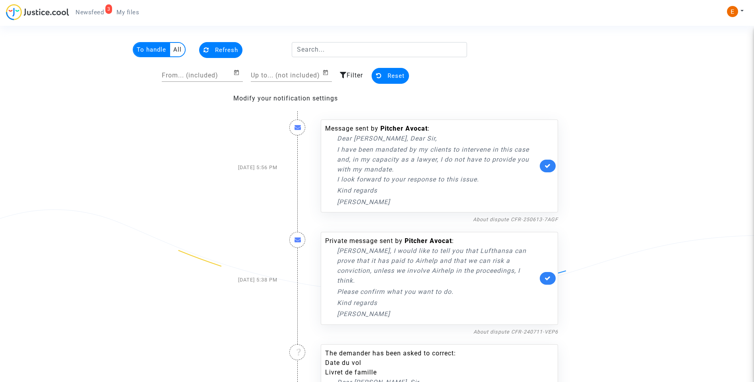
click at [552, 165] on link at bounding box center [548, 166] width 16 height 13
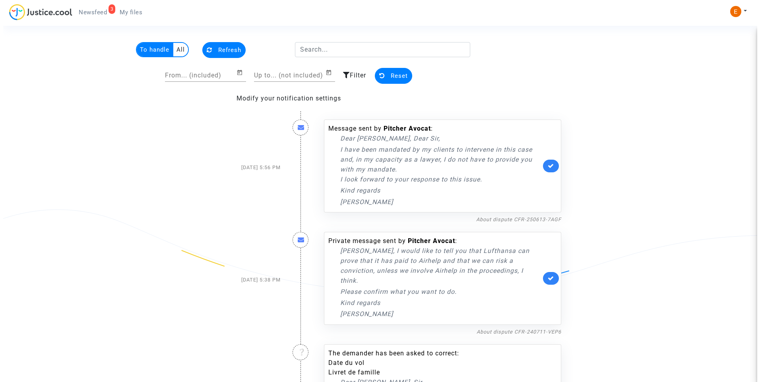
scroll to position [0, 0]
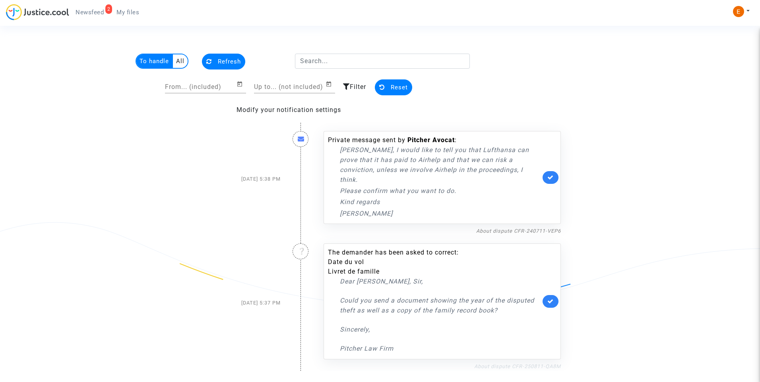
click at [492, 364] on link "About dispute CFR-250811-QA8M" at bounding box center [517, 367] width 87 height 6
click at [550, 295] on link at bounding box center [550, 301] width 16 height 13
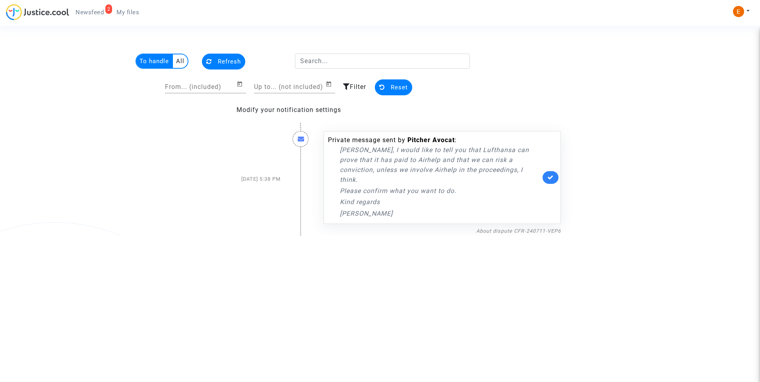
click at [129, 13] on span "My files" at bounding box center [127, 12] width 23 height 7
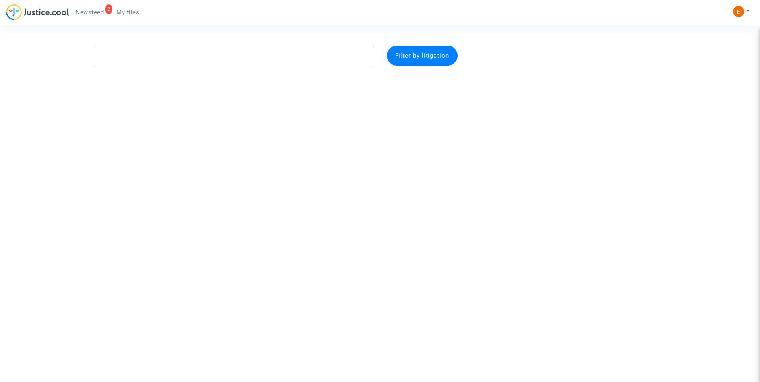
click at [98, 13] on span "Newsfeed" at bounding box center [90, 12] width 28 height 7
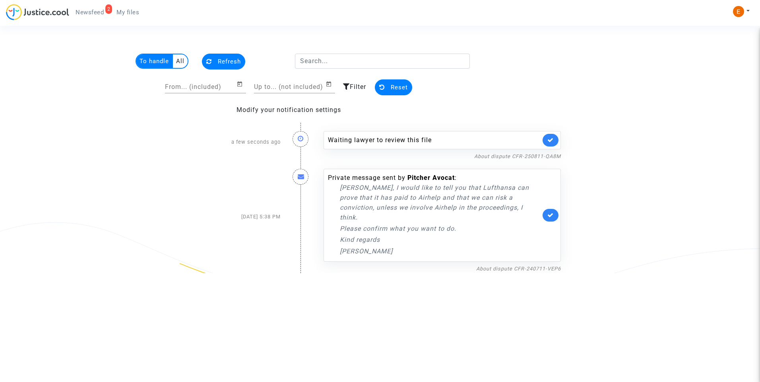
click at [546, 140] on link at bounding box center [550, 140] width 16 height 13
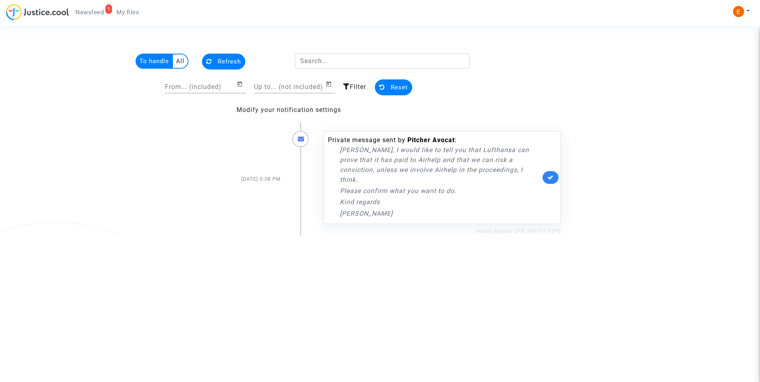
click at [517, 228] on link "About dispute CFR-240711-VEP6" at bounding box center [518, 231] width 85 height 6
click at [552, 174] on icon at bounding box center [550, 177] width 6 height 6
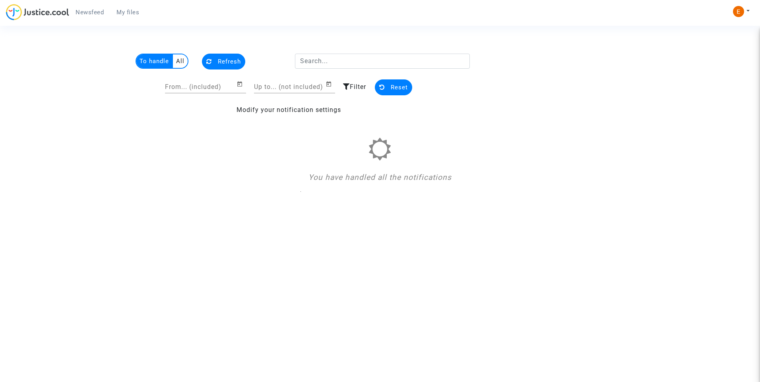
click at [131, 7] on link "My files" at bounding box center [127, 12] width 35 height 12
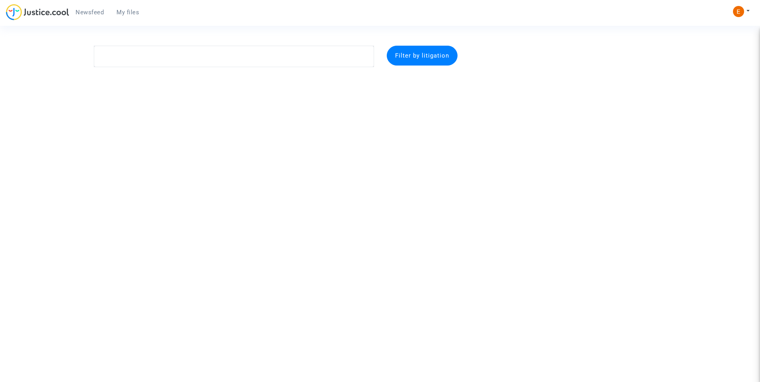
click at [70, 10] on link "Newsfeed" at bounding box center [89, 12] width 41 height 12
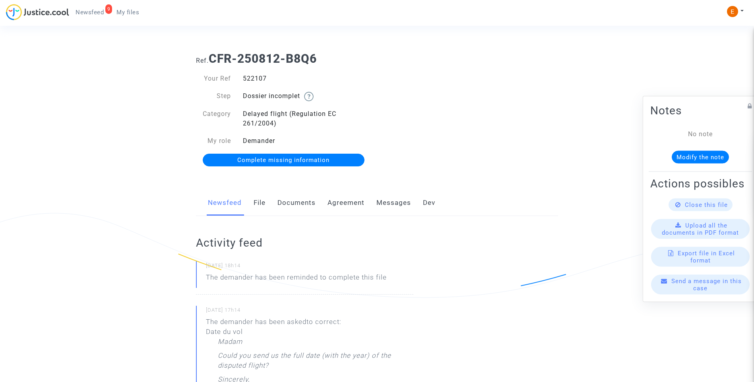
click at [263, 81] on div "522107" at bounding box center [307, 79] width 140 height 10
copy div "522107"
click at [386, 206] on link "Messages" at bounding box center [393, 203] width 35 height 26
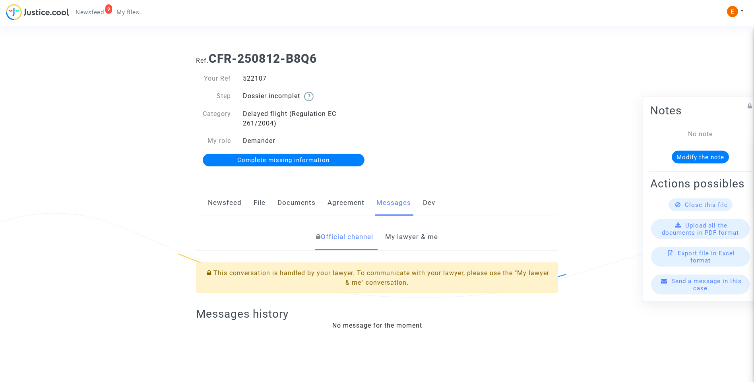
click at [407, 242] on link "My lawyer & me" at bounding box center [411, 237] width 53 height 26
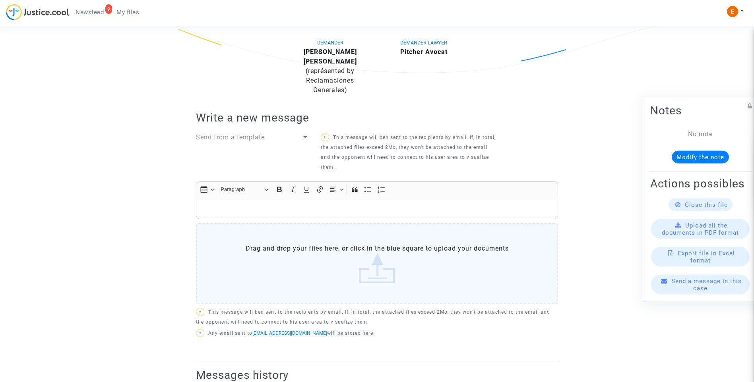
scroll to position [252, 0]
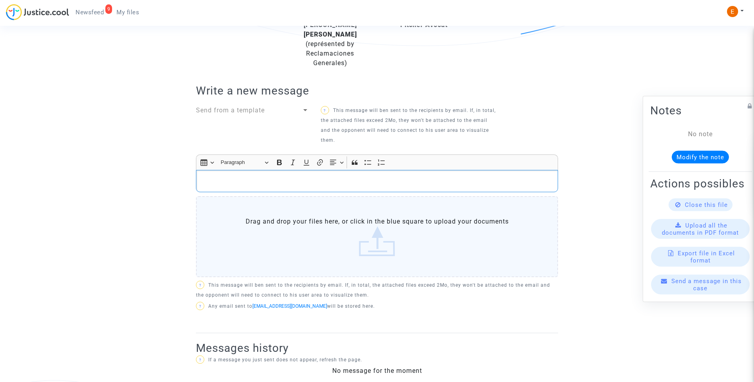
drag, startPoint x: 329, startPoint y: 174, endPoint x: 256, endPoint y: 175, distance: 72.7
click at [256, 176] on p "Rich Text Editor, main" at bounding box center [377, 181] width 354 height 10
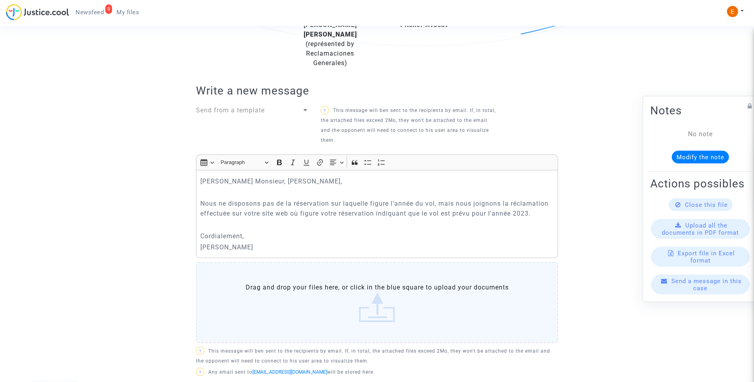
click at [374, 281] on label "Drag and drop your files here, or click in the blue square to upload your docum…" at bounding box center [377, 302] width 362 height 81
click at [0, 0] on input "Drag and drop your files here, or click in the blue square to upload your docum…" at bounding box center [0, 0] width 0 height 0
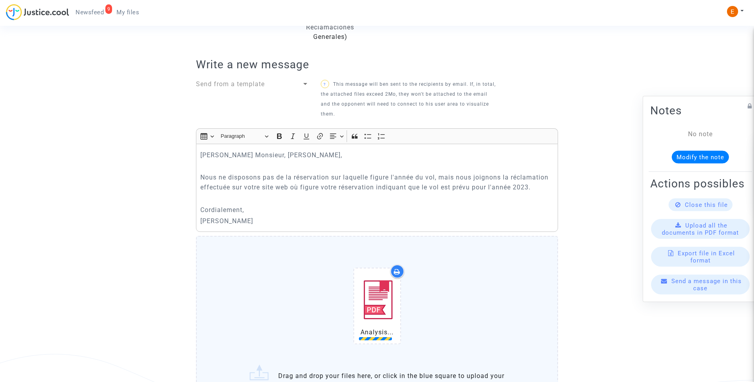
scroll to position [292, 0]
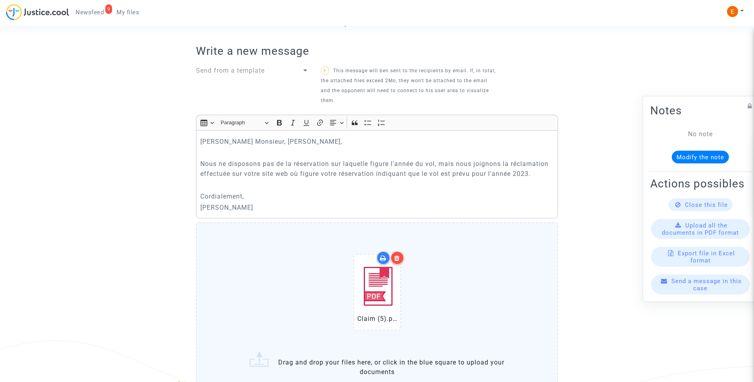
click at [403, 251] on div at bounding box center [397, 258] width 14 height 14
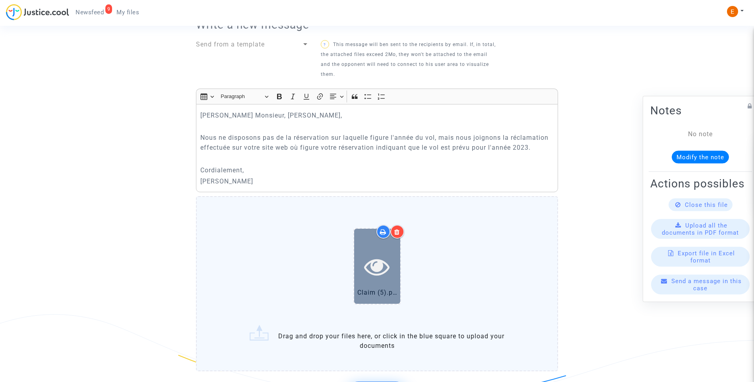
scroll to position [331, 0]
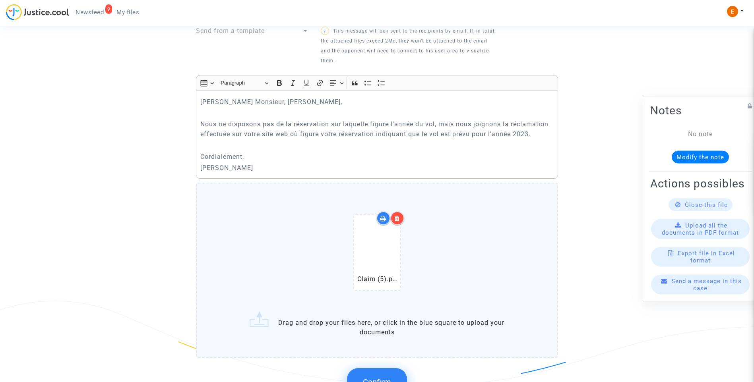
click at [387, 378] on span "Confirm" at bounding box center [377, 383] width 28 height 10
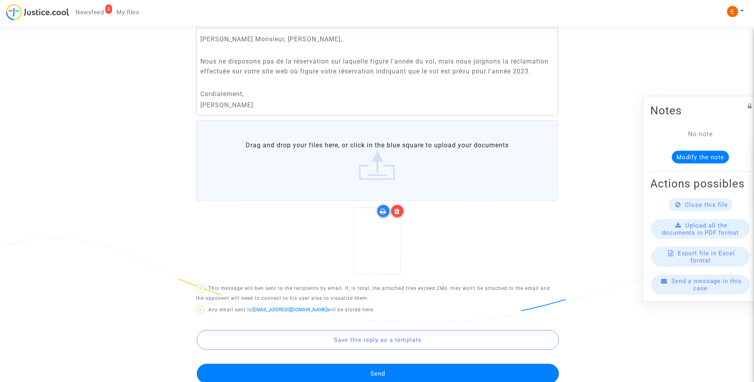
scroll to position [411, 0]
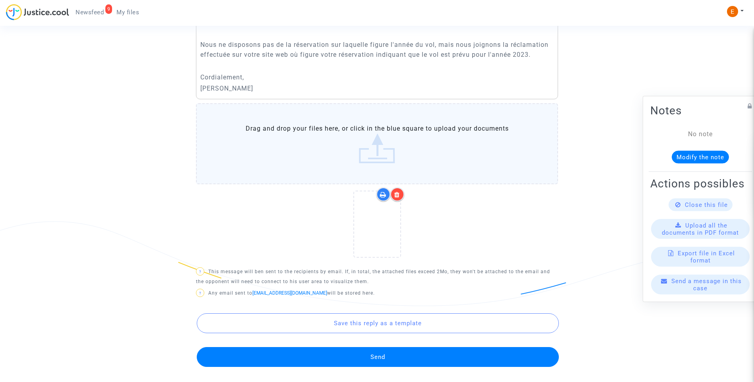
click at [391, 347] on button "Send" at bounding box center [378, 357] width 362 height 20
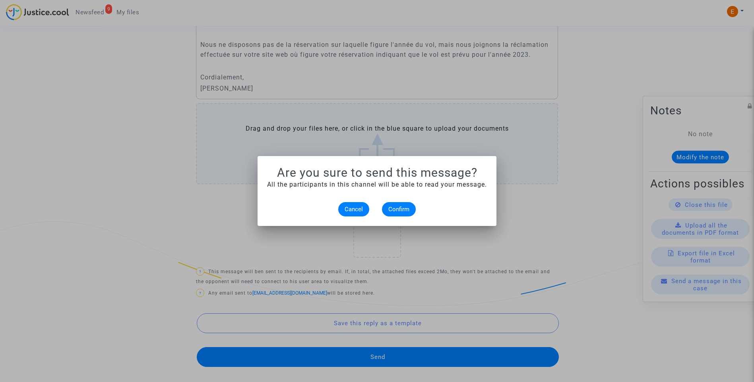
scroll to position [0, 0]
click at [407, 207] on span "Confirm" at bounding box center [398, 209] width 21 height 7
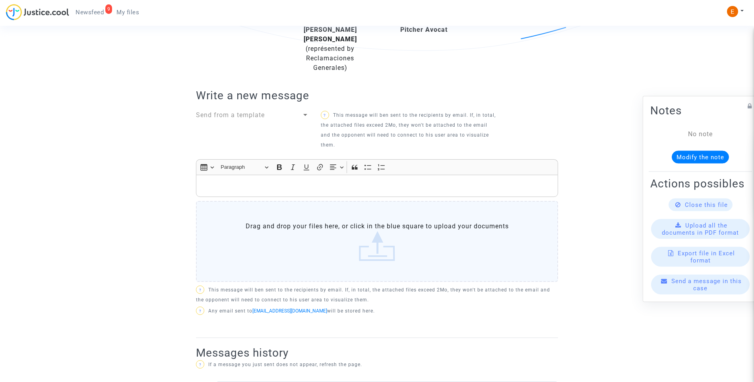
scroll to position [133, 0]
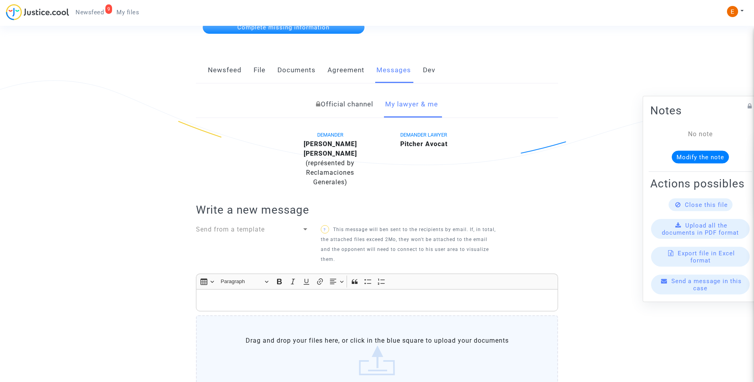
click at [262, 71] on link "File" at bounding box center [260, 70] width 12 height 26
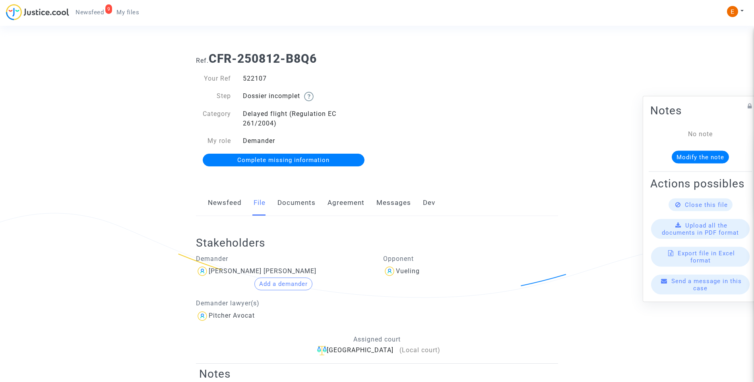
click at [280, 161] on span "Complete missing information" at bounding box center [283, 160] width 92 height 7
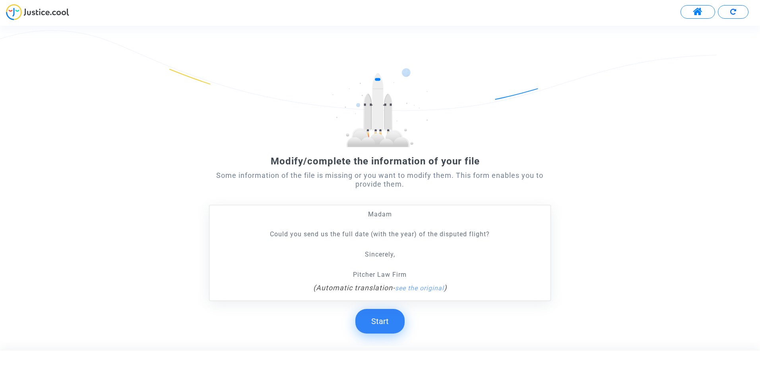
drag, startPoint x: 386, startPoint y: 330, endPoint x: 379, endPoint y: 331, distance: 7.6
click at [386, 330] on button "Start" at bounding box center [379, 321] width 49 height 25
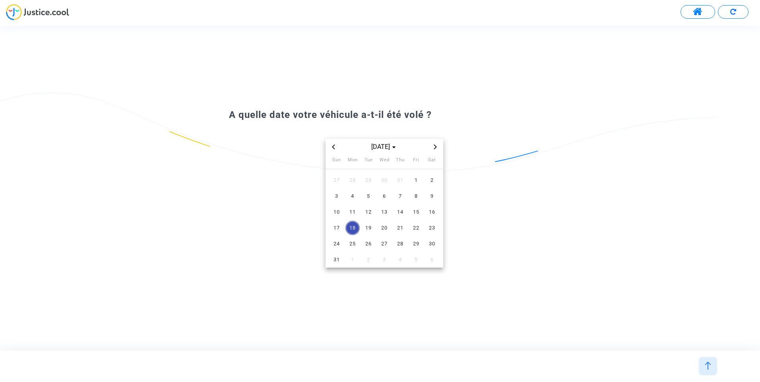
click at [334, 147] on icon "Previous month" at bounding box center [333, 147] width 5 height 5
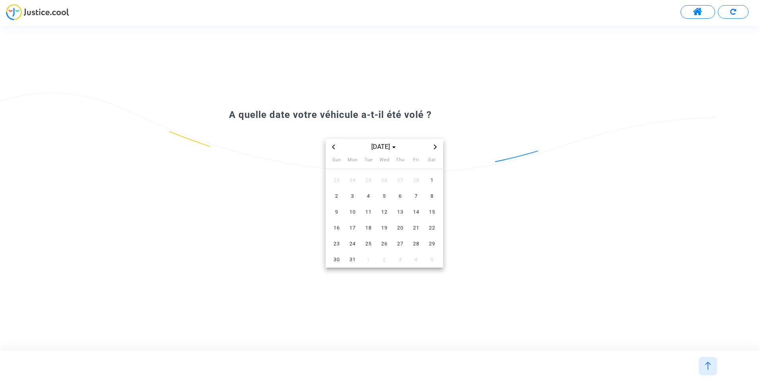
click at [334, 147] on icon "Previous month" at bounding box center [333, 147] width 5 height 5
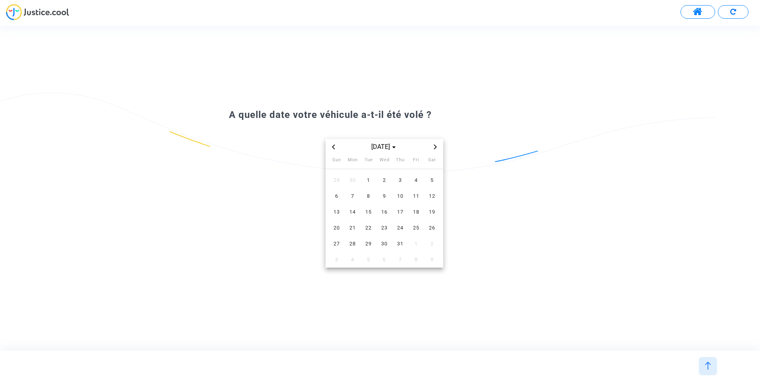
click at [334, 147] on icon "Previous month" at bounding box center [333, 147] width 5 height 5
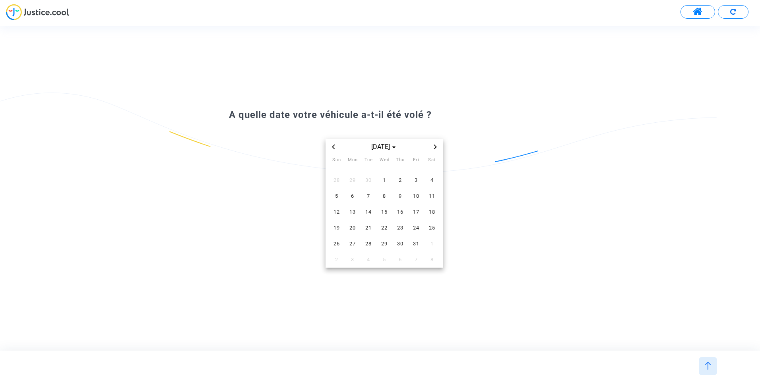
click at [334, 147] on icon "Previous month" at bounding box center [333, 147] width 5 height 5
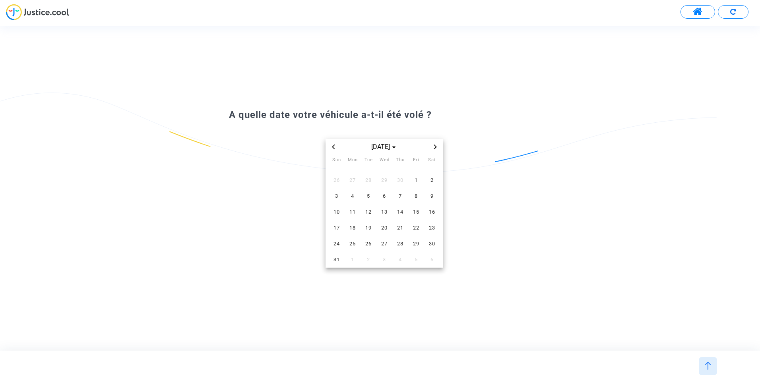
click at [334, 147] on icon "Previous month" at bounding box center [333, 147] width 5 height 5
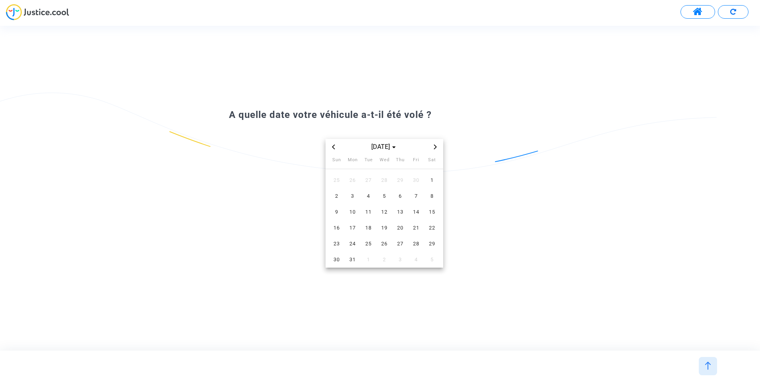
click at [334, 147] on icon "Previous month" at bounding box center [333, 147] width 5 height 5
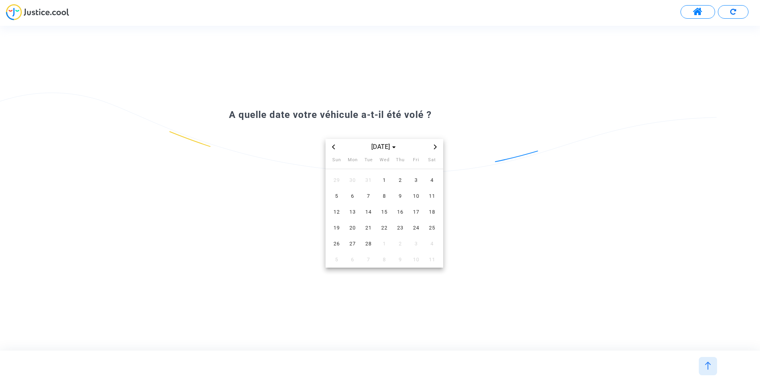
click at [335, 148] on icon "Previous month" at bounding box center [333, 147] width 5 height 5
click at [356, 178] on span "2" at bounding box center [352, 180] width 14 height 14
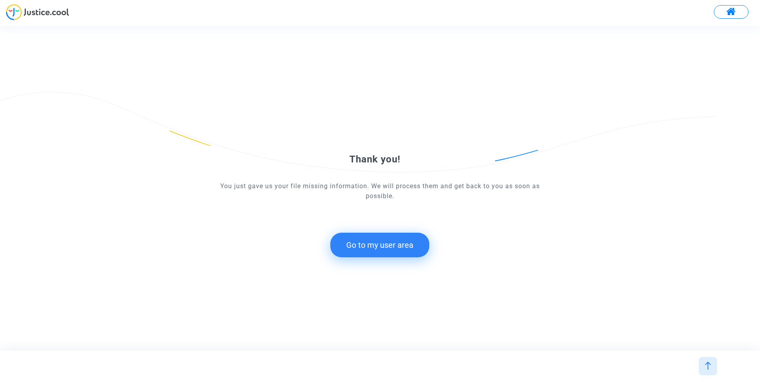
click at [402, 260] on div "Thank you! You just gave us your file missing information. We will process them…" at bounding box center [380, 188] width 342 height 169
click at [398, 251] on button "Go to my user area" at bounding box center [379, 245] width 99 height 25
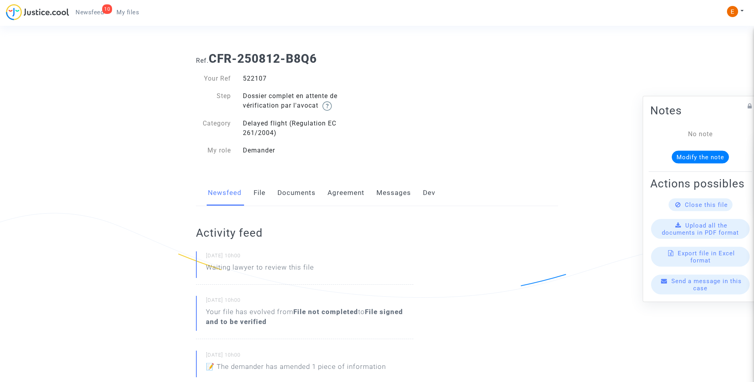
click at [266, 198] on div "Newsfeed File Documents Agreement Messages Dev" at bounding box center [377, 193] width 362 height 27
click at [265, 198] on div "Newsfeed File Documents Agreement Messages Dev" at bounding box center [377, 193] width 362 height 27
click at [271, 193] on div "Newsfeed File Documents Agreement Messages Dev" at bounding box center [377, 193] width 362 height 27
click at [261, 192] on link "File" at bounding box center [260, 193] width 12 height 26
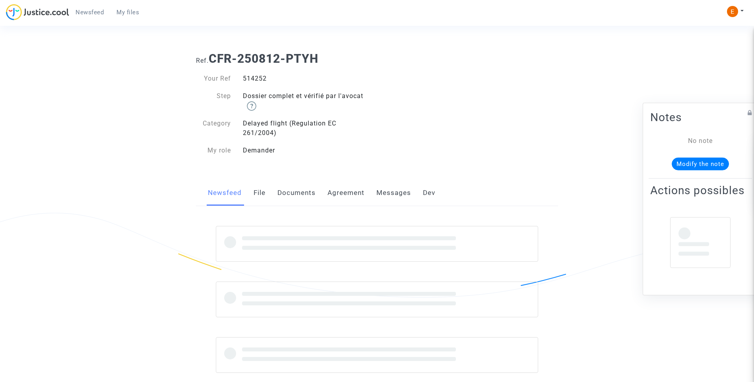
drag, startPoint x: 0, startPoint y: 0, endPoint x: 252, endPoint y: 81, distance: 264.9
click at [252, 81] on div "514252" at bounding box center [307, 79] width 140 height 10
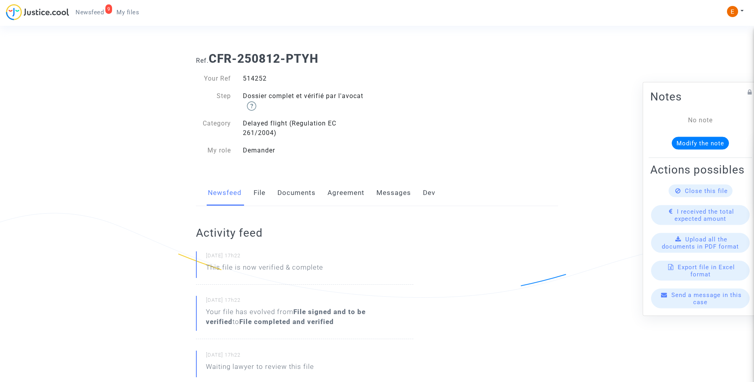
click at [252, 81] on div "514252" at bounding box center [307, 79] width 140 height 10
copy div "514252"
click at [261, 194] on link "File" at bounding box center [260, 193] width 12 height 26
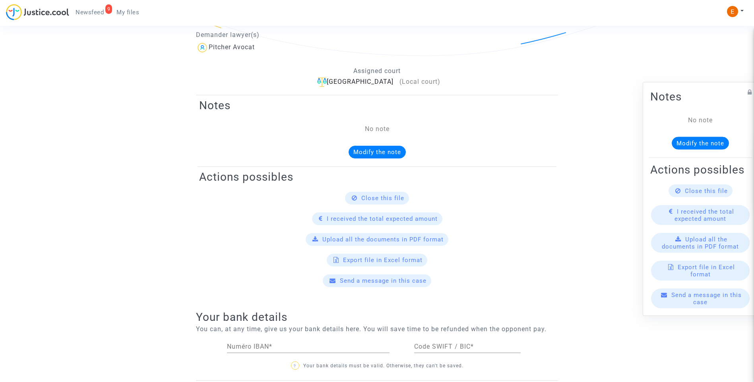
scroll to position [79, 0]
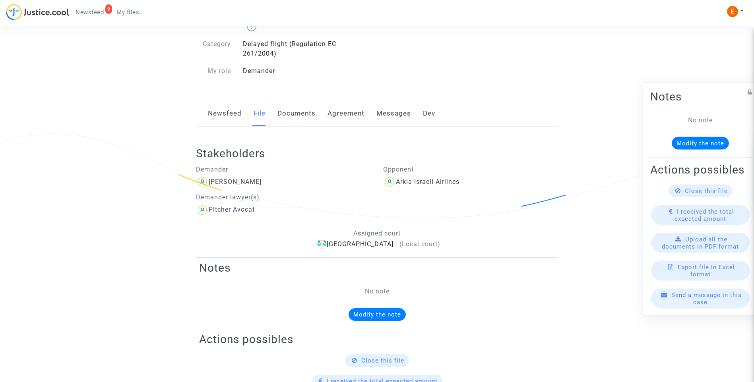
click at [398, 116] on link "Messages" at bounding box center [393, 114] width 35 height 26
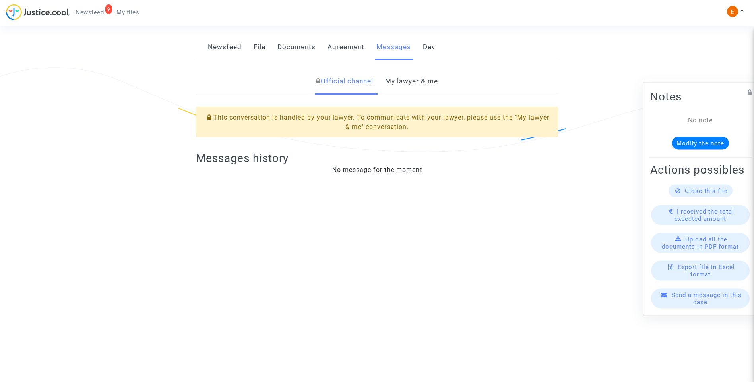
scroll to position [47, 0]
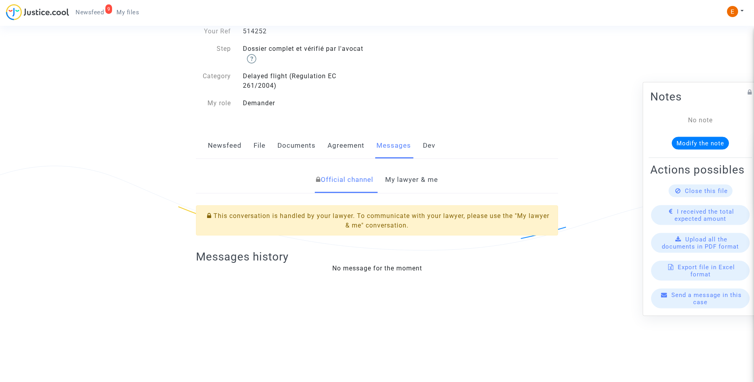
click at [425, 179] on link "My lawyer & me" at bounding box center [411, 180] width 53 height 26
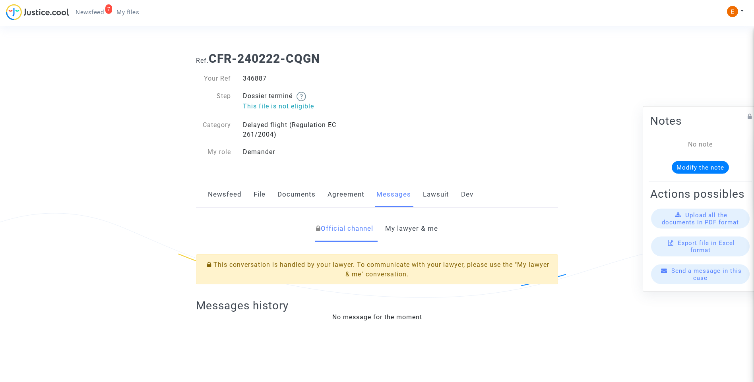
click at [255, 77] on div "346887" at bounding box center [307, 79] width 140 height 10
copy div "346887"
click at [410, 231] on link "My lawyer & me" at bounding box center [411, 229] width 53 height 26
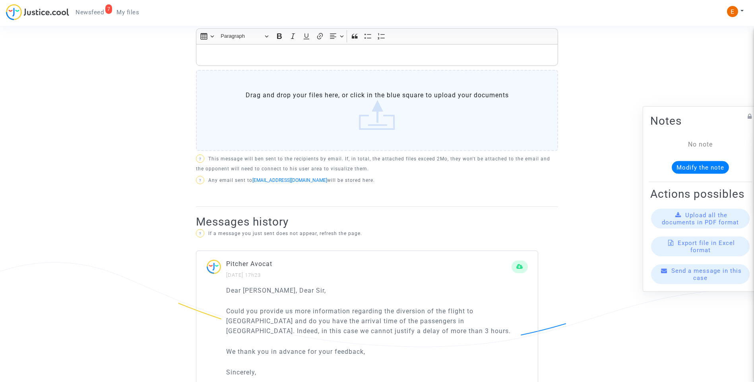
scroll to position [477, 0]
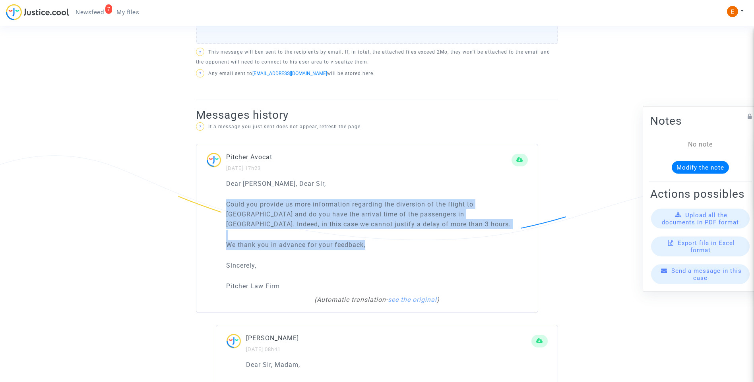
drag, startPoint x: 215, startPoint y: 201, endPoint x: 389, endPoint y: 250, distance: 180.6
click at [389, 250] on div "Dear [PERSON_NAME], Dear Sir, Could you provide us more information regarding t…" at bounding box center [366, 246] width 341 height 134
drag, startPoint x: 389, startPoint y: 250, endPoint x: 304, endPoint y: 225, distance: 89.0
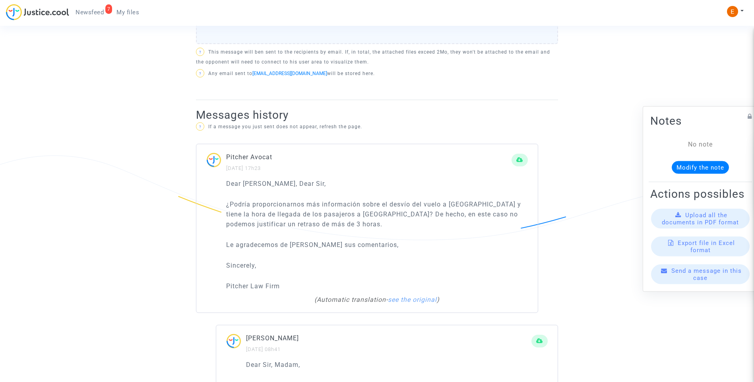
click at [384, 165] on div "Pitcher Avocat 14/08/2025 - 17h23" at bounding box center [368, 162] width 285 height 21
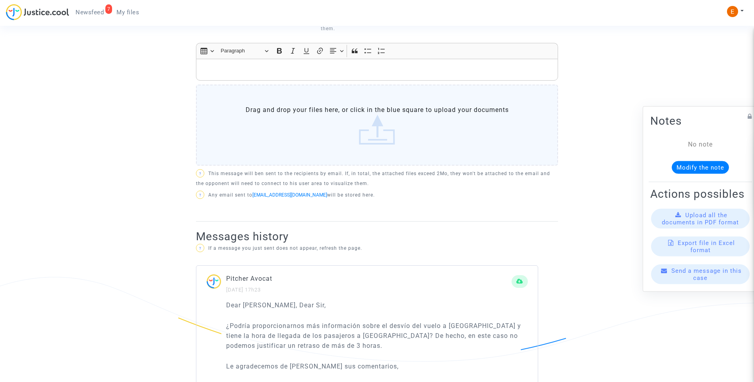
scroll to position [345, 0]
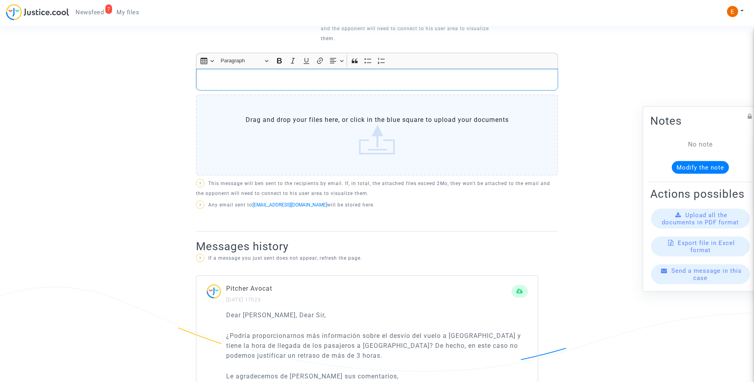
click at [267, 87] on div "Rich Text Editor, main" at bounding box center [377, 80] width 362 height 22
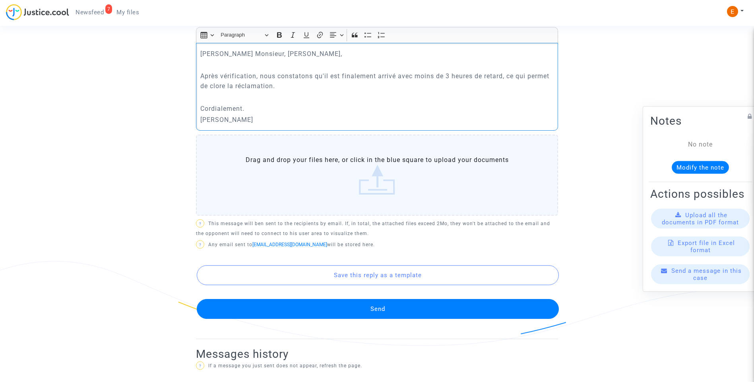
scroll to position [385, 0]
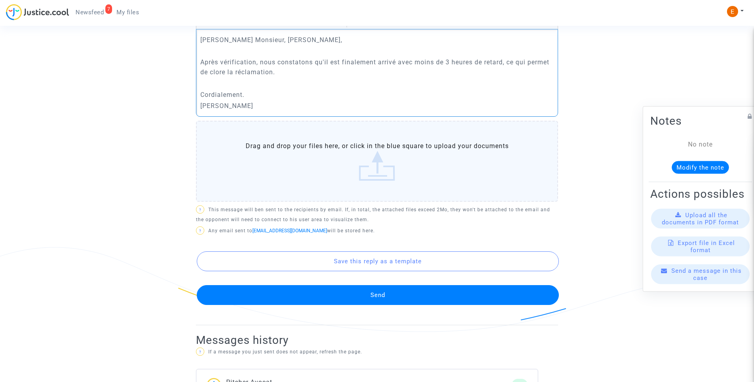
click at [411, 302] on button "Send" at bounding box center [378, 295] width 362 height 20
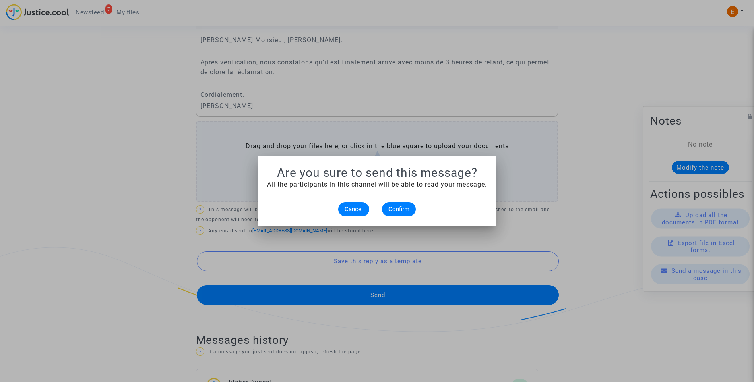
scroll to position [0, 0]
click at [401, 207] on span "Confirm" at bounding box center [398, 209] width 21 height 7
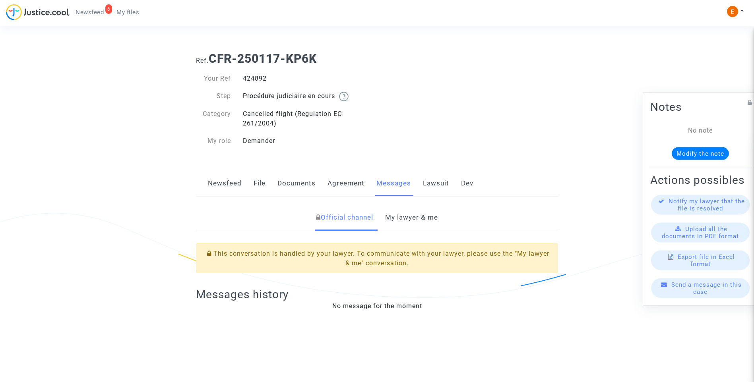
click at [256, 81] on div "424892" at bounding box center [307, 79] width 140 height 10
copy div "424892"
click at [425, 221] on link "My lawyer & me" at bounding box center [411, 218] width 53 height 26
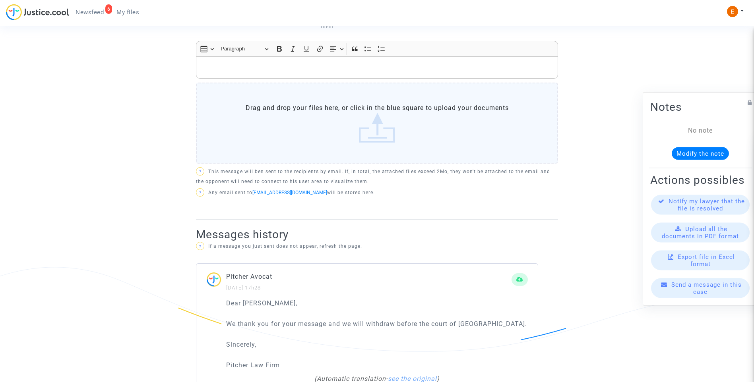
scroll to position [517, 0]
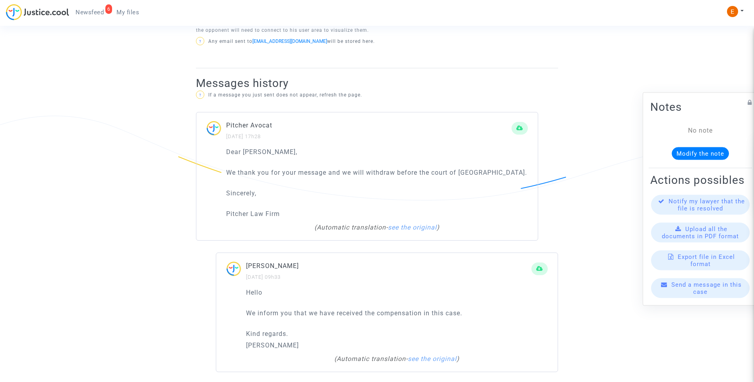
drag, startPoint x: 225, startPoint y: 173, endPoint x: 556, endPoint y: 182, distance: 330.4
click at [556, 182] on div "Pitcher Avocat [DATE] 17h28 Dear [PERSON_NAME], We thank you for your message a…" at bounding box center [377, 176] width 362 height 129
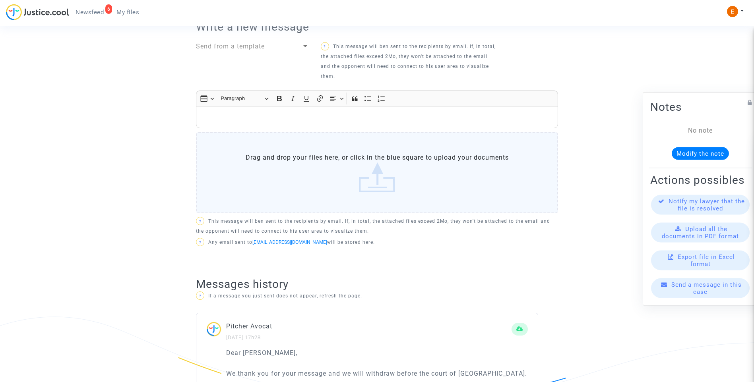
scroll to position [79, 0]
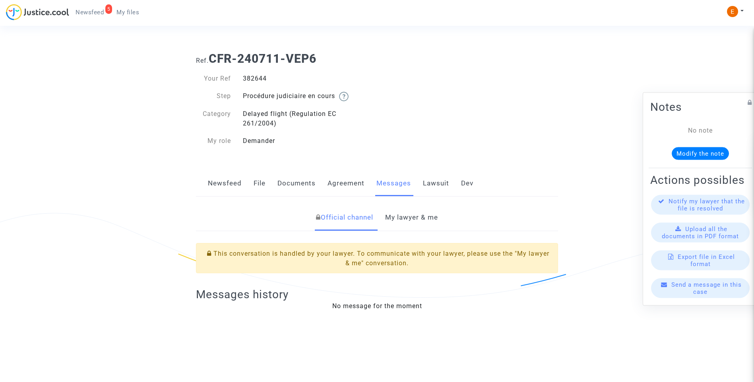
click at [263, 79] on div "382644" at bounding box center [307, 79] width 140 height 10
copy div "382644"
click at [422, 221] on link "My lawyer & me" at bounding box center [411, 218] width 53 height 26
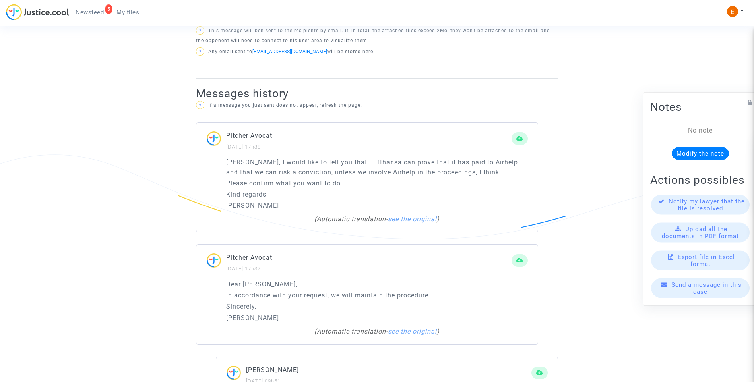
scroll to position [477, 0]
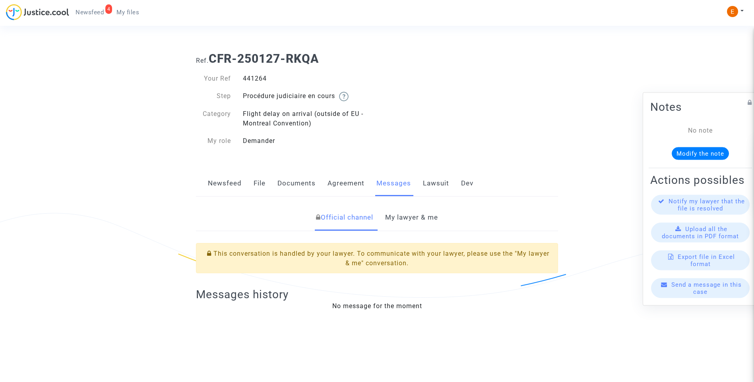
click at [424, 216] on link "My lawyer & me" at bounding box center [411, 218] width 53 height 26
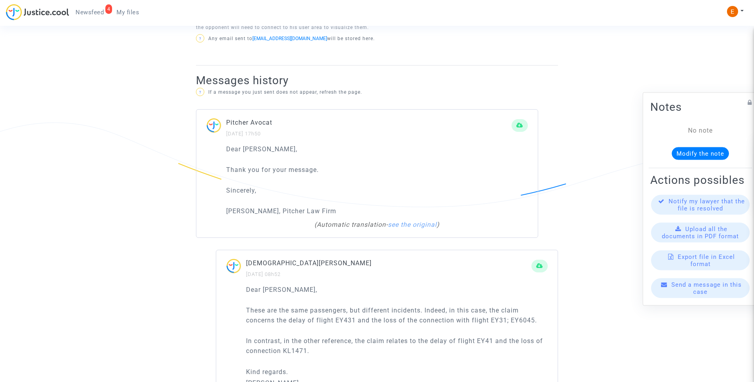
scroll to position [496, 0]
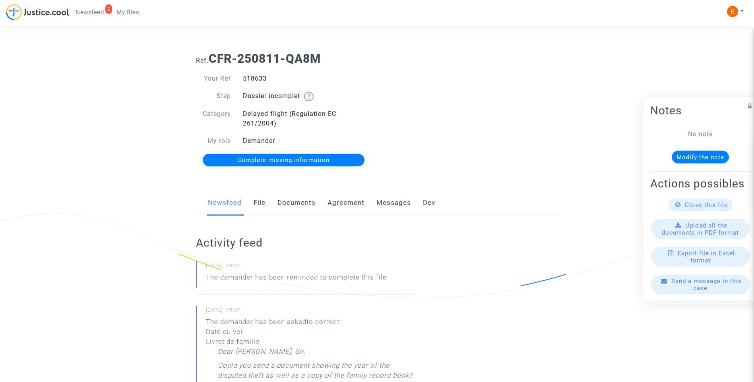
drag, startPoint x: 0, startPoint y: 0, endPoint x: 259, endPoint y: 78, distance: 270.3
click at [259, 78] on div "518633" at bounding box center [307, 79] width 140 height 10
copy div "518633"
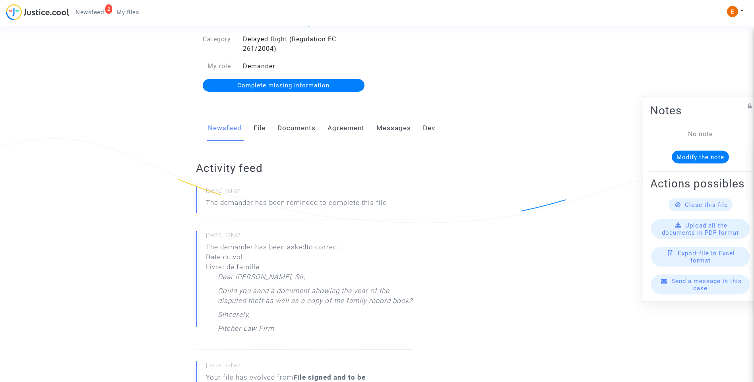
scroll to position [79, 0]
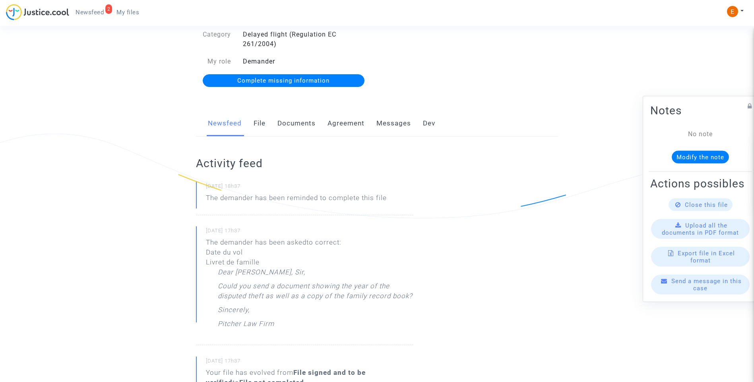
click at [284, 121] on link "Documents" at bounding box center [296, 123] width 38 height 26
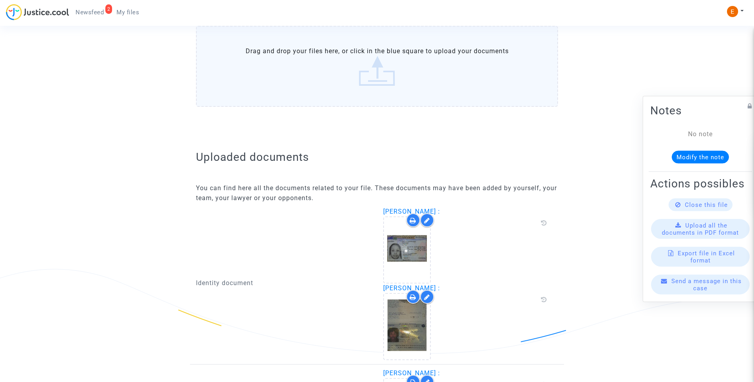
scroll to position [477, 0]
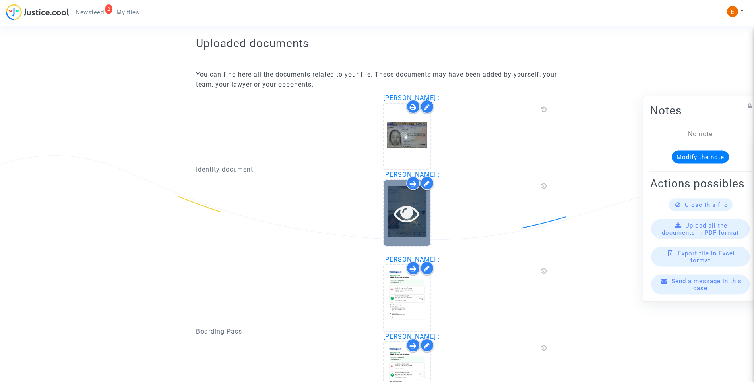
click at [407, 215] on icon at bounding box center [407, 213] width 26 height 25
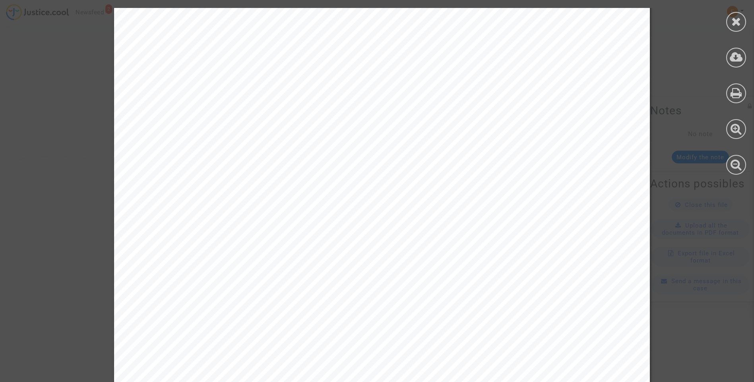
scroll to position [1156, 0]
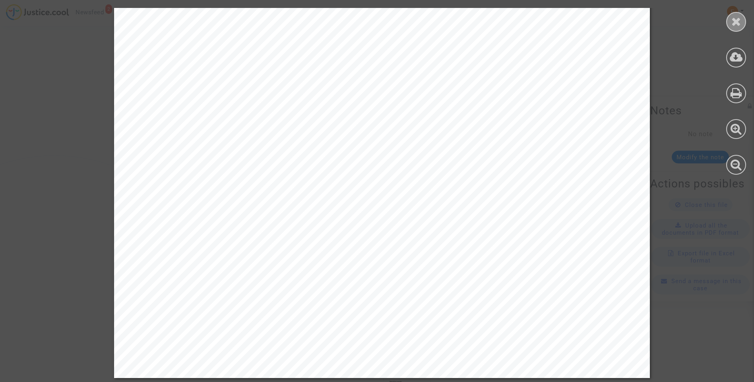
click at [739, 16] on icon at bounding box center [736, 21] width 10 height 12
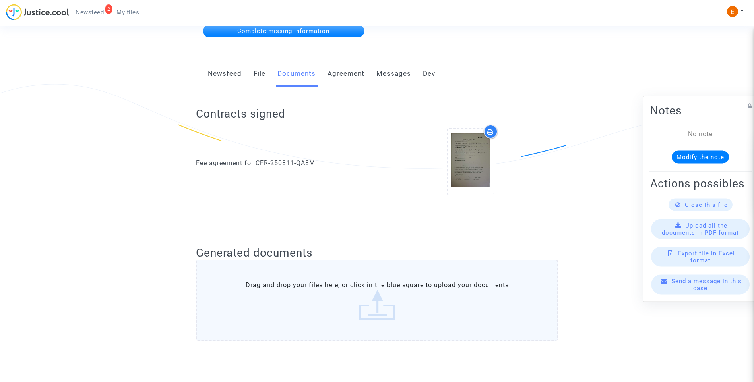
scroll to position [0, 0]
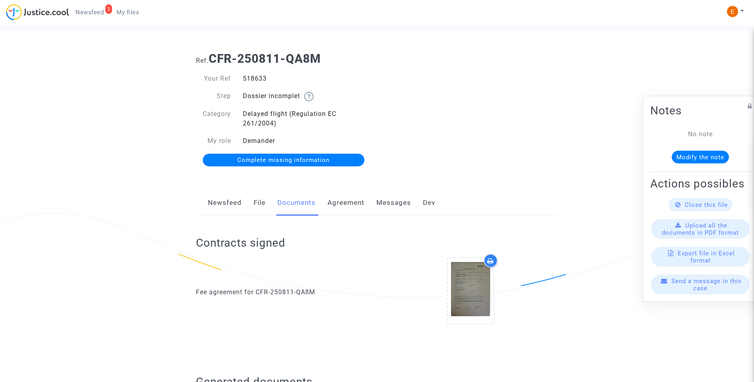
click at [218, 209] on link "Newsfeed" at bounding box center [225, 203] width 34 height 26
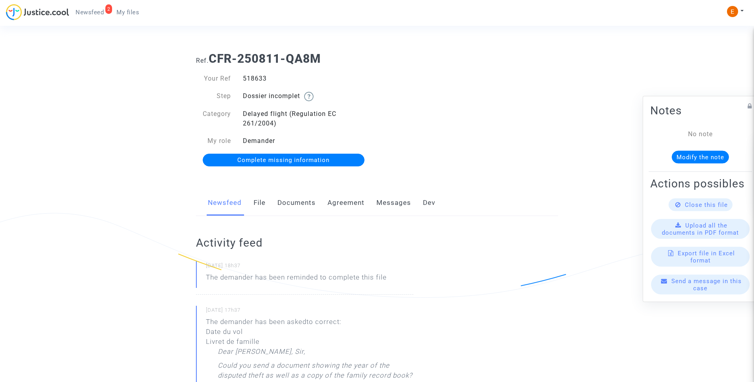
click at [303, 160] on span "Complete missing information" at bounding box center [283, 160] width 92 height 7
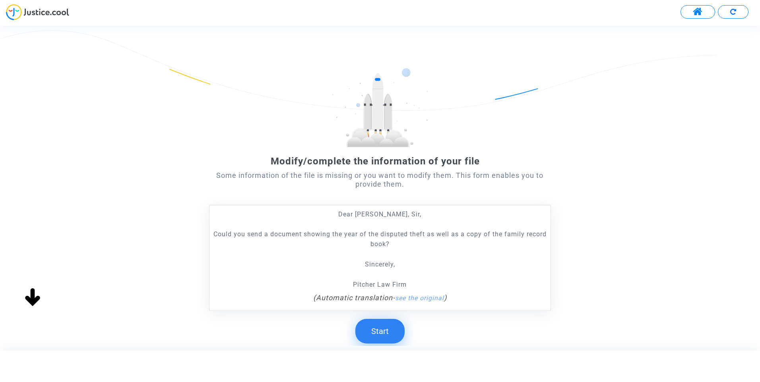
click at [383, 340] on button "Start" at bounding box center [379, 331] width 49 height 25
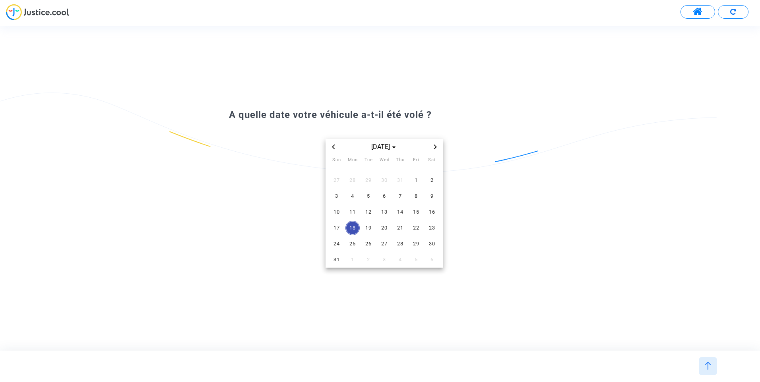
click at [340, 148] on div "Aug 2025" at bounding box center [384, 148] width 92 height 10
click at [338, 147] on span "Previous month" at bounding box center [334, 147] width 10 height 10
click at [337, 147] on span "Previous month" at bounding box center [334, 147] width 10 height 10
click at [335, 244] on span "29" at bounding box center [336, 244] width 14 height 14
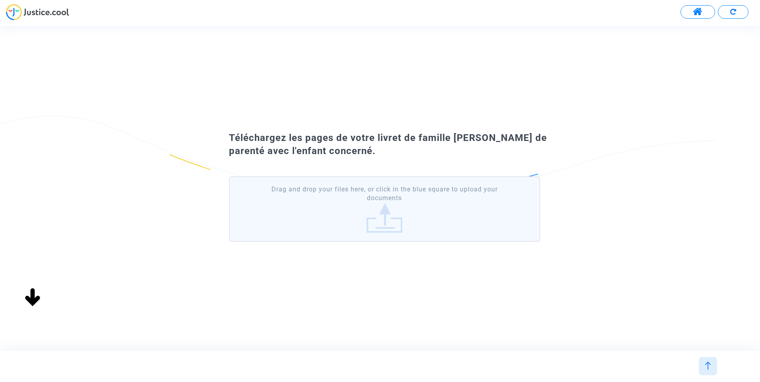
click at [389, 225] on label "Drag and drop your files here, or click in the blue square to upload your docum…" at bounding box center [384, 209] width 311 height 66
click at [0, 0] on input "Drag and drop your files here, or click in the blue square to upload your docum…" at bounding box center [0, 0] width 0 height 0
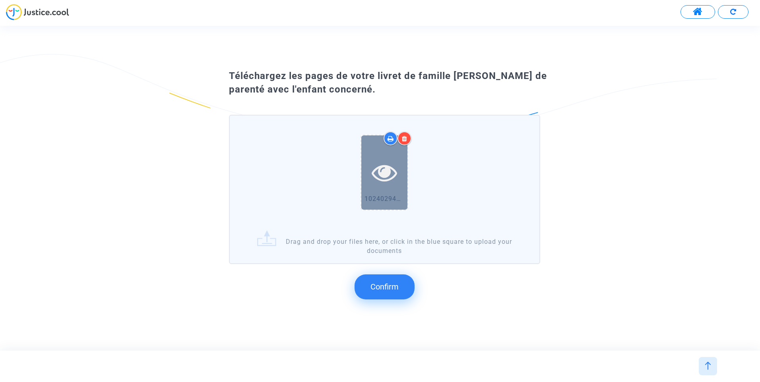
click at [393, 172] on icon at bounding box center [385, 172] width 26 height 25
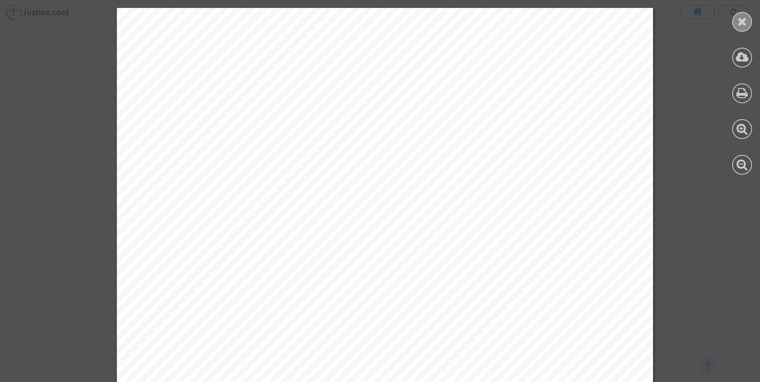
click at [745, 25] on icon at bounding box center [742, 21] width 10 height 12
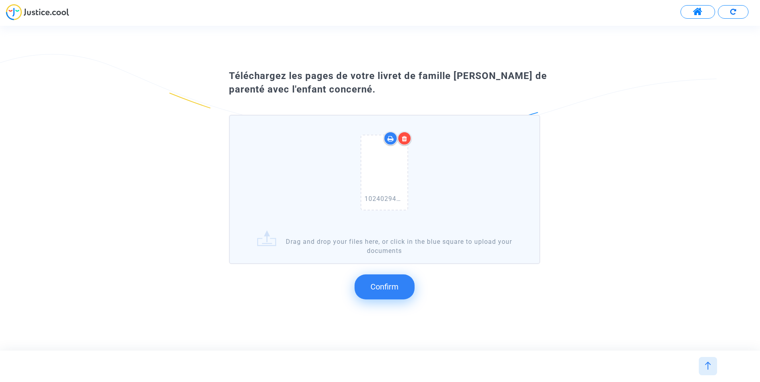
click at [389, 284] on span "Confirm" at bounding box center [384, 287] width 28 height 10
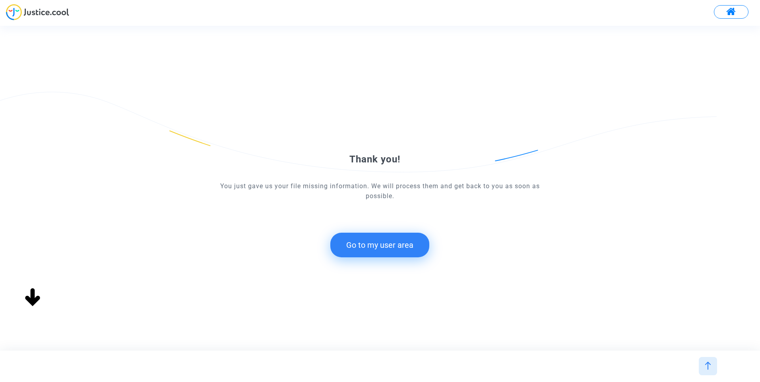
click at [381, 242] on button "Go to my user area" at bounding box center [379, 245] width 99 height 25
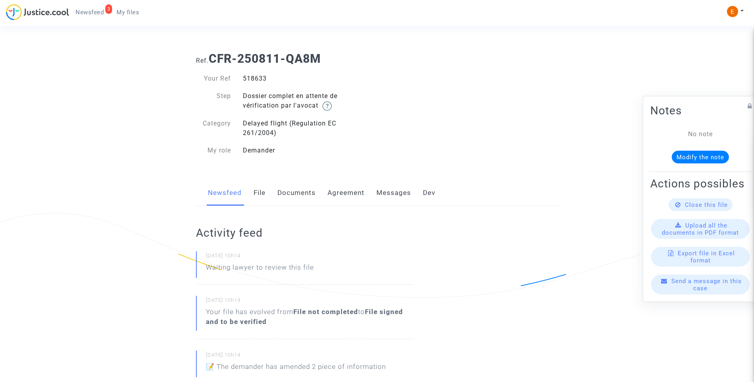
click at [393, 188] on link "Messages" at bounding box center [393, 193] width 35 height 26
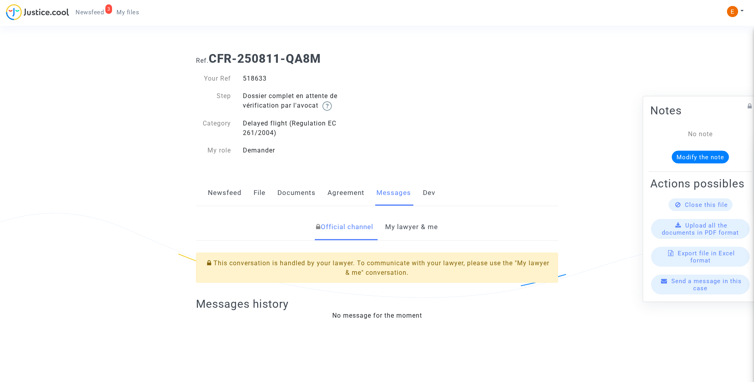
click at [410, 229] on link "My lawyer & me" at bounding box center [411, 227] width 53 height 26
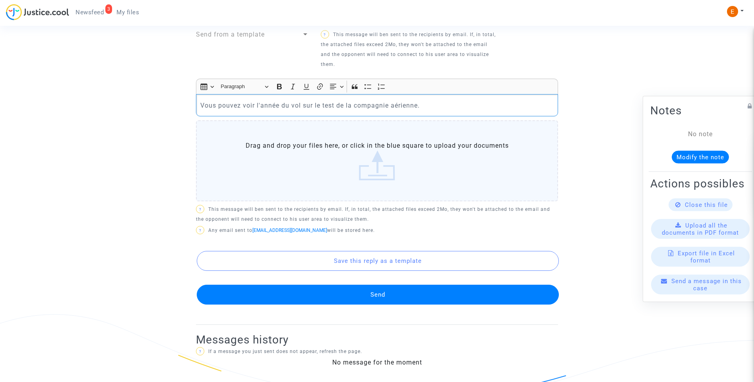
scroll to position [319, 0]
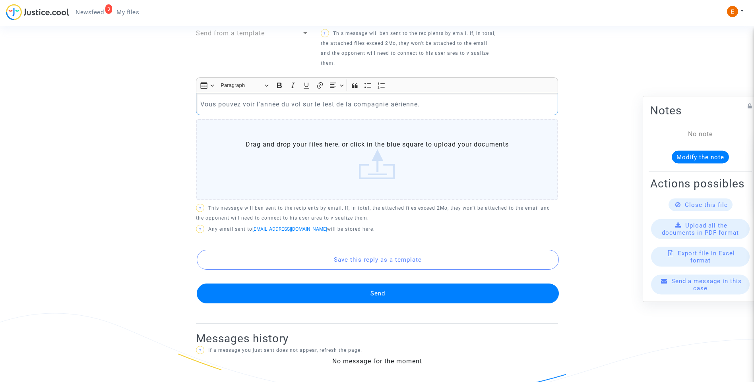
click at [378, 290] on button "Send" at bounding box center [378, 294] width 362 height 20
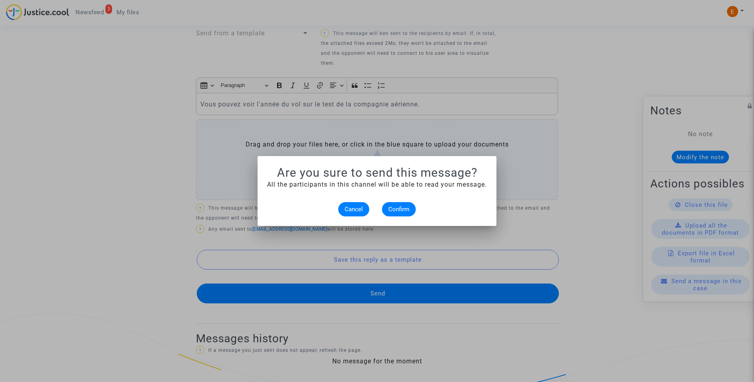
scroll to position [0, 0]
click at [403, 209] on span "Confirm" at bounding box center [398, 209] width 21 height 7
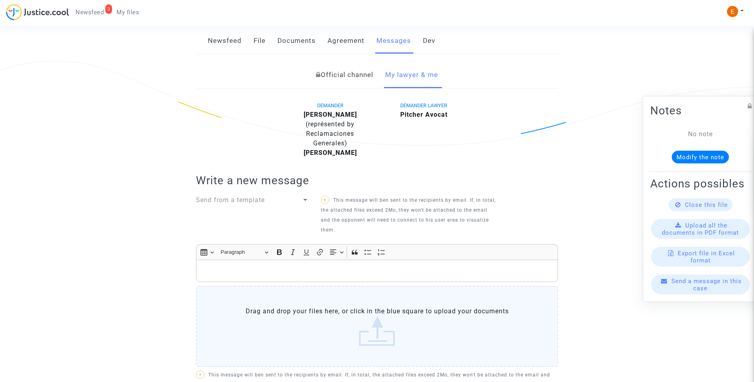
scroll to position [120, 0]
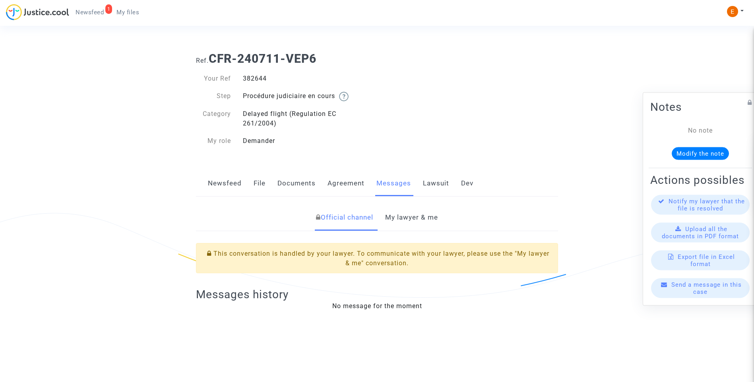
click at [252, 81] on div "382644" at bounding box center [307, 79] width 140 height 10
copy div "382644"
click at [418, 212] on link "My lawyer & me" at bounding box center [411, 218] width 53 height 26
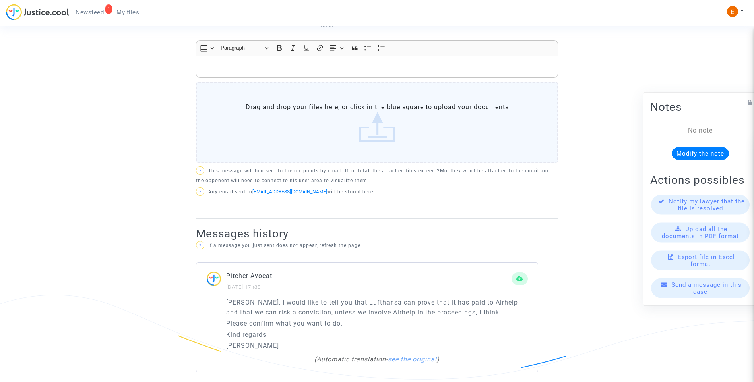
scroll to position [477, 0]
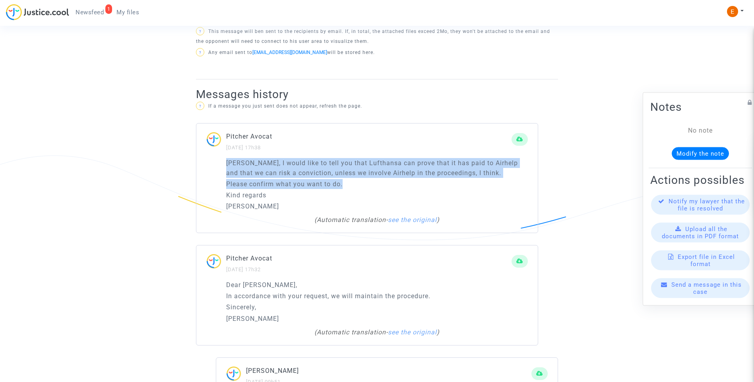
drag, startPoint x: 216, startPoint y: 161, endPoint x: 364, endPoint y: 186, distance: 149.8
click at [364, 186] on div "[PERSON_NAME], I would like to tell you that Lufthansa can prove that it has pa…" at bounding box center [366, 195] width 341 height 75
drag, startPoint x: 364, startPoint y: 186, endPoint x: 339, endPoint y: 174, distance: 27.0
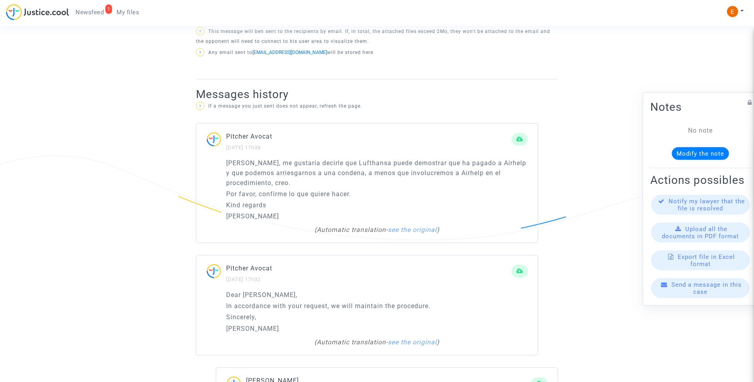
click at [325, 200] on p "Kind regards" at bounding box center [377, 205] width 302 height 10
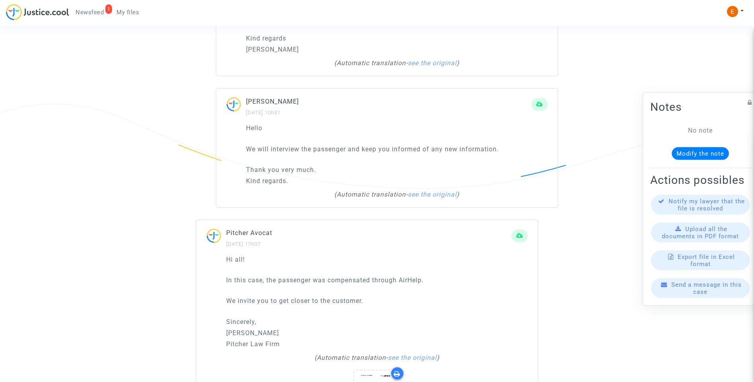
scroll to position [1029, 0]
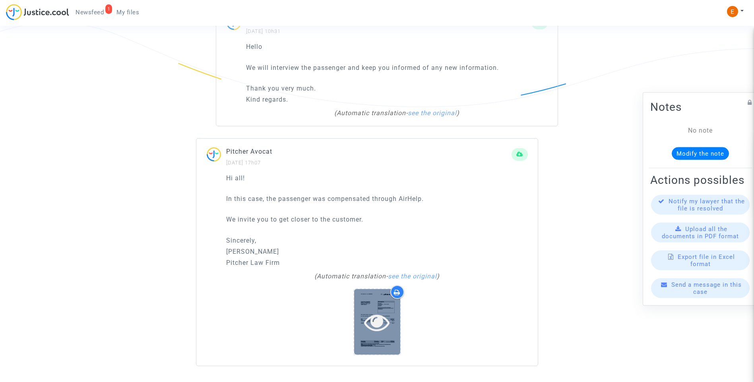
click at [375, 314] on icon at bounding box center [377, 322] width 26 height 25
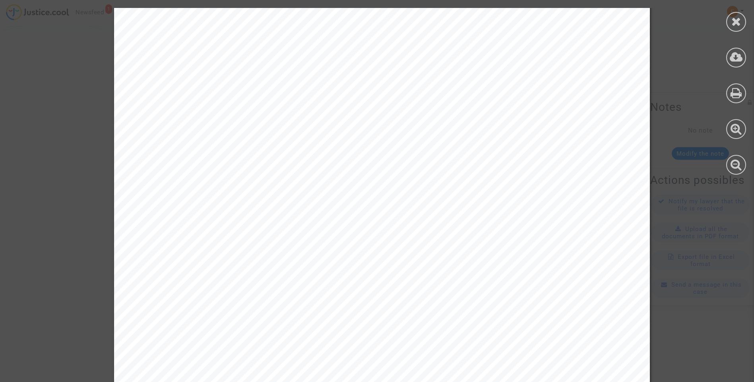
scroll to position [0, 0]
click at [730, 23] on div at bounding box center [736, 22] width 20 height 20
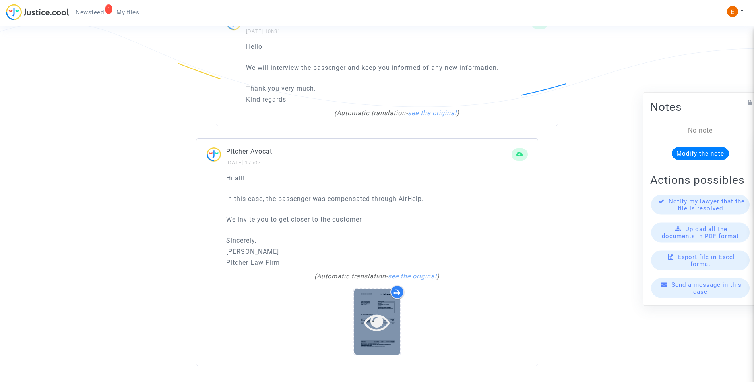
click at [383, 331] on icon at bounding box center [377, 322] width 26 height 25
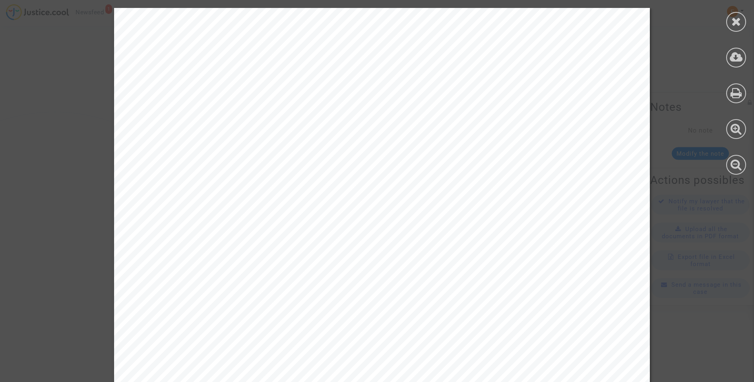
scroll to position [910, 0]
click at [737, 27] on icon at bounding box center [736, 21] width 10 height 12
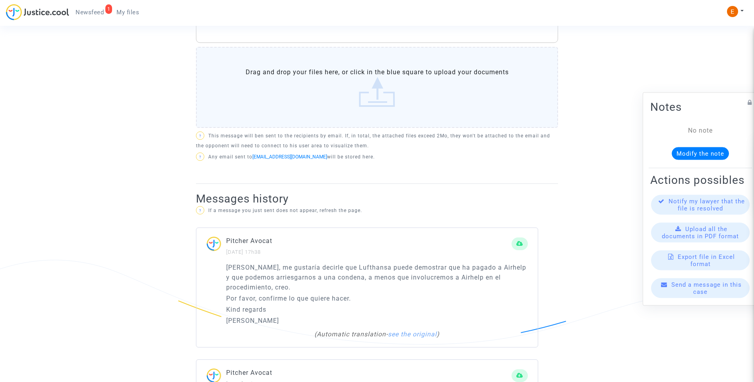
scroll to position [354, 0]
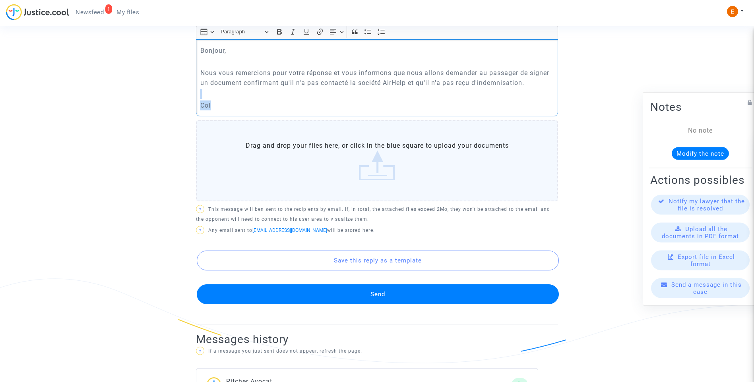
drag, startPoint x: 229, startPoint y: 101, endPoint x: 205, endPoint y: 99, distance: 23.2
click at [205, 99] on div "Bonjour, Nous vous remercions pour votre réponse et vous informons que nous all…" at bounding box center [377, 77] width 362 height 77
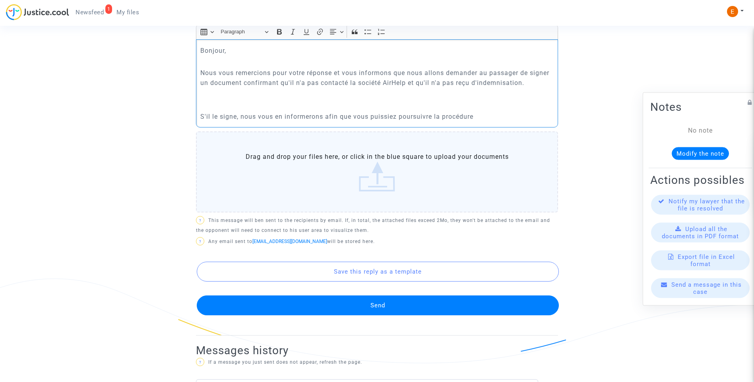
click at [223, 108] on p "Rich Text Editor, main" at bounding box center [377, 106] width 354 height 10
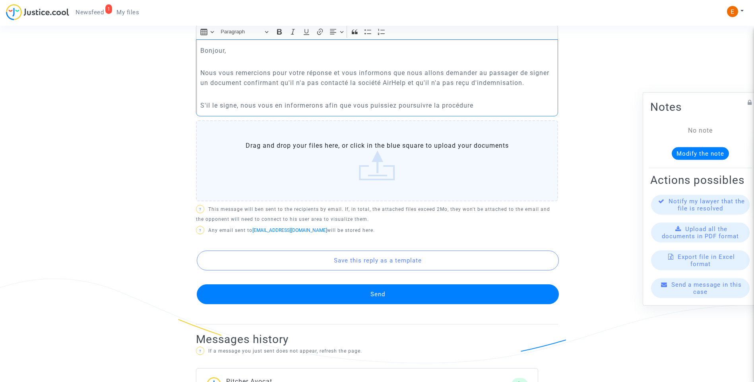
click at [511, 110] on p "S'il le signe, nous vous en informerons afin que vous puissiez poursuivre la pr…" at bounding box center [377, 106] width 354 height 10
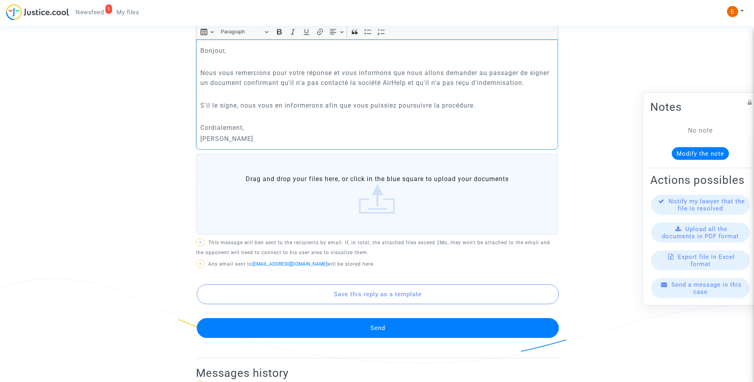
click at [414, 327] on button "Send" at bounding box center [378, 328] width 362 height 20
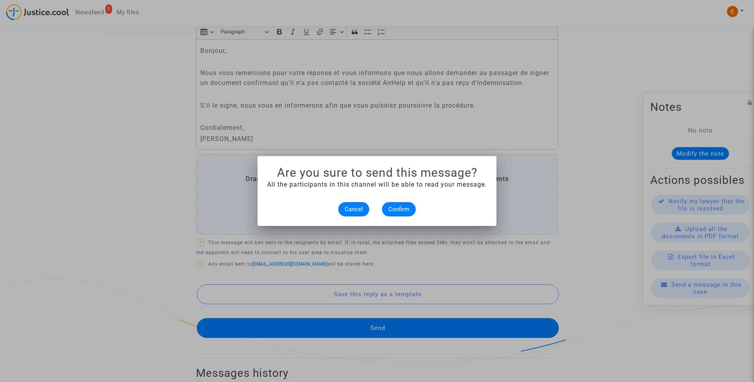
scroll to position [0, 0]
click at [395, 209] on span "Confirm" at bounding box center [398, 209] width 21 height 7
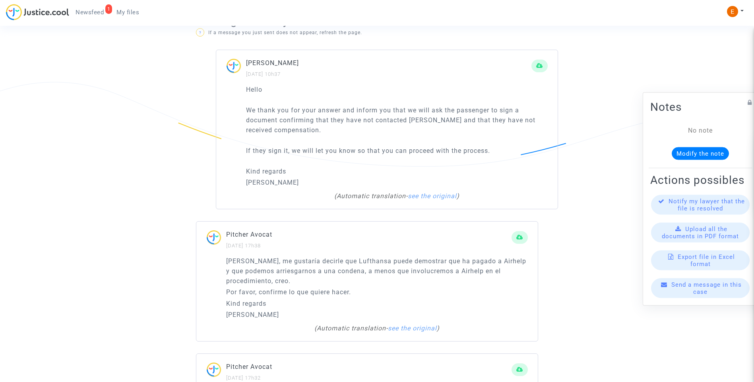
scroll to position [552, 0]
